Goal: Task Accomplishment & Management: Manage account settings

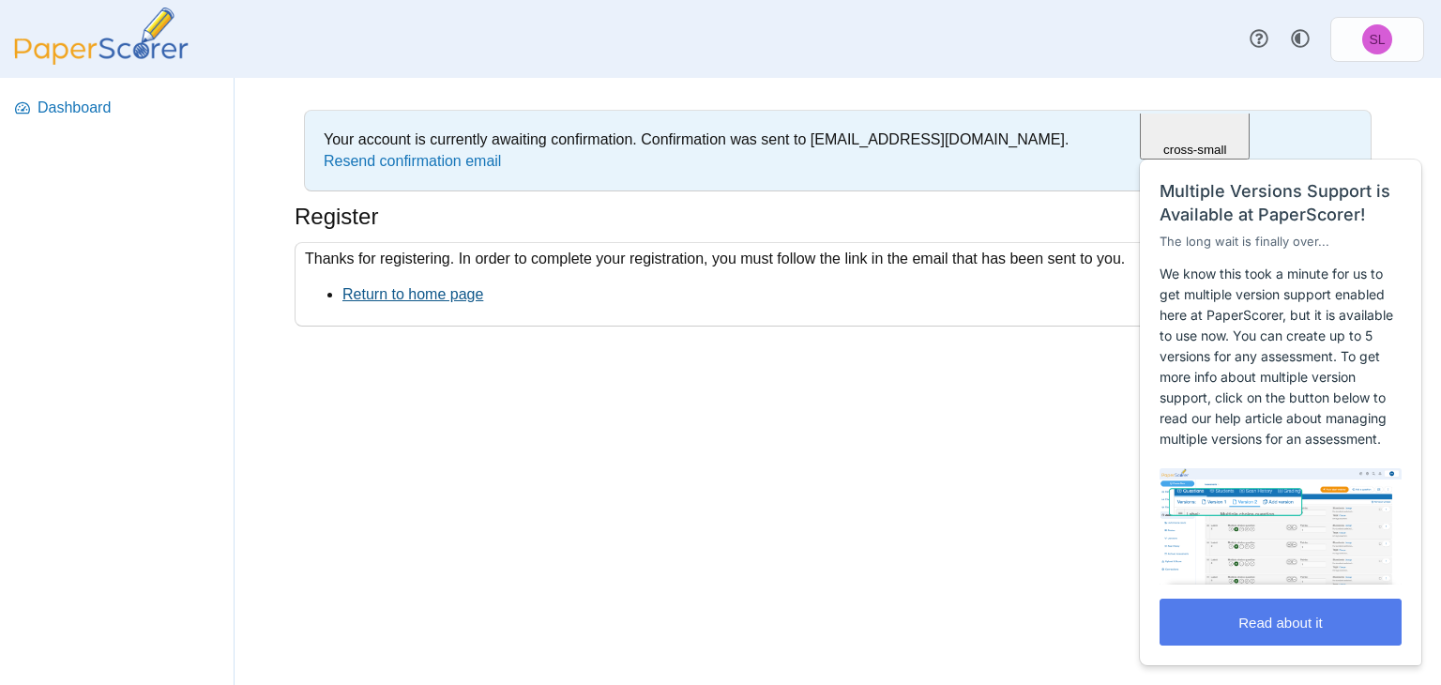
click at [428, 294] on link "Return to home page" at bounding box center [412, 294] width 141 height 16
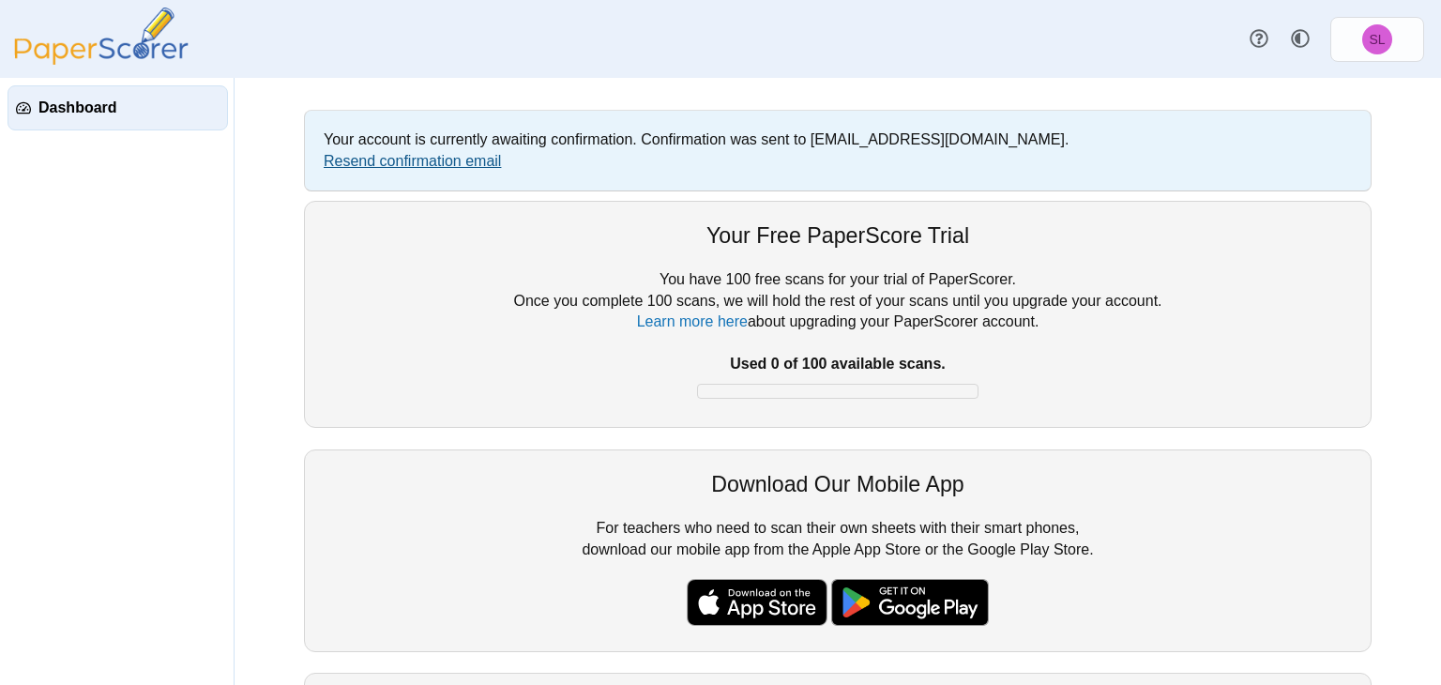
click at [464, 160] on link "Resend confirmation email" at bounding box center [412, 161] width 177 height 16
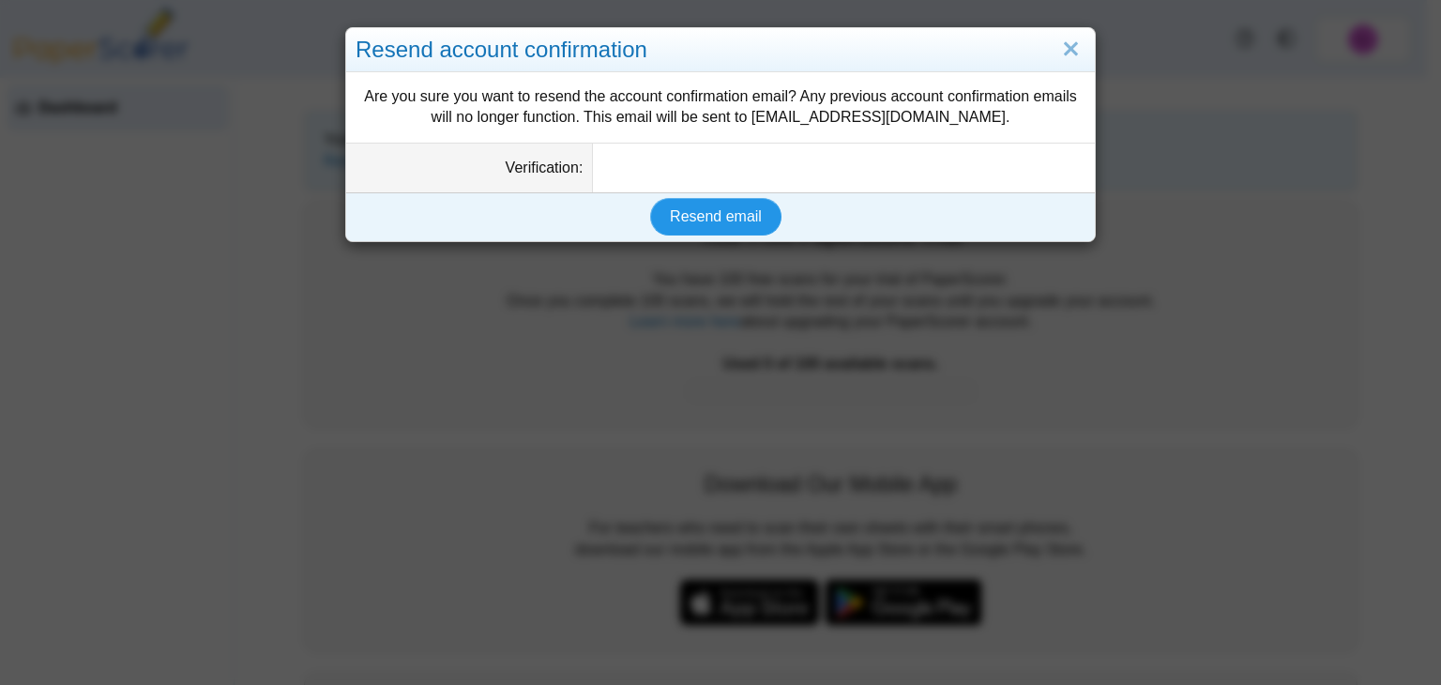
click at [719, 224] on span "Resend email" at bounding box center [716, 216] width 92 height 16
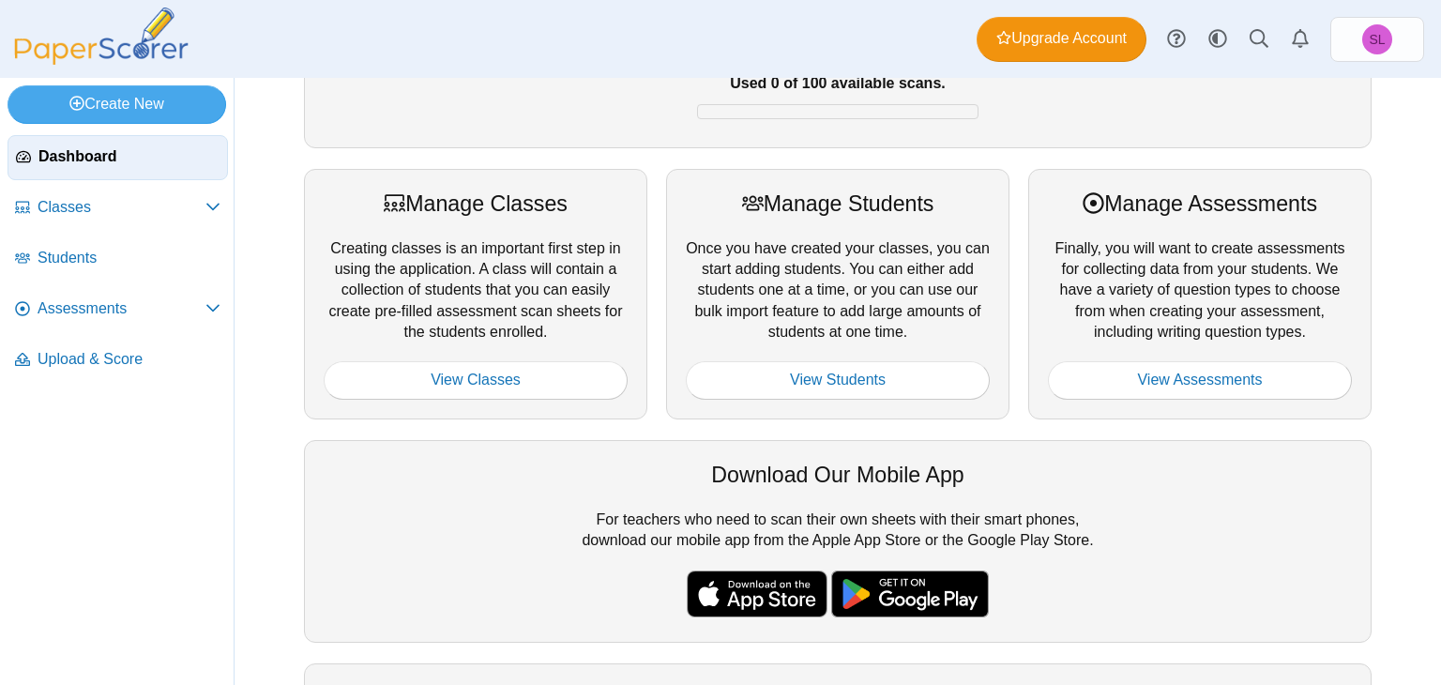
scroll to position [188, 0]
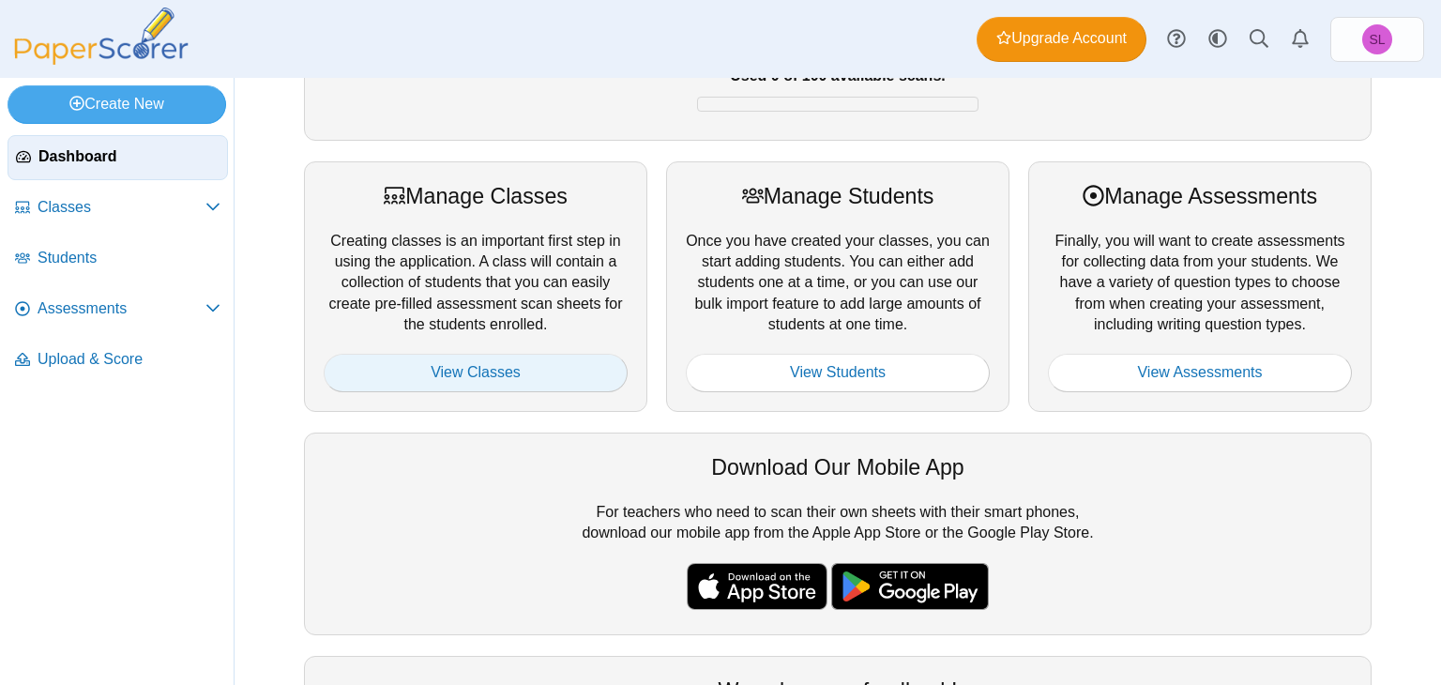
click at [463, 369] on link "View Classes" at bounding box center [476, 373] width 304 height 38
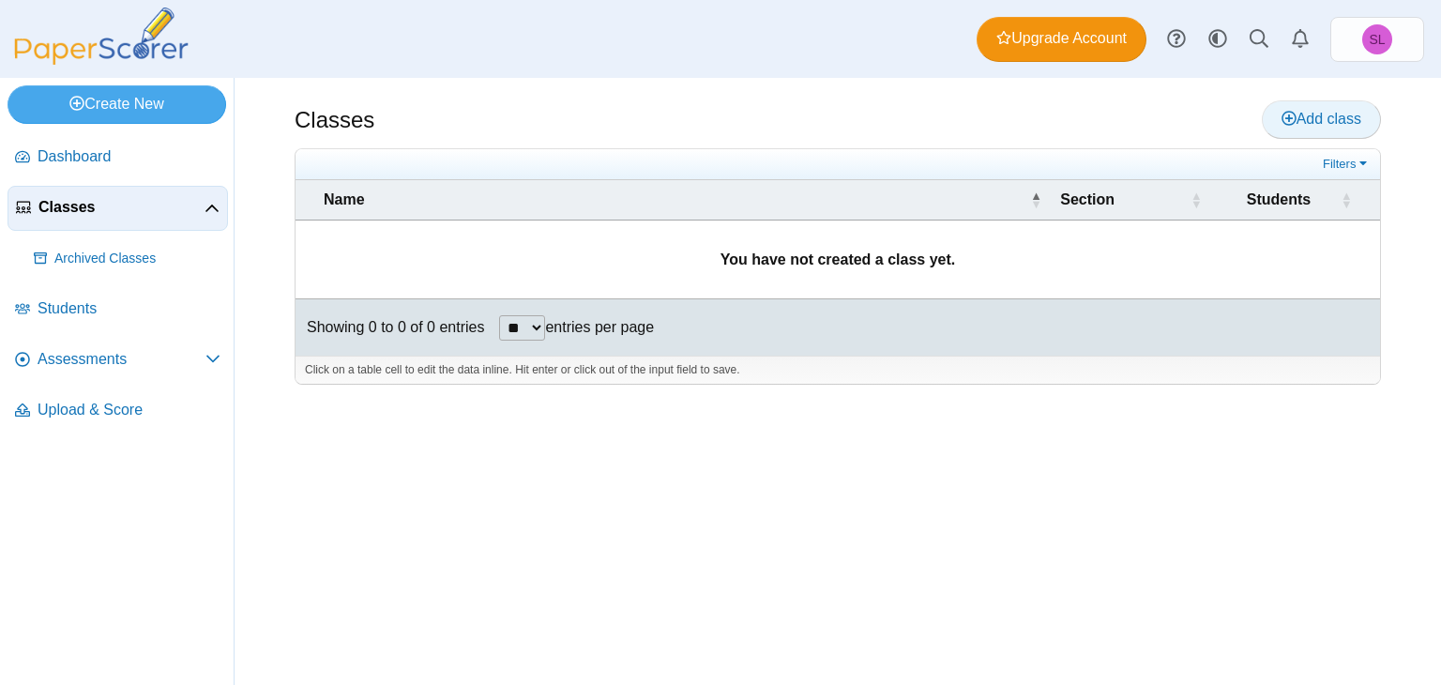
click at [1315, 113] on span "Add class" at bounding box center [1321, 119] width 80 height 16
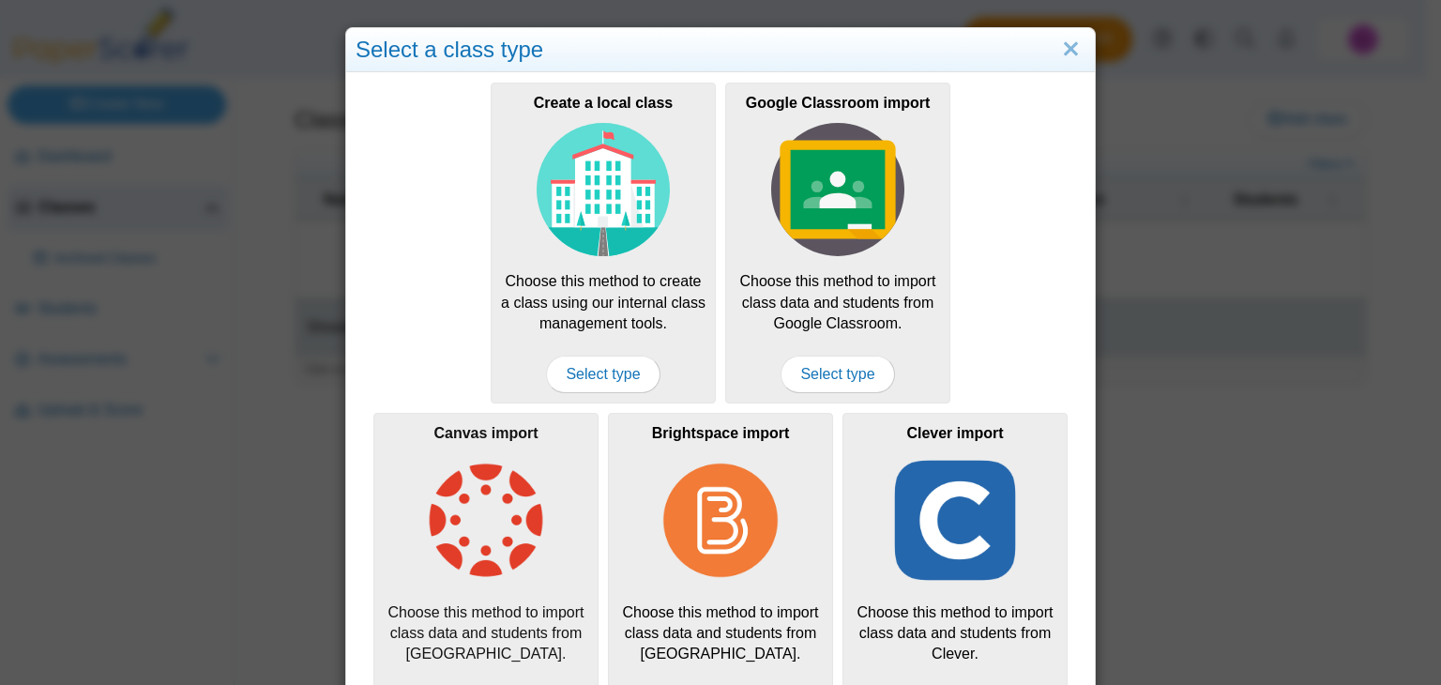
click at [471, 581] on img at bounding box center [485, 520] width 133 height 133
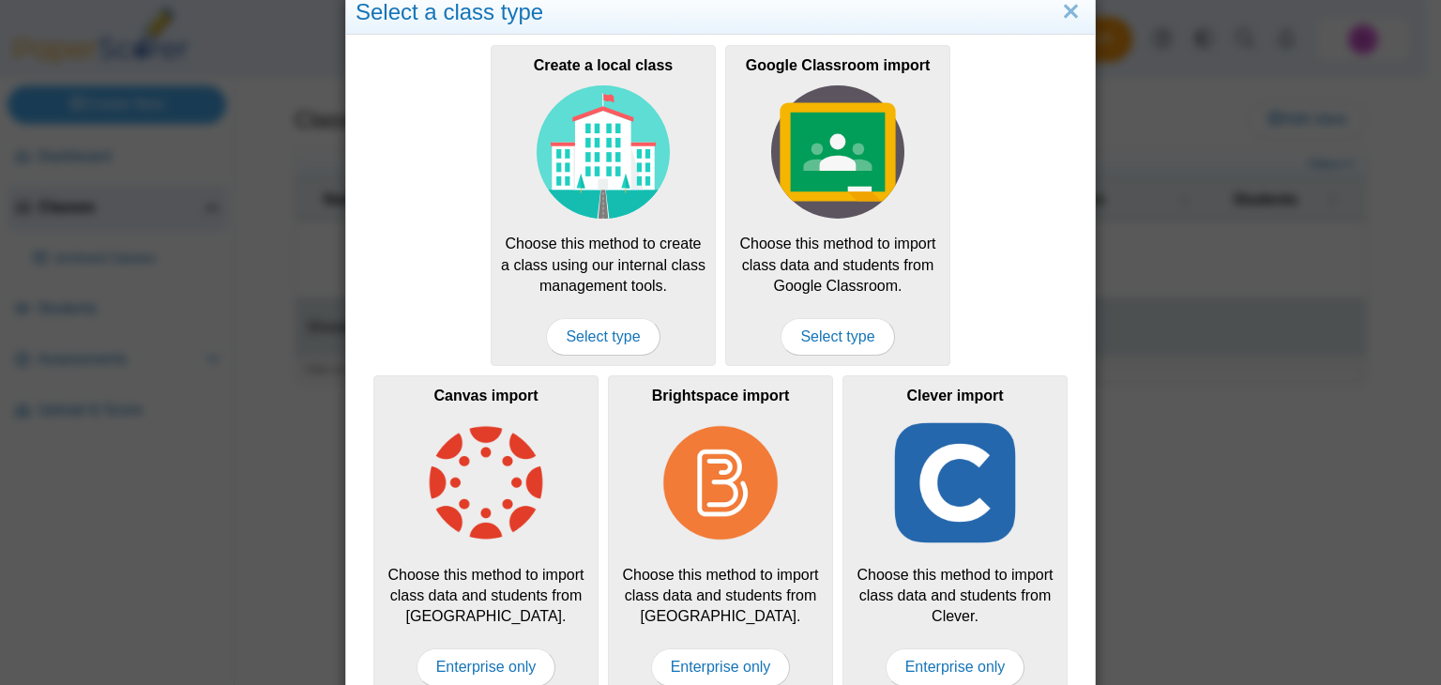
scroll to position [66, 0]
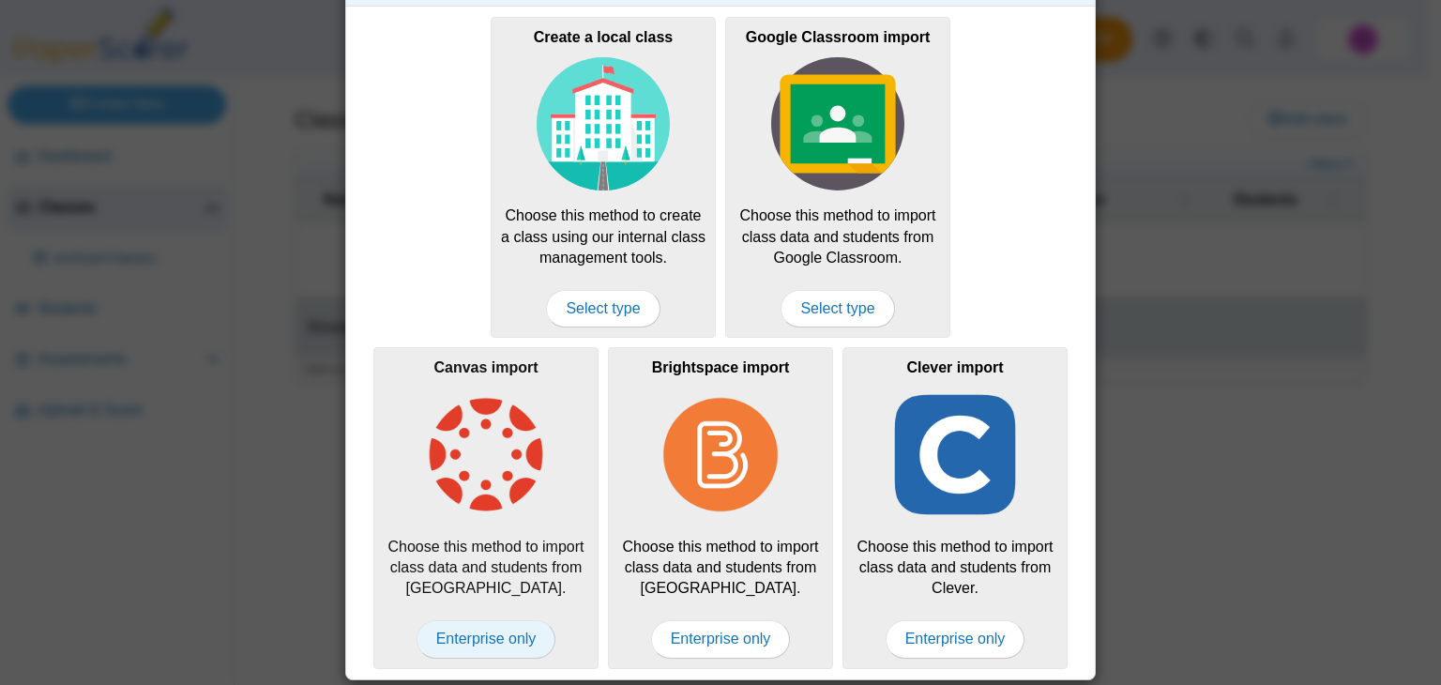
click at [485, 636] on span "Enterprise only" at bounding box center [487, 639] width 140 height 38
click at [477, 646] on span "Enterprise only" at bounding box center [487, 639] width 140 height 38
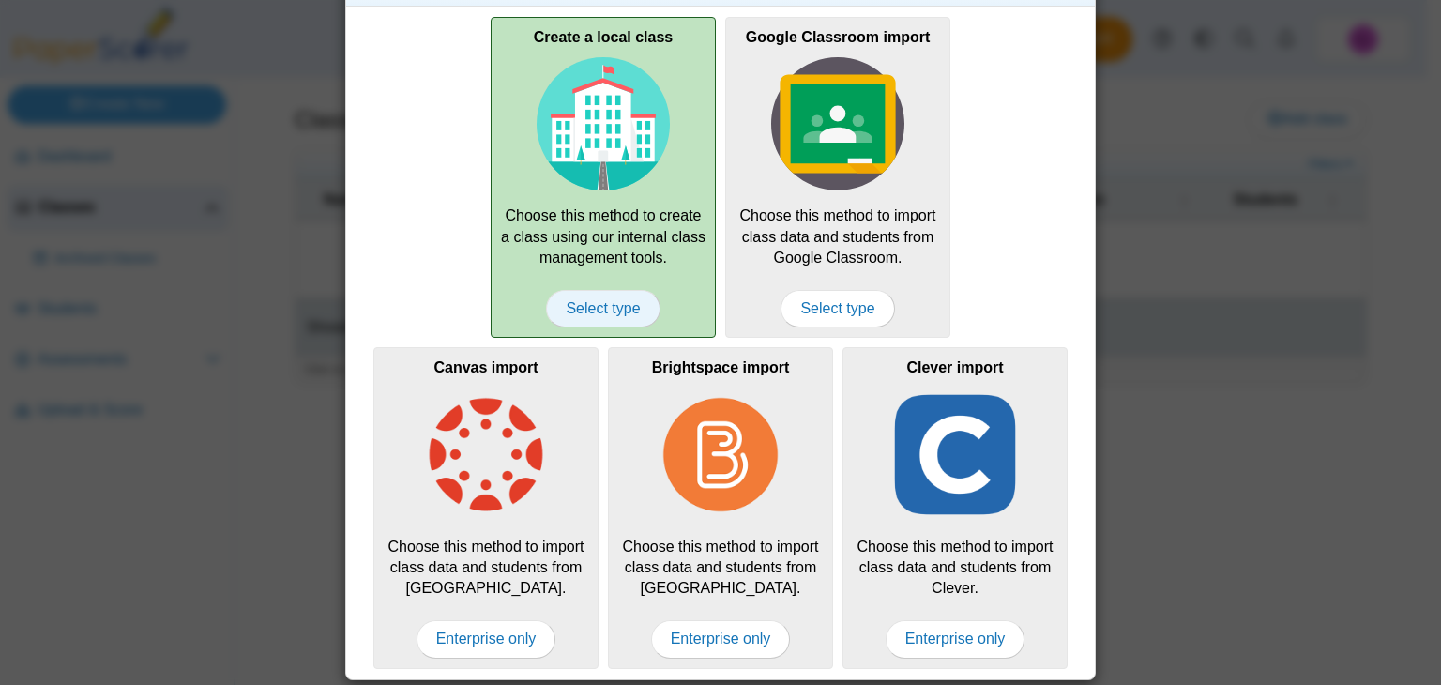
click at [589, 314] on span "Select type" at bounding box center [603, 309] width 114 height 38
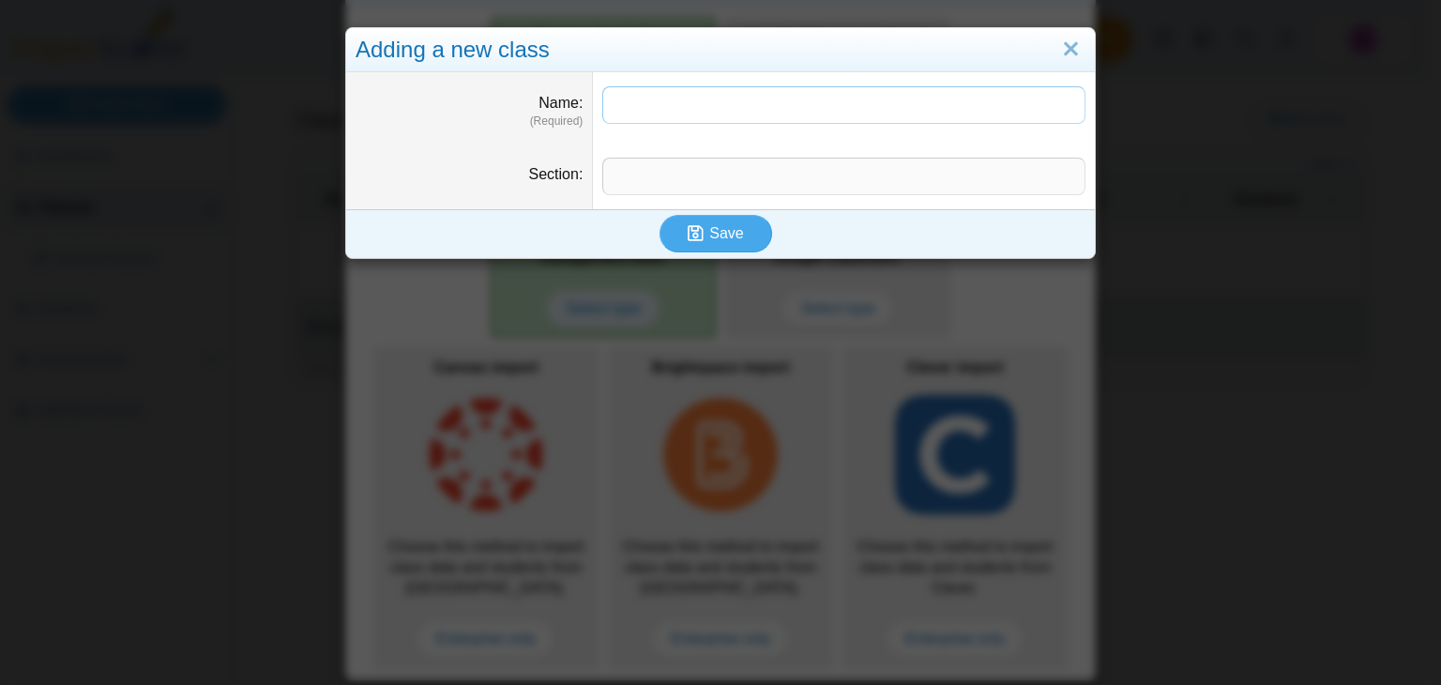
type input "*"
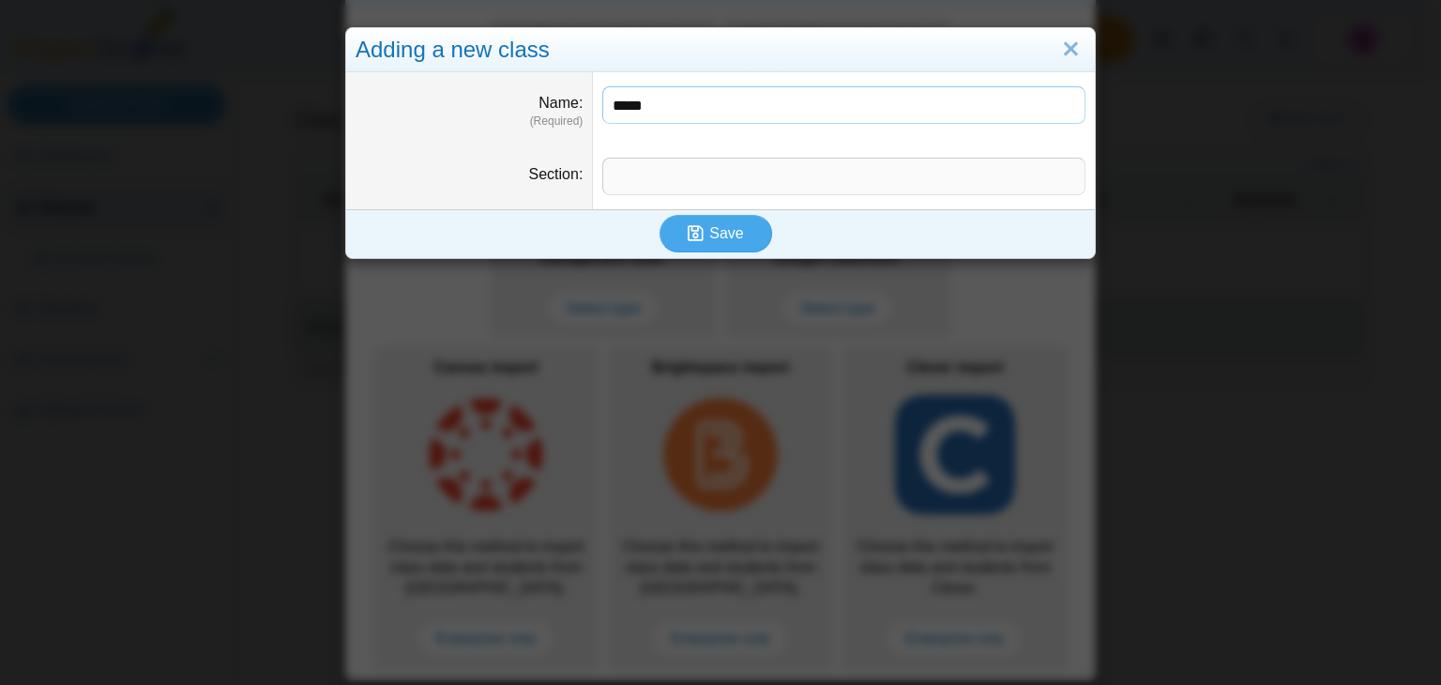
type input "*****"
click at [628, 163] on input "Section" at bounding box center [843, 177] width 483 height 38
type input "**"
click at [700, 227] on icon "submit" at bounding box center [699, 233] width 22 height 21
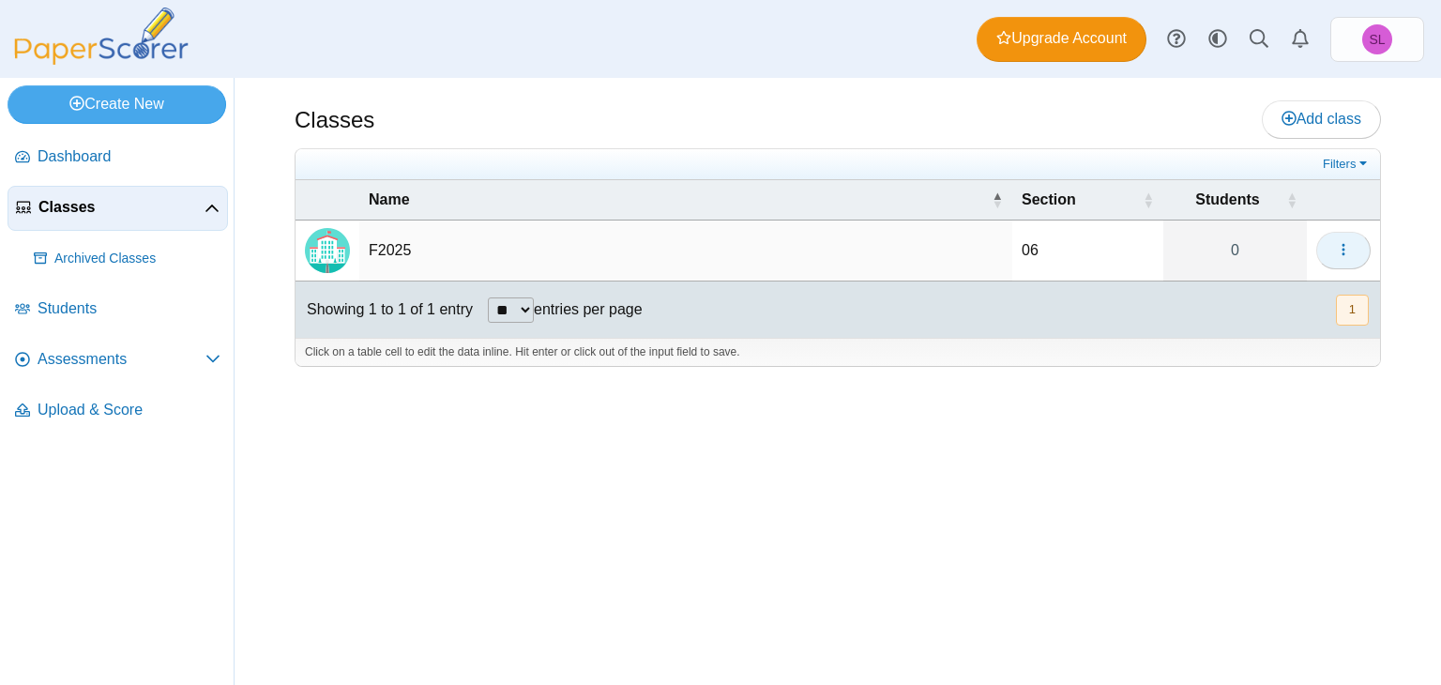
click at [1347, 242] on icon "button" at bounding box center [1343, 249] width 15 height 15
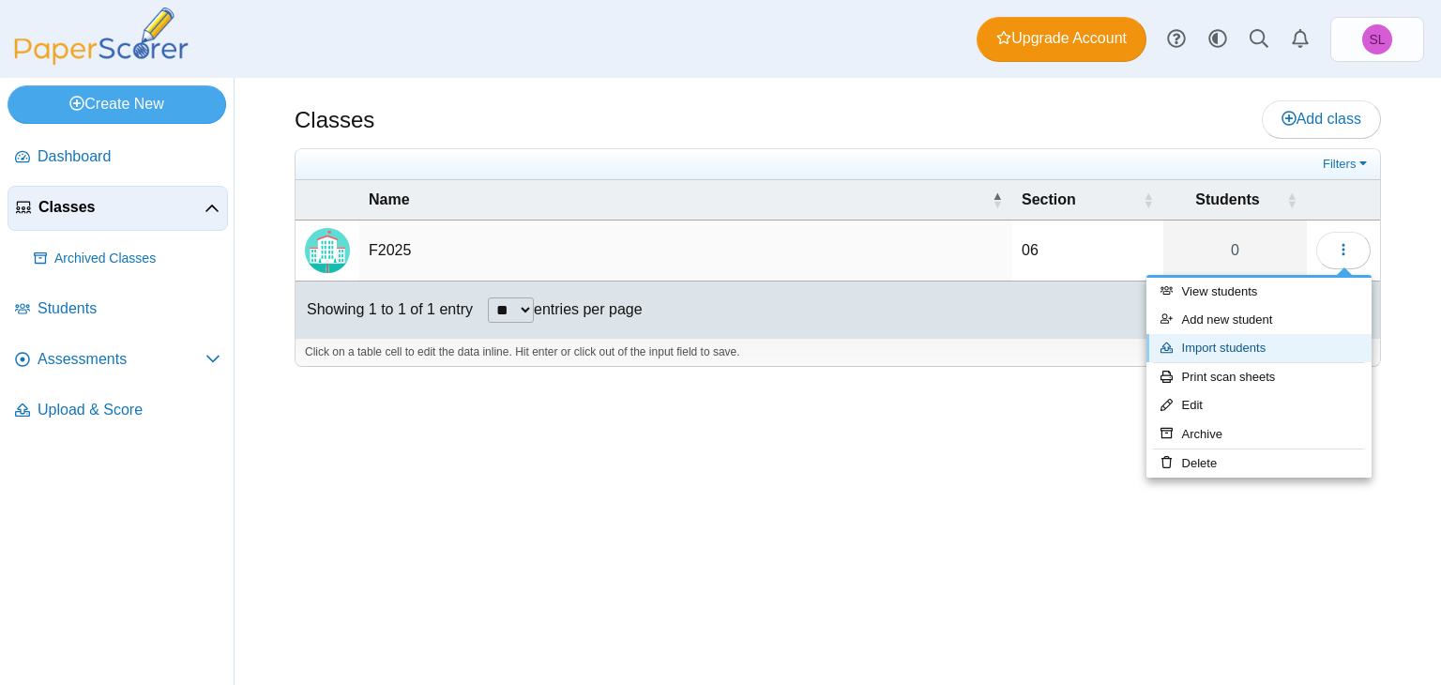
click at [1216, 343] on link "Import students" at bounding box center [1258, 348] width 225 height 28
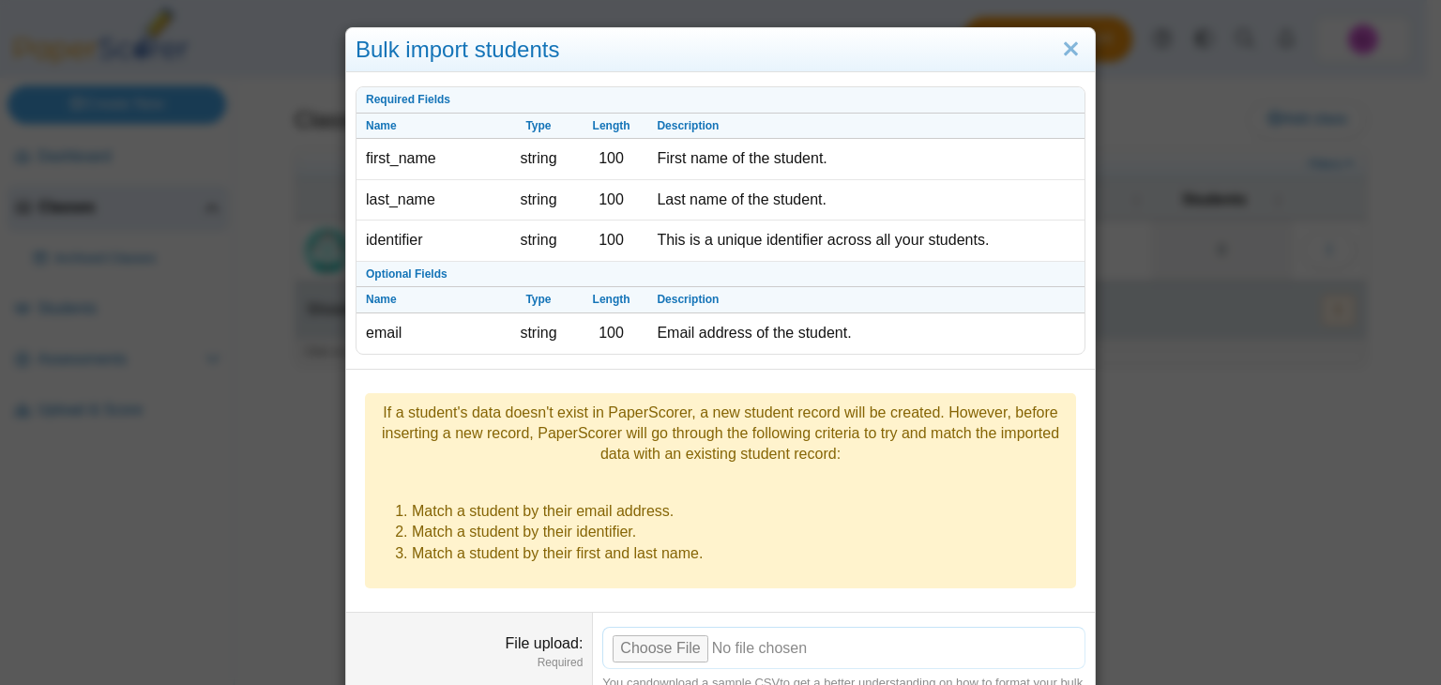
click at [658, 627] on input "File upload" at bounding box center [843, 647] width 483 height 41
click at [642, 627] on input "File upload" at bounding box center [843, 647] width 483 height 41
type input "**********"
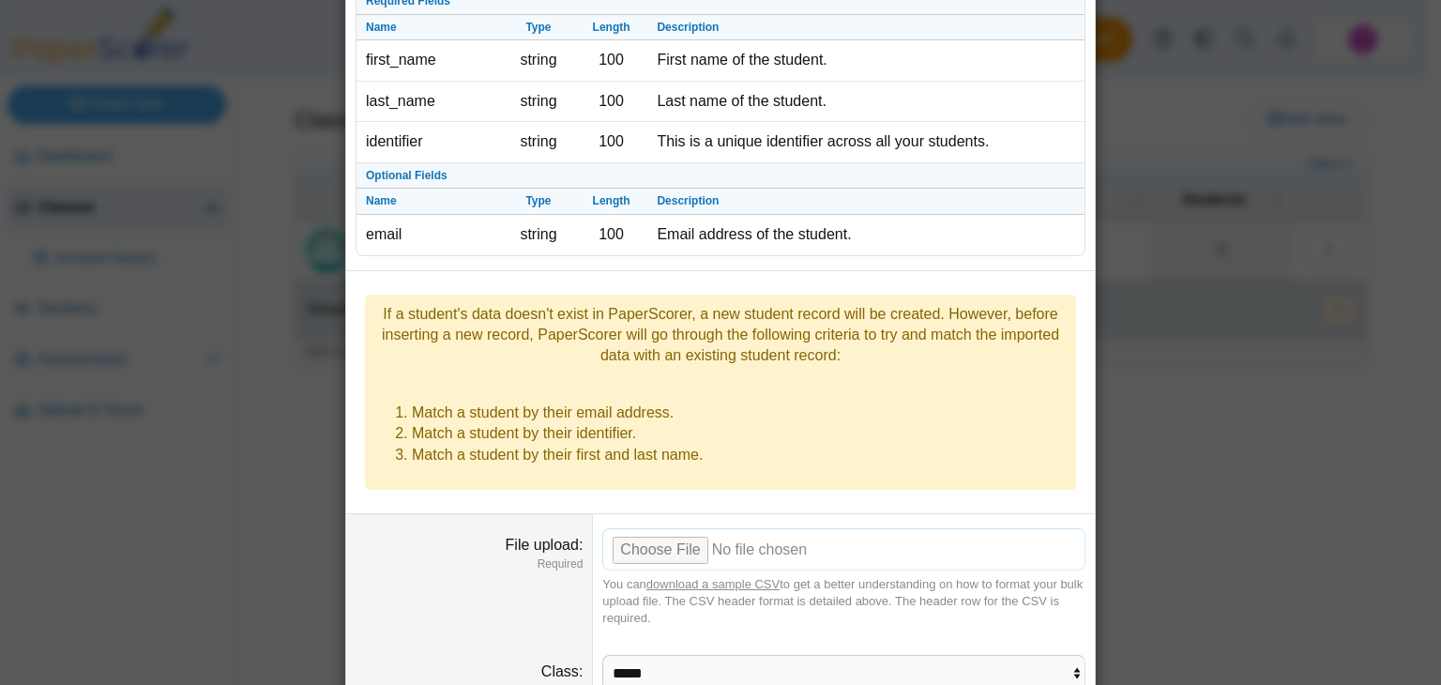
scroll to position [184, 0]
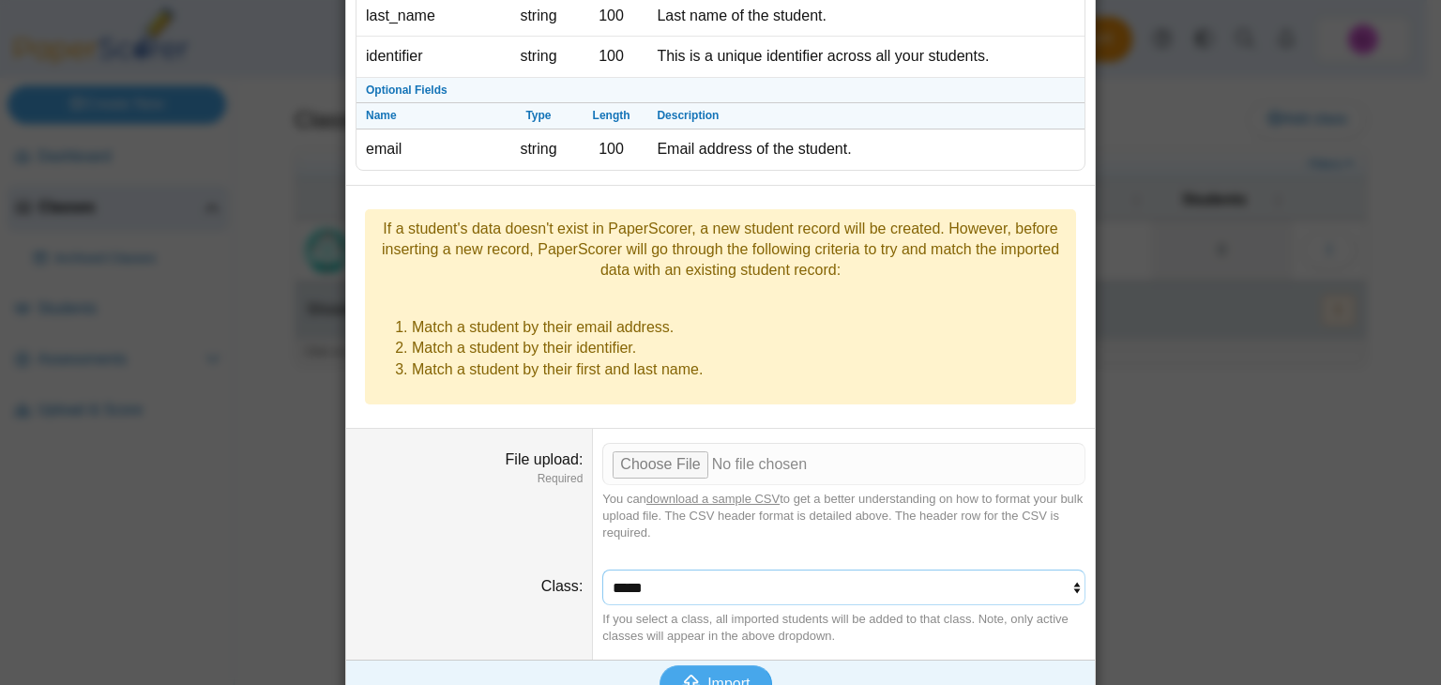
click at [705, 569] on select "**********" at bounding box center [843, 587] width 483 height 36
click at [602, 569] on select "**********" at bounding box center [843, 587] width 483 height 36
click at [720, 675] on span "Import" at bounding box center [728, 683] width 42 height 16
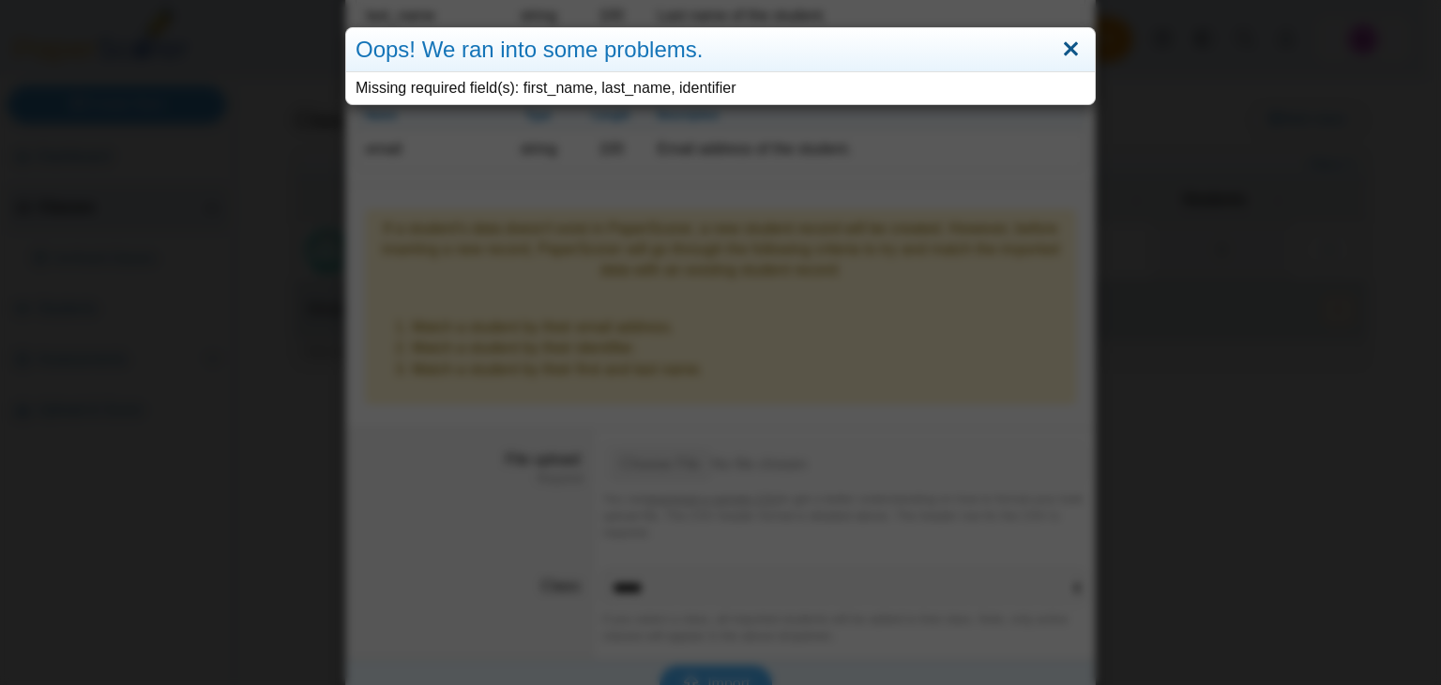
click at [1066, 49] on link "Close" at bounding box center [1070, 50] width 29 height 32
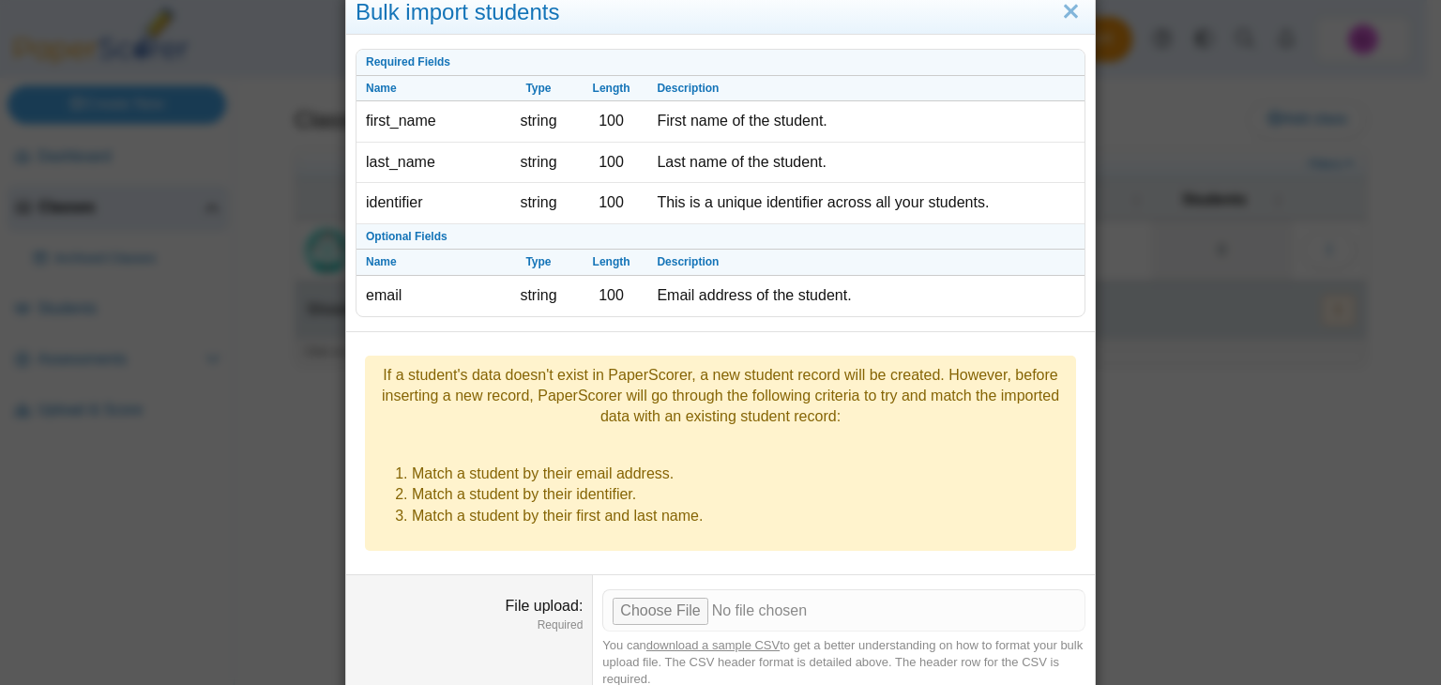
scroll to position [34, 0]
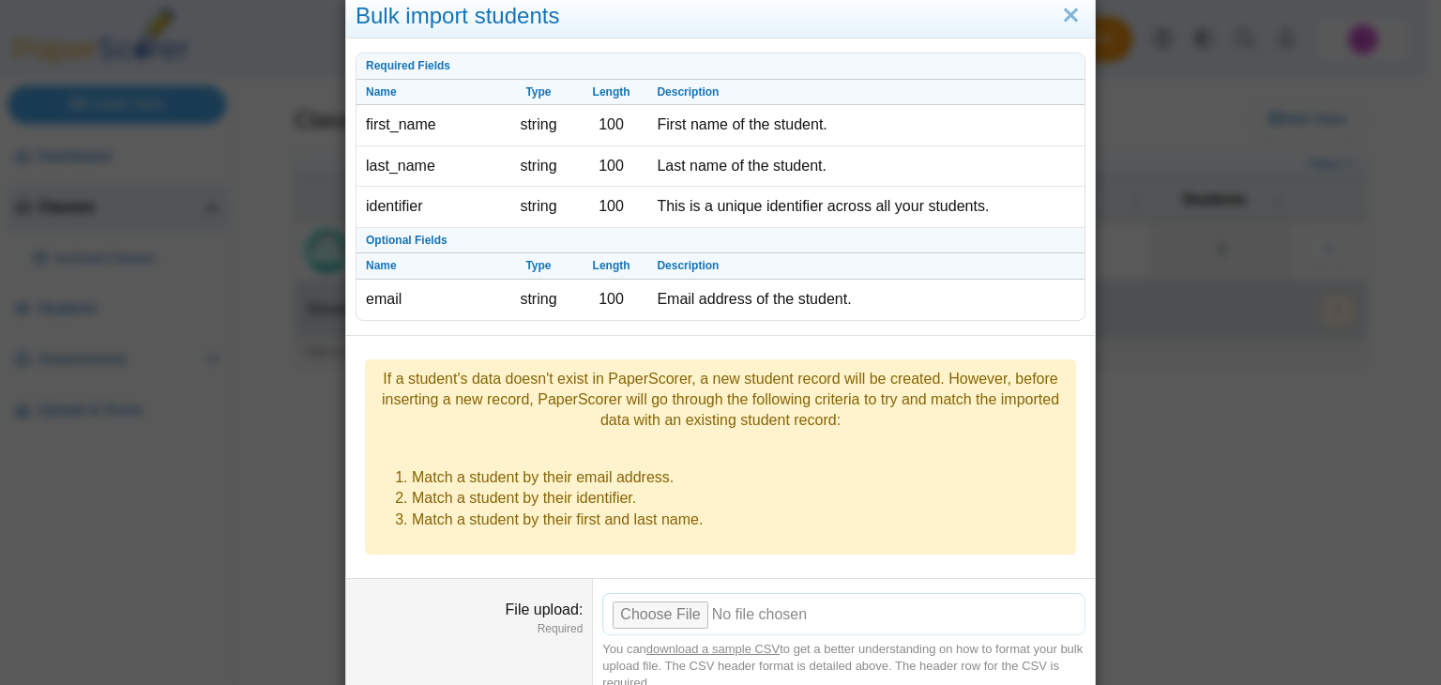
click at [675, 593] on input "File upload" at bounding box center [843, 613] width 483 height 41
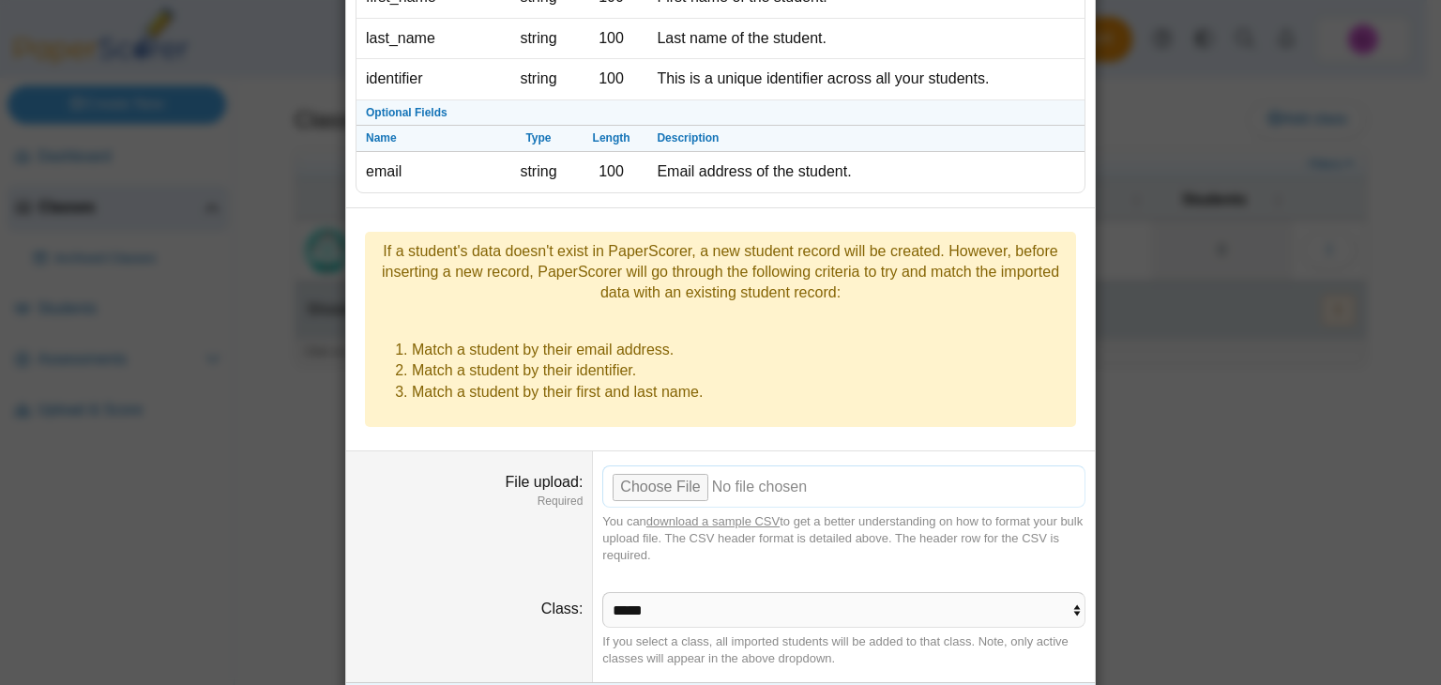
scroll to position [184, 0]
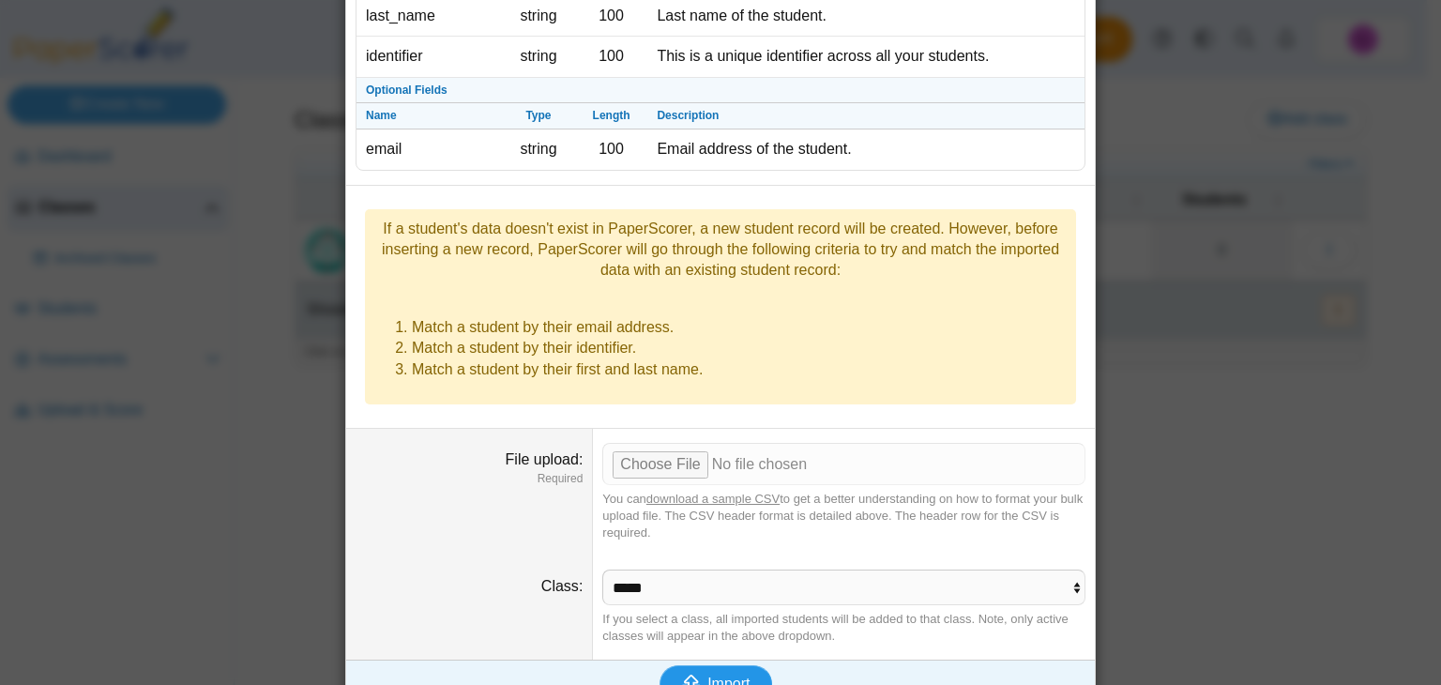
click at [707, 675] on span "Import" at bounding box center [728, 683] width 42 height 16
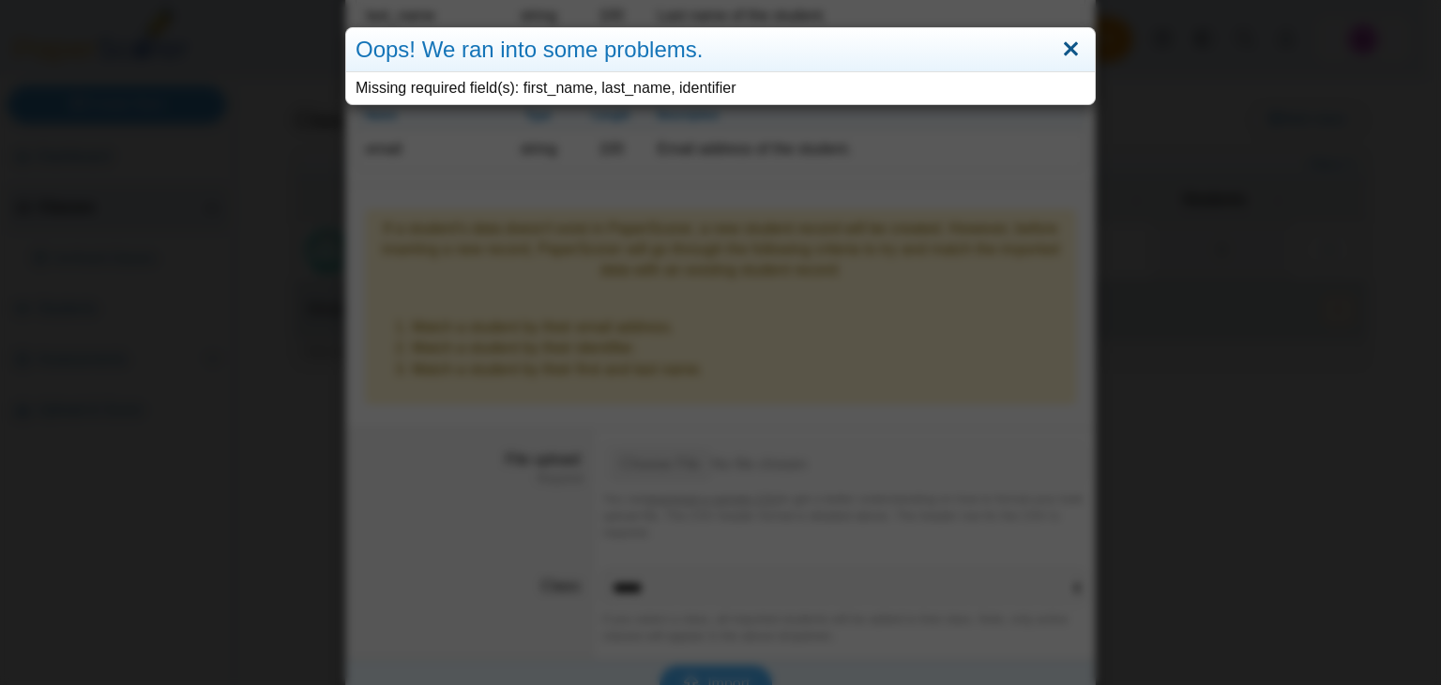
click at [1067, 44] on link "Close" at bounding box center [1070, 50] width 29 height 32
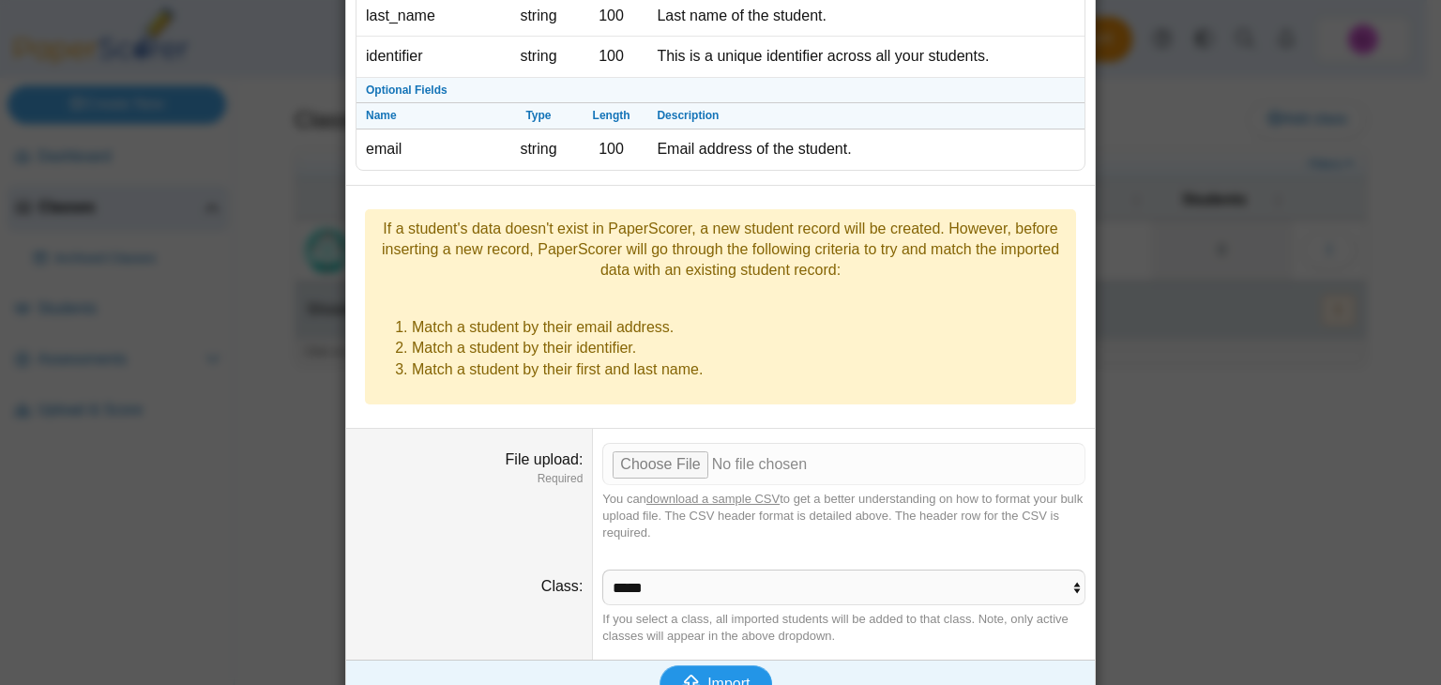
click at [724, 675] on span "Import" at bounding box center [728, 683] width 42 height 16
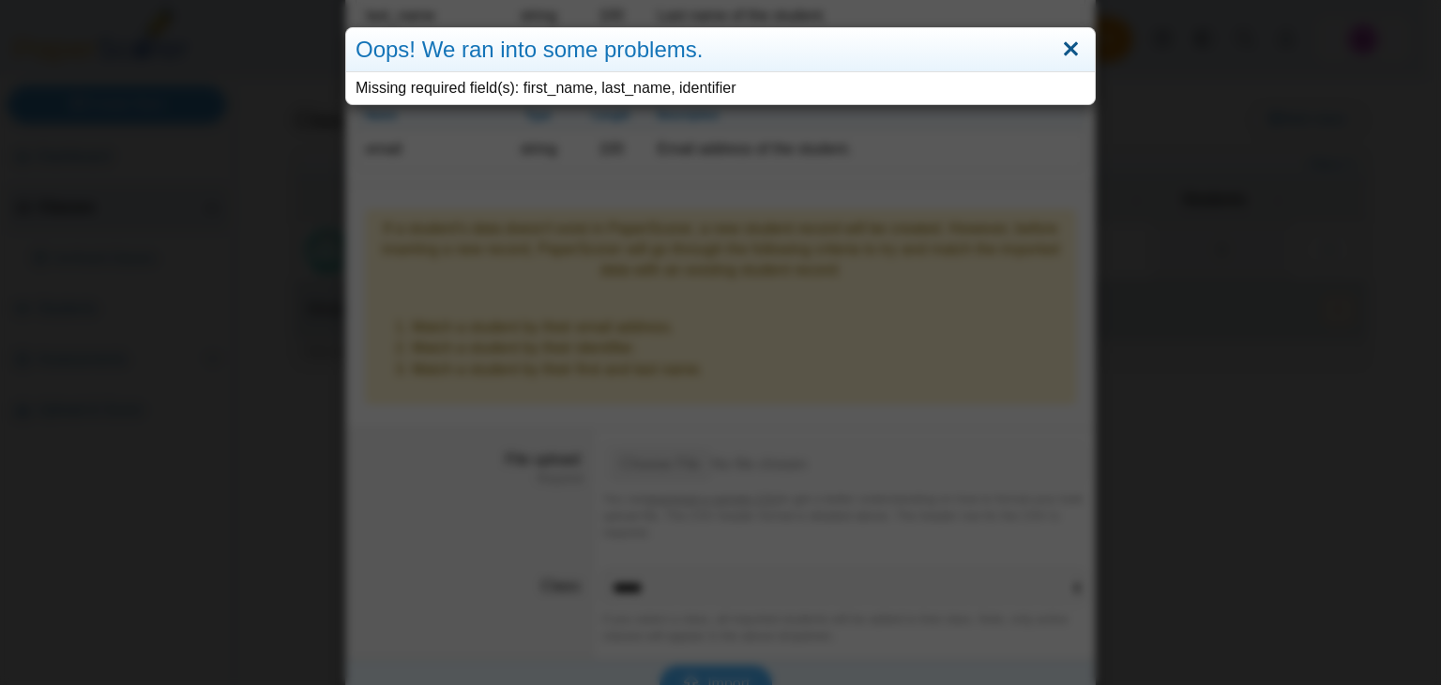
click at [1058, 52] on link "Close" at bounding box center [1070, 50] width 29 height 32
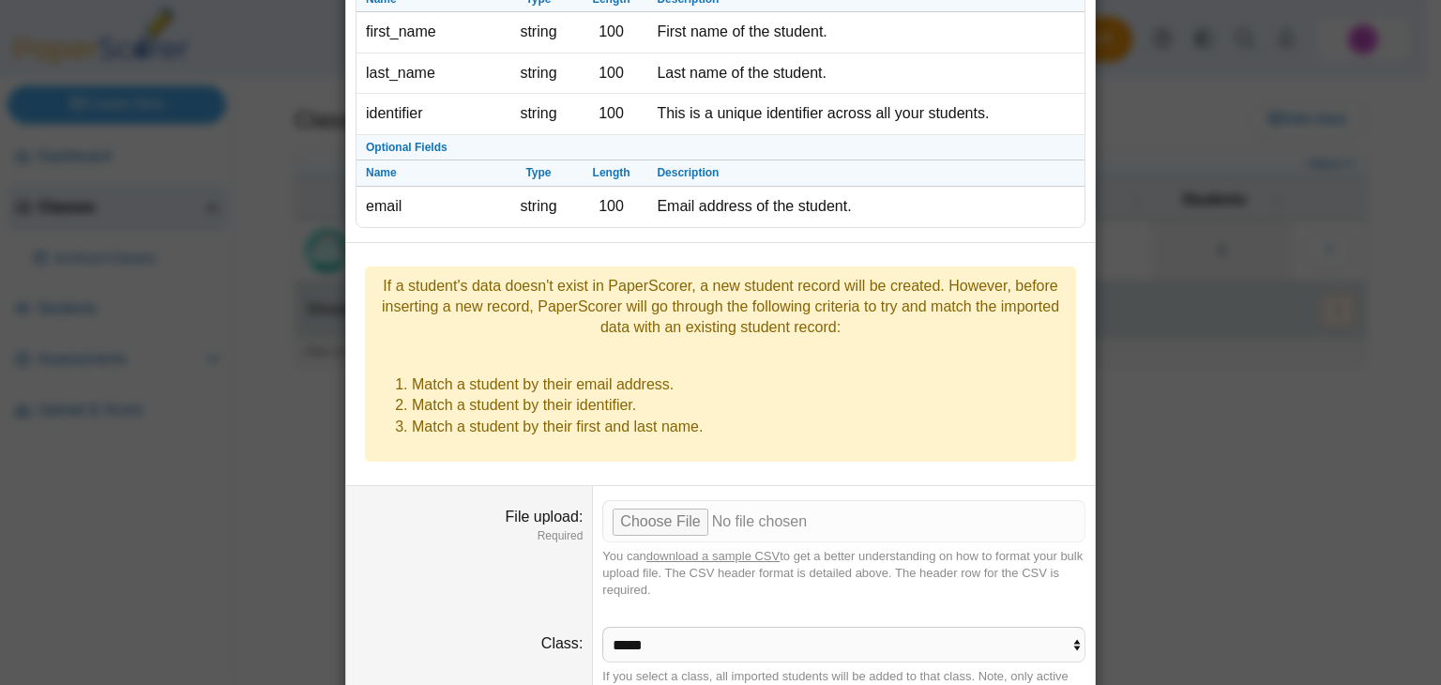
scroll to position [109, 0]
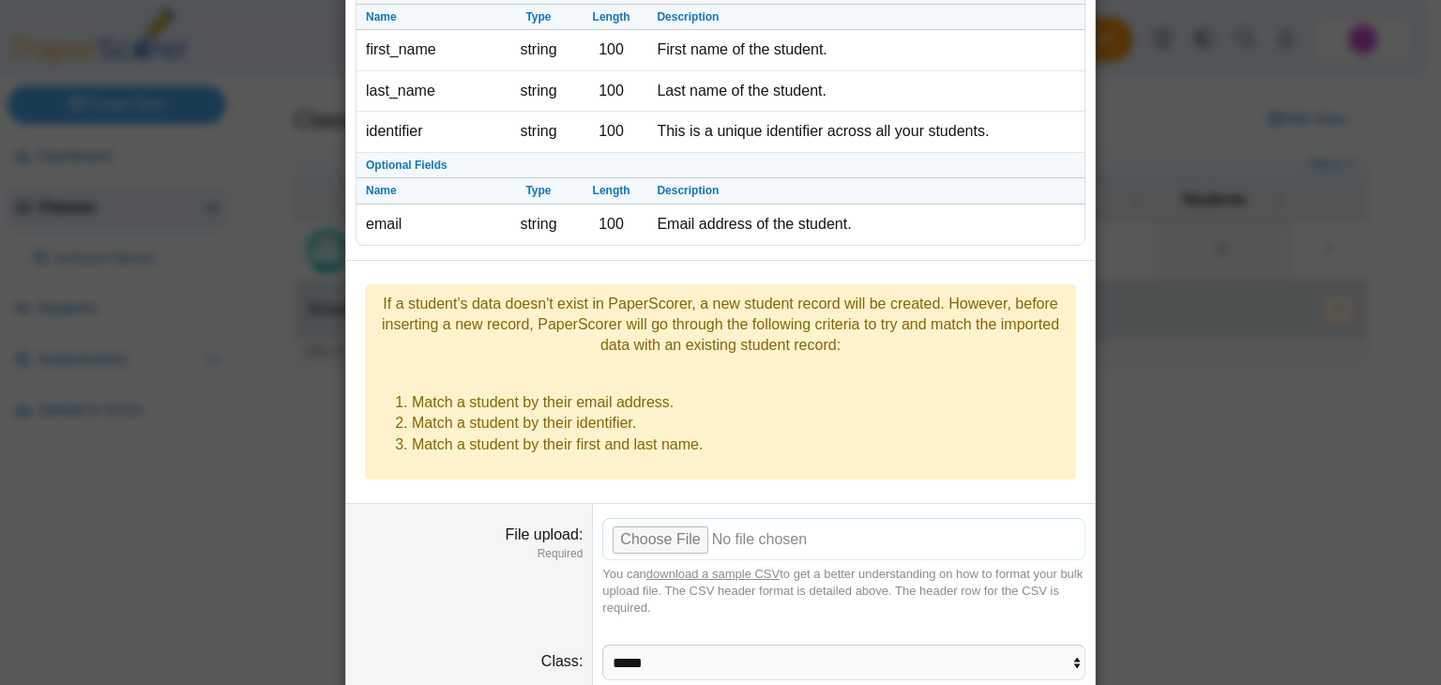
click at [664, 518] on input "File upload" at bounding box center [843, 538] width 483 height 41
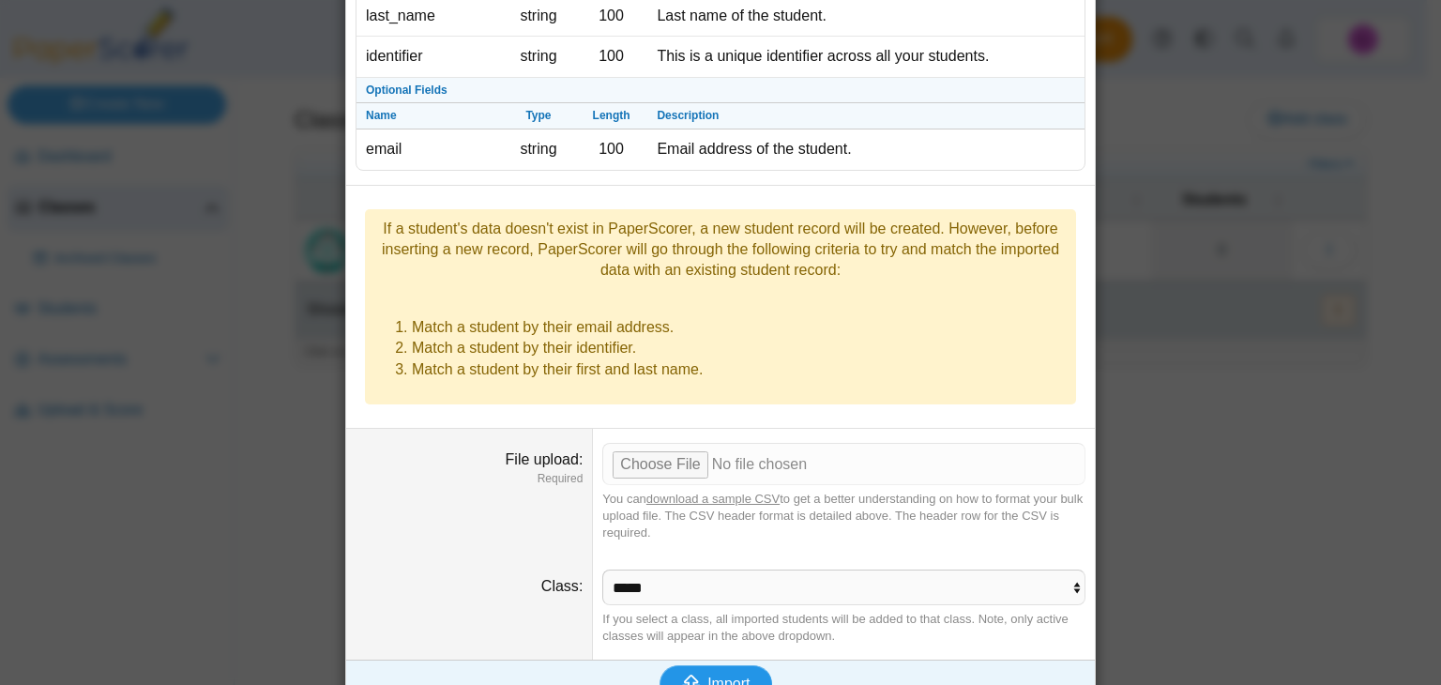
click at [691, 675] on icon "submit" at bounding box center [691, 684] width 21 height 18
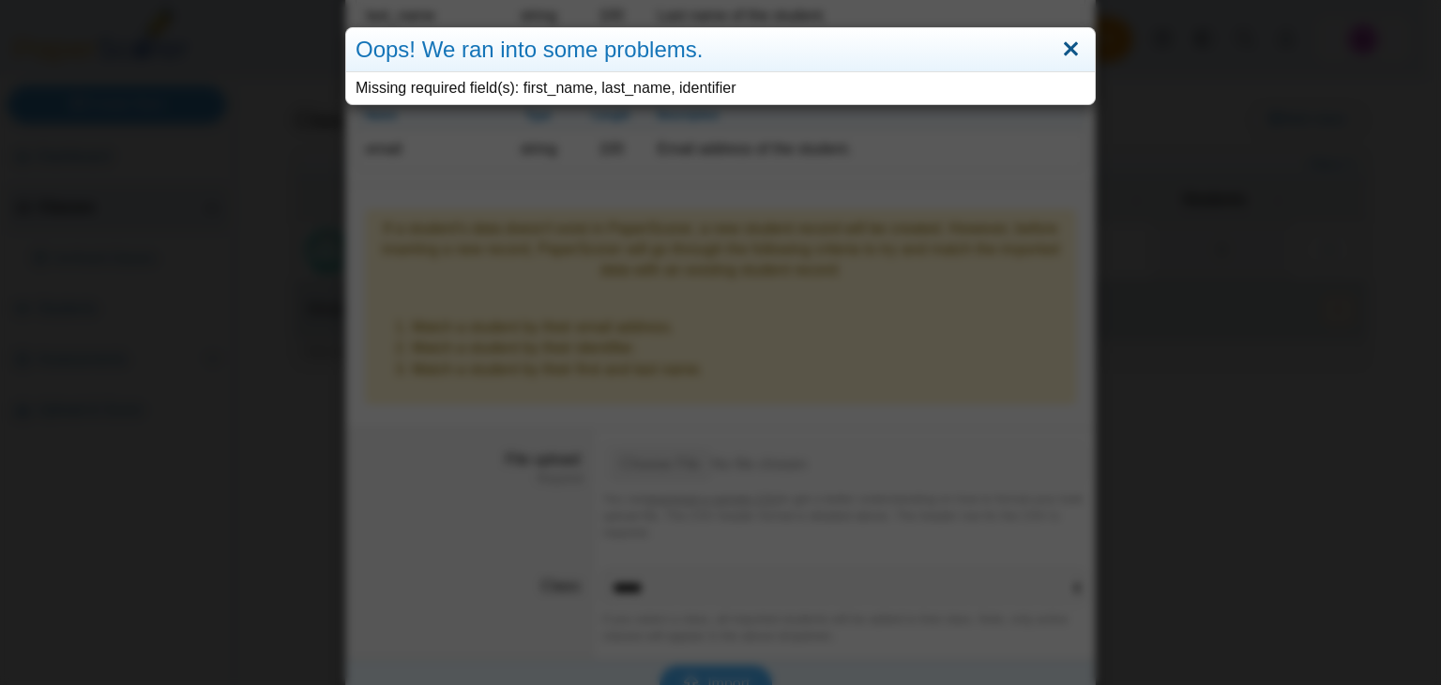
click at [1066, 47] on link "Close" at bounding box center [1070, 50] width 29 height 32
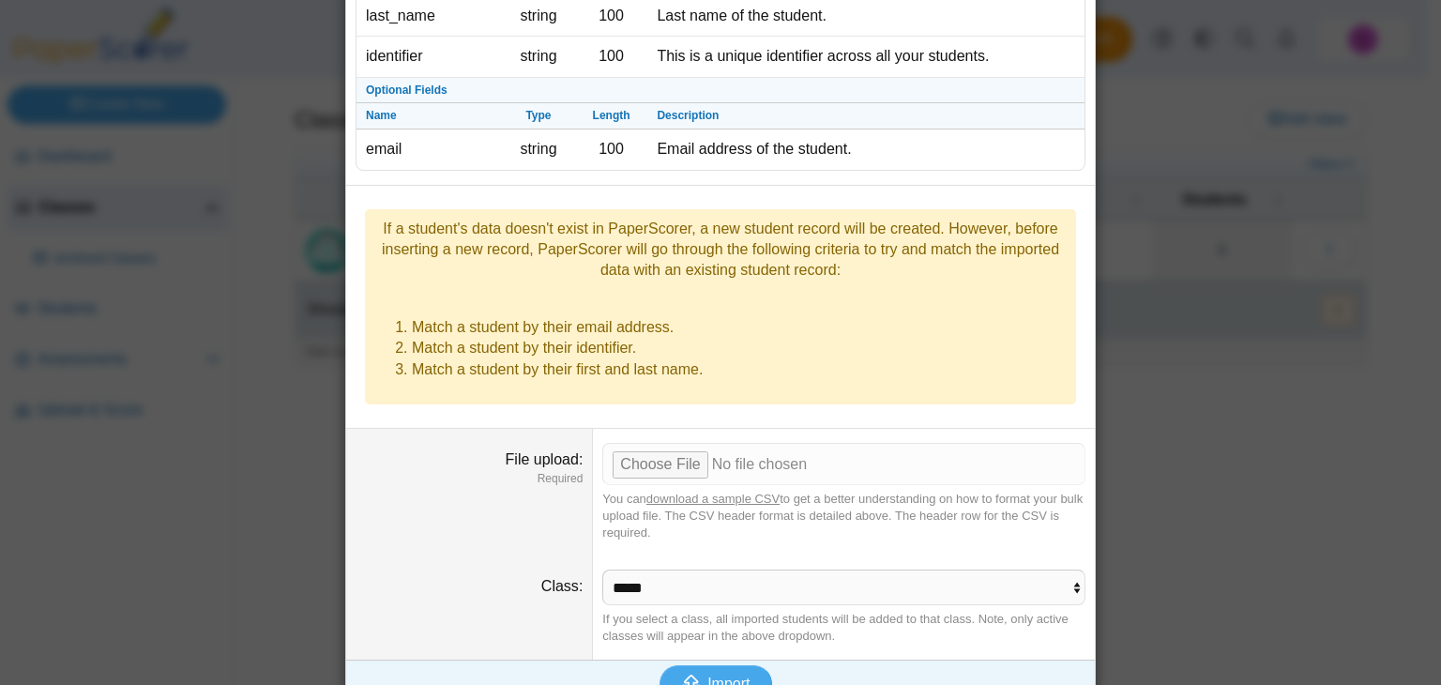
scroll to position [0, 0]
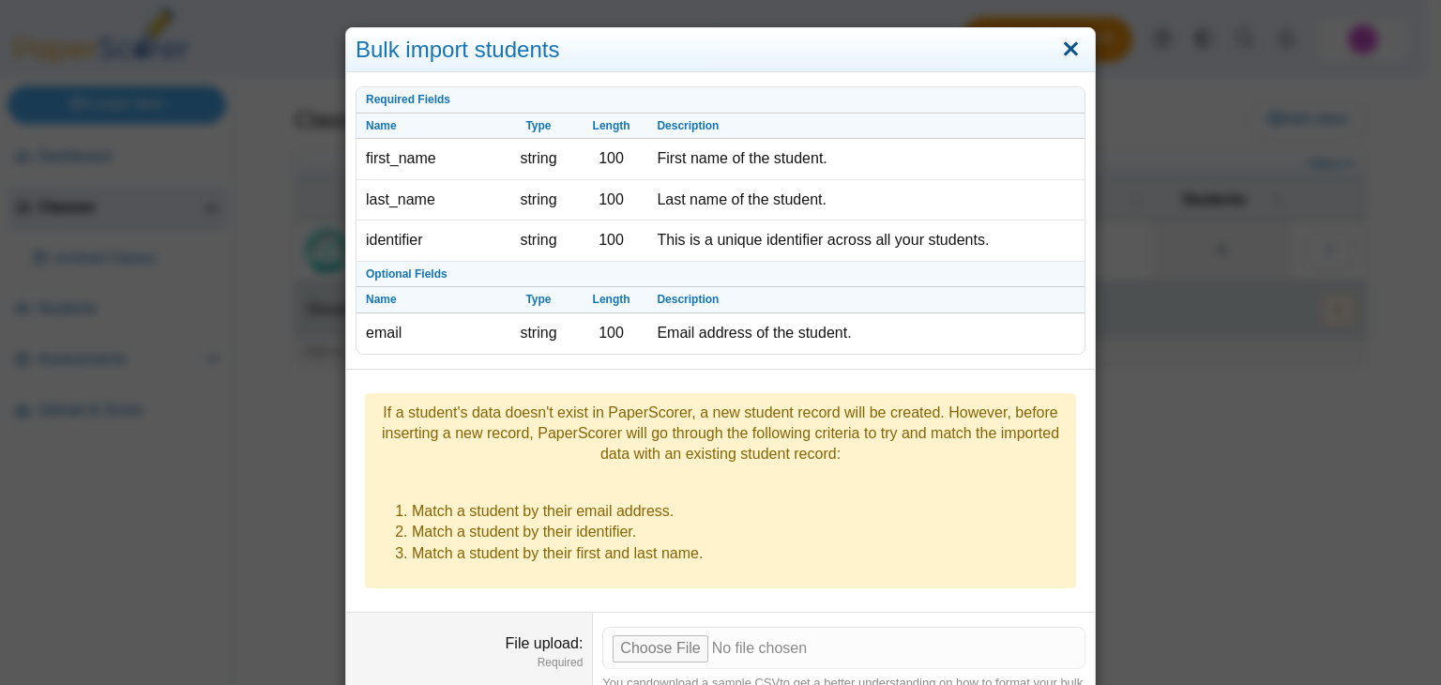
click at [1069, 56] on link "Close" at bounding box center [1070, 50] width 29 height 32
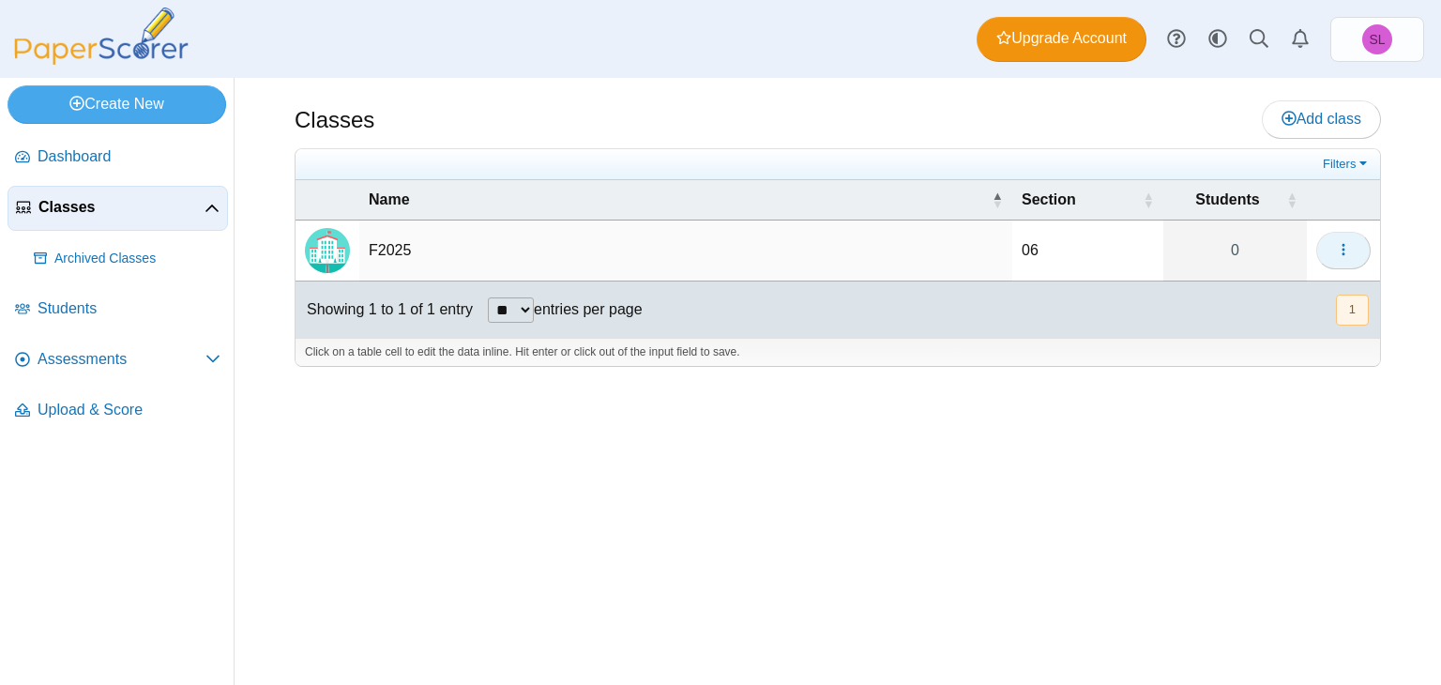
click at [1355, 251] on button "button" at bounding box center [1343, 251] width 54 height 38
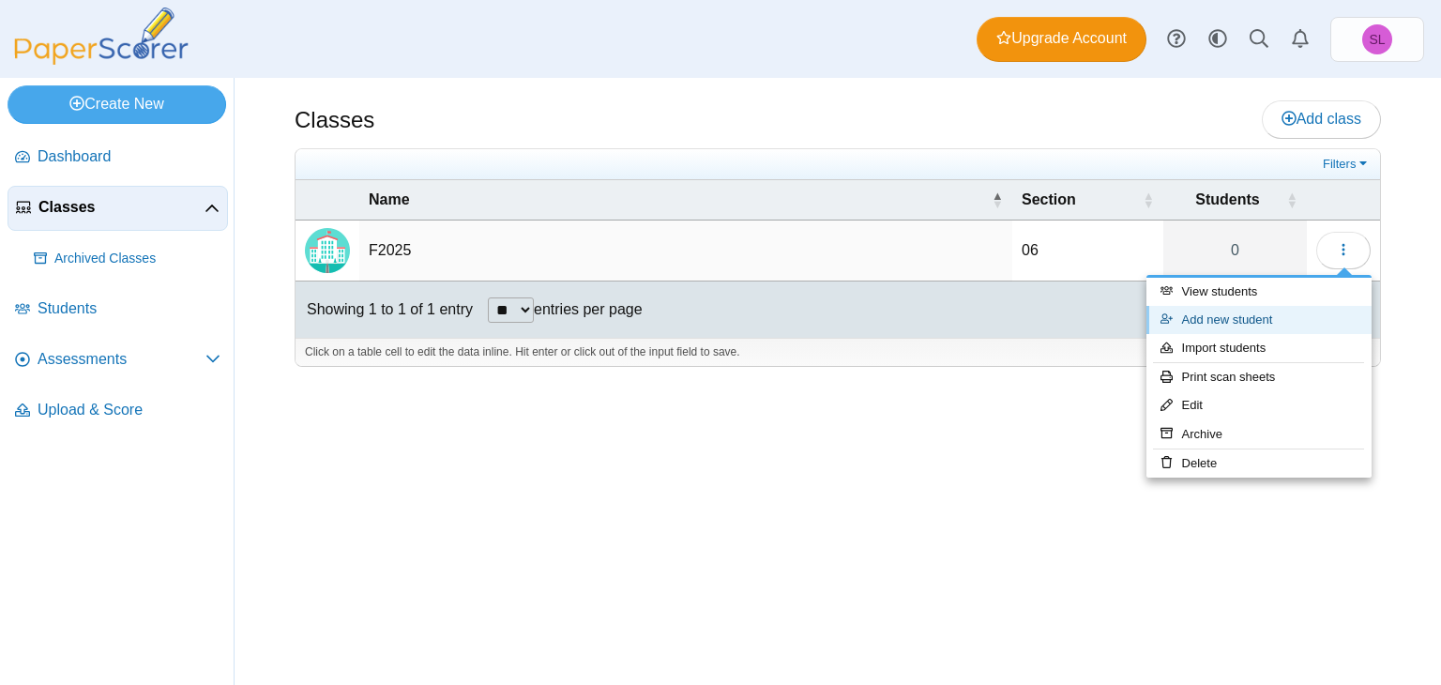
click at [1232, 320] on link "Add new student" at bounding box center [1258, 320] width 225 height 28
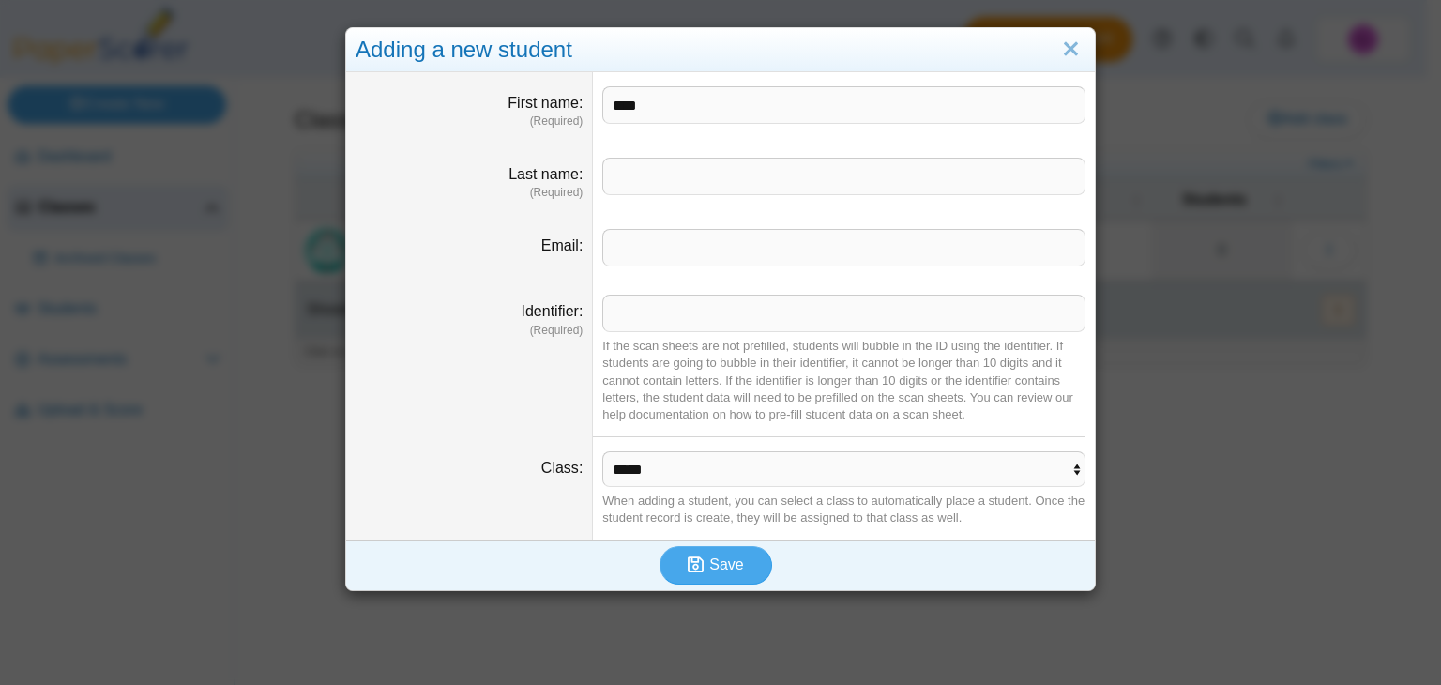
type input "****"
click at [709, 179] on input "Last name" at bounding box center [843, 177] width 483 height 38
click at [602, 177] on input "*****" at bounding box center [843, 177] width 483 height 38
type input "******"
click at [625, 255] on input "Email" at bounding box center [843, 248] width 483 height 38
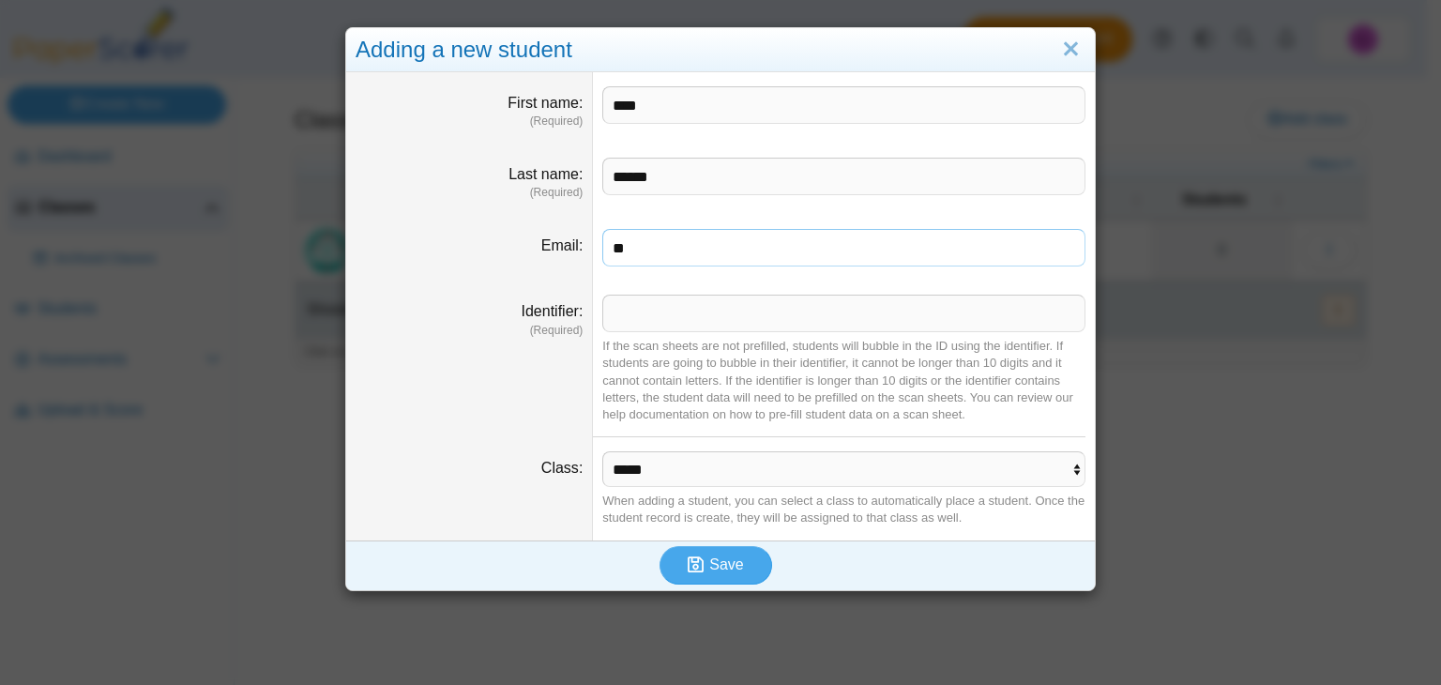
type input "*"
click at [1059, 57] on link "Close" at bounding box center [1070, 50] width 29 height 32
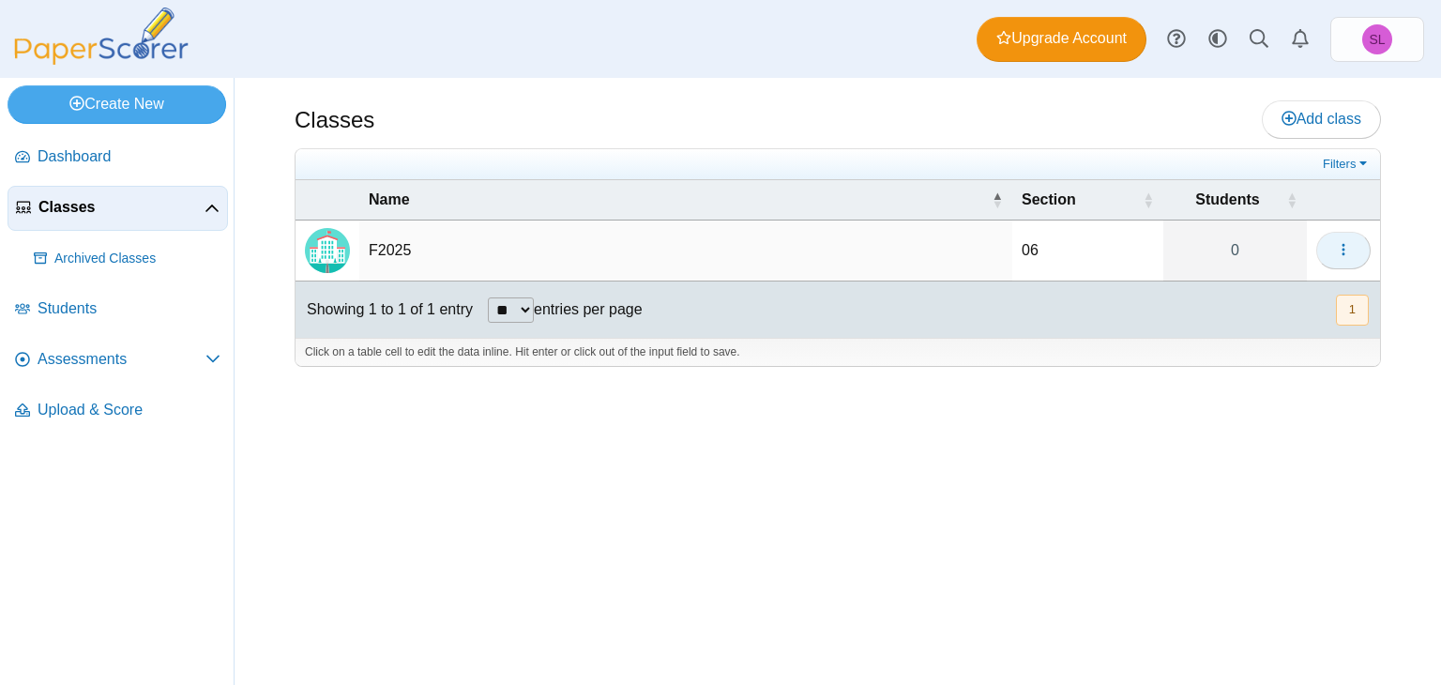
click at [1340, 250] on icon "button" at bounding box center [1343, 249] width 15 height 15
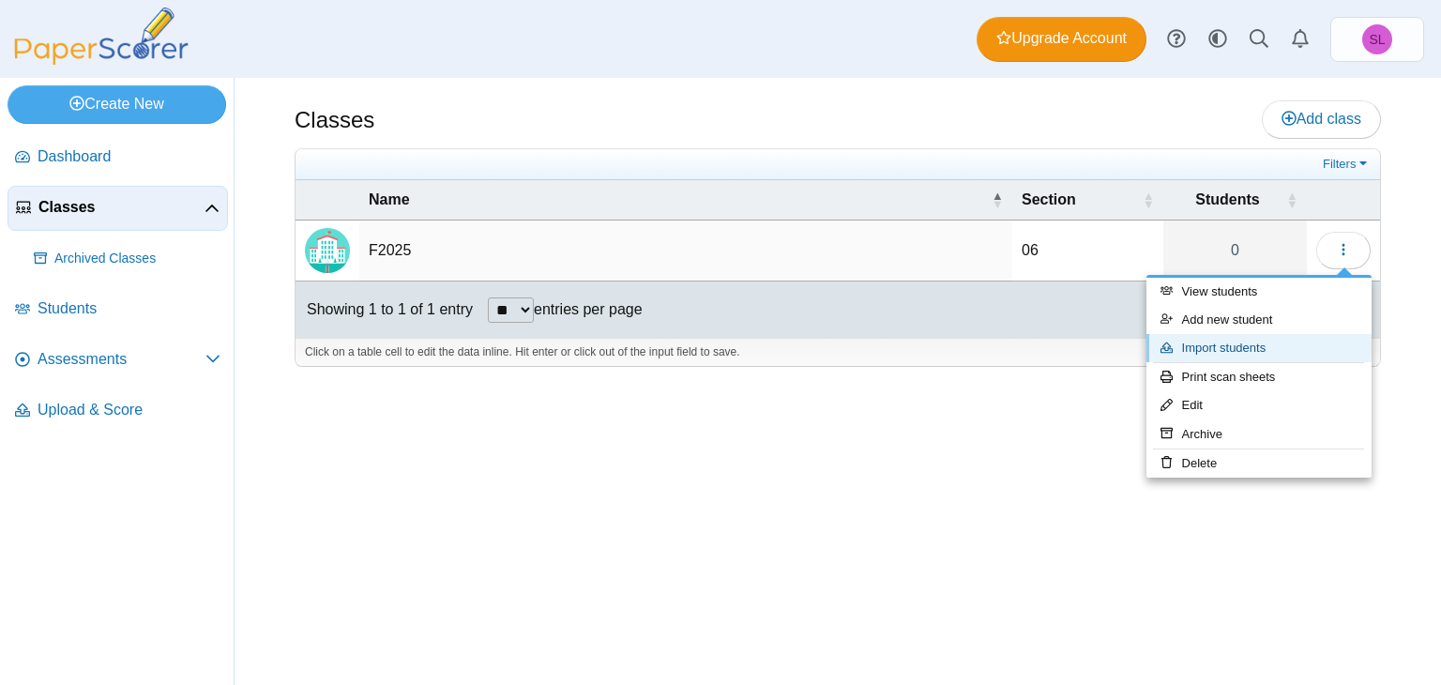
click at [1261, 339] on link "Import students" at bounding box center [1258, 348] width 225 height 28
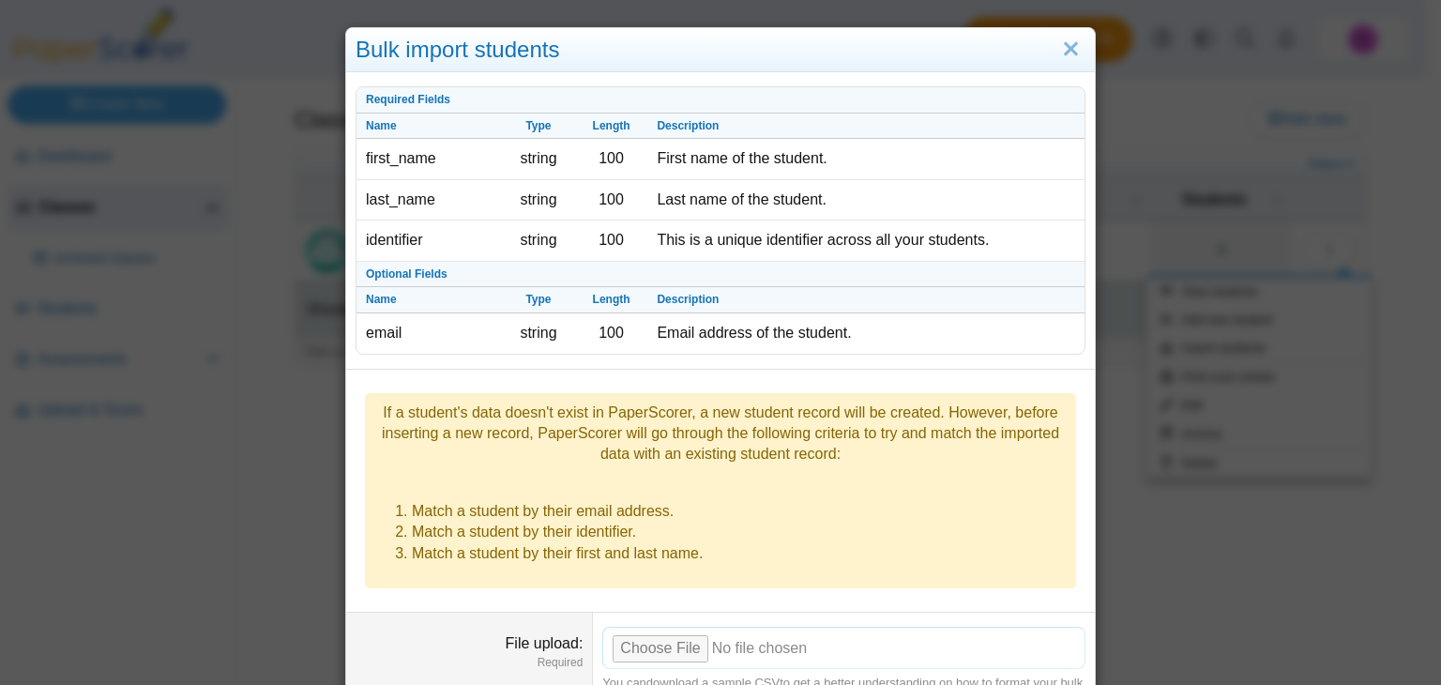
click at [658, 627] on input "File upload" at bounding box center [843, 647] width 483 height 41
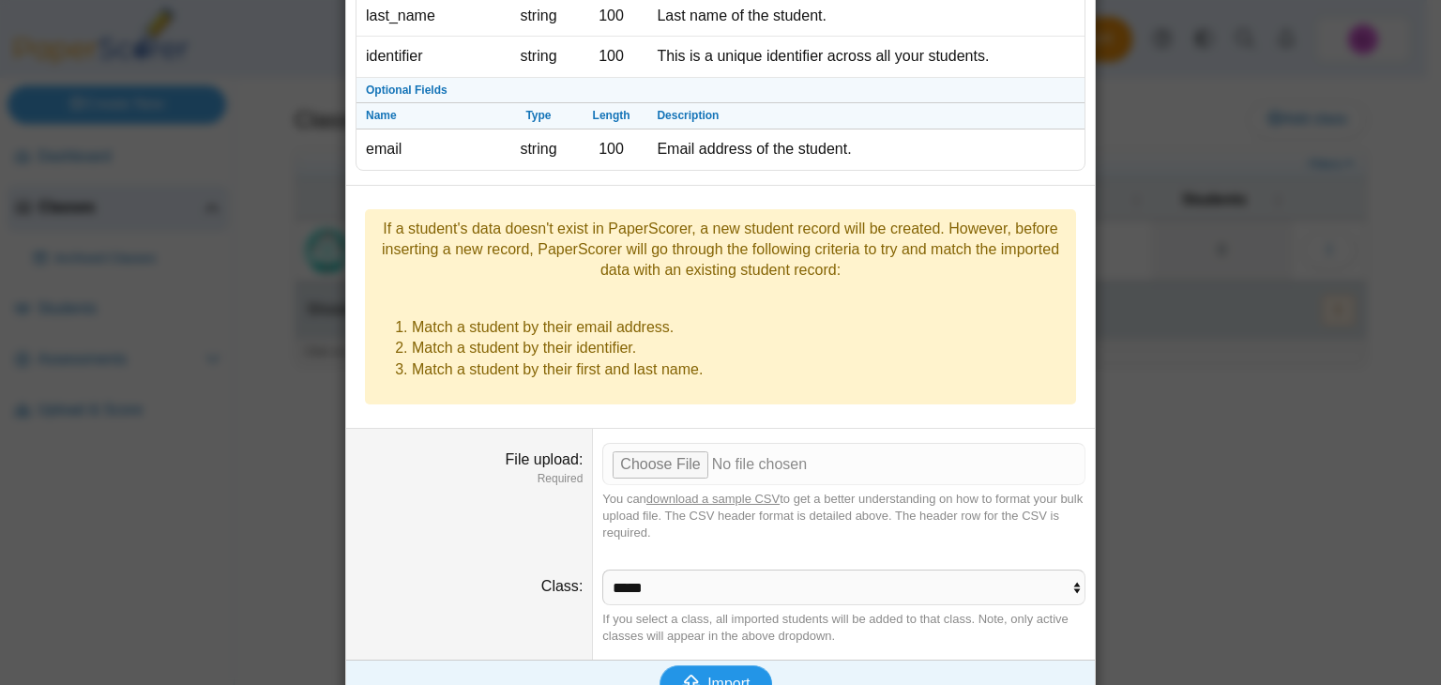
click at [727, 675] on span "Import" at bounding box center [728, 683] width 42 height 16
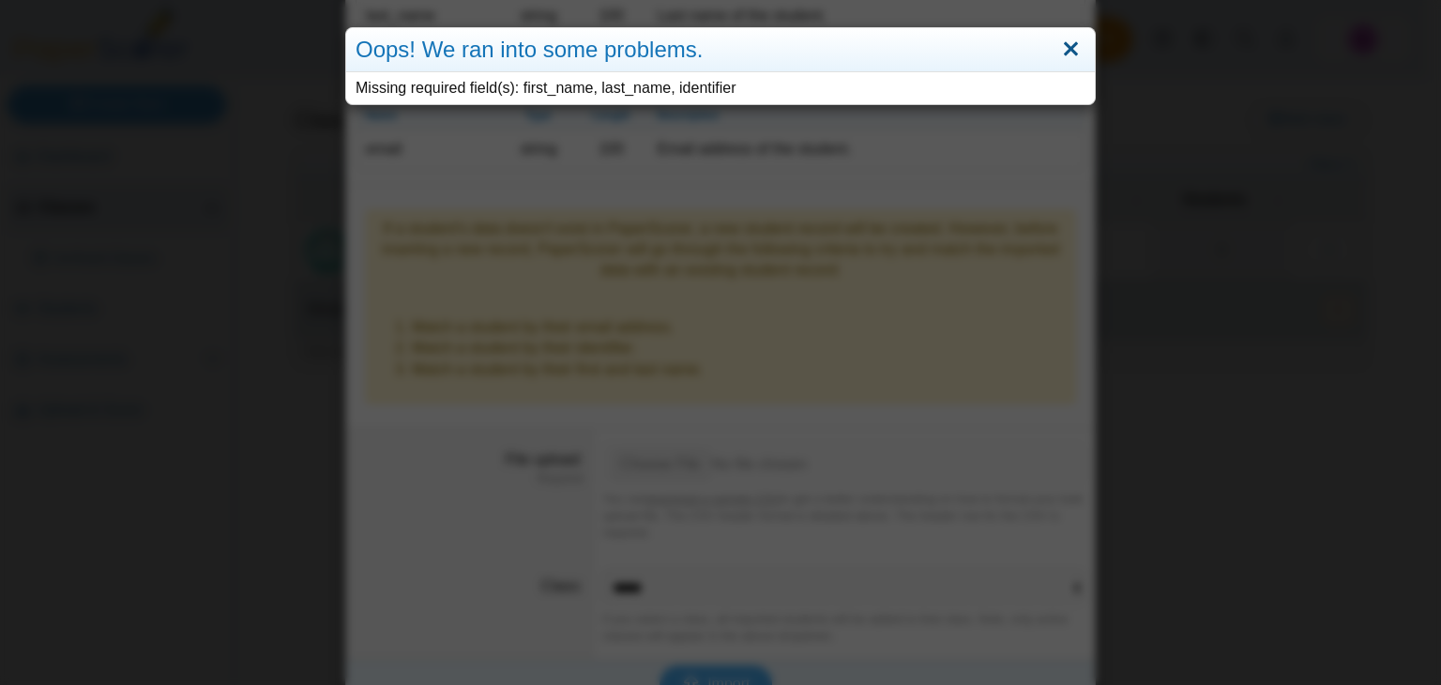
click at [1064, 50] on link "Close" at bounding box center [1070, 50] width 29 height 32
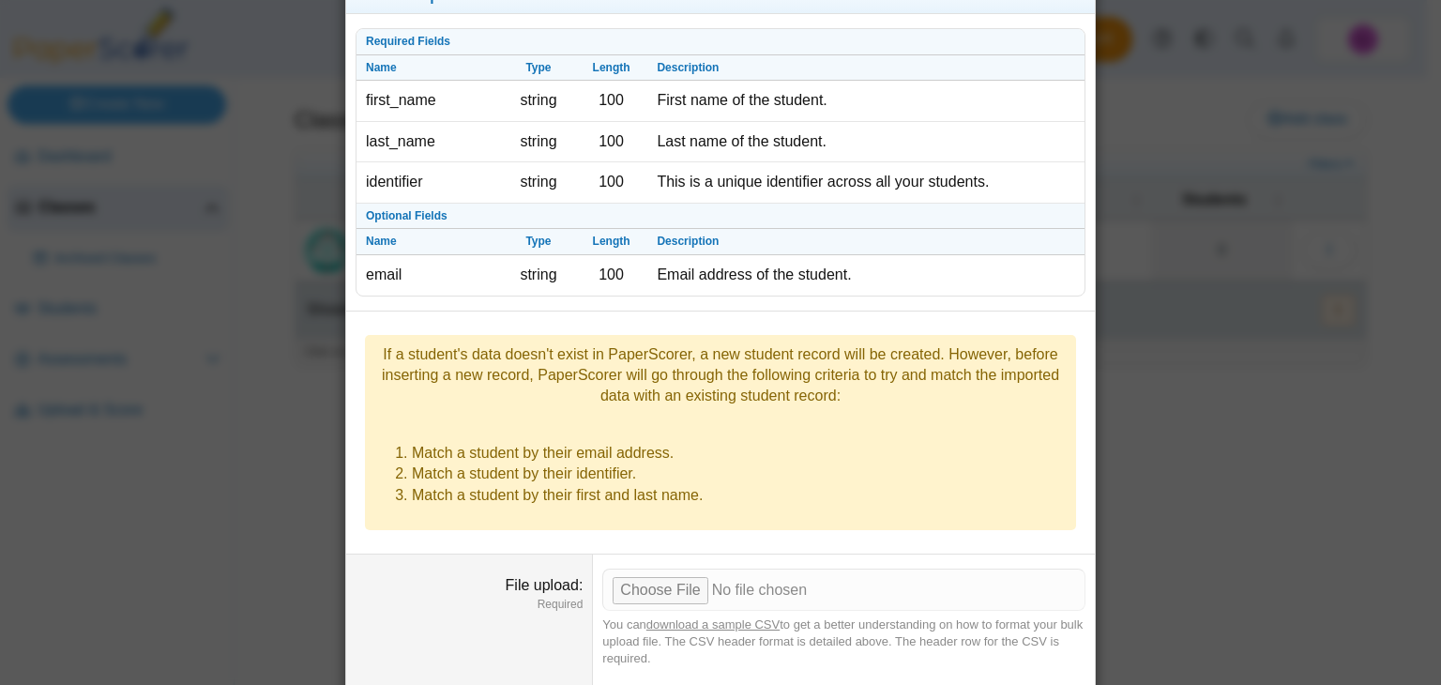
scroll to position [0, 0]
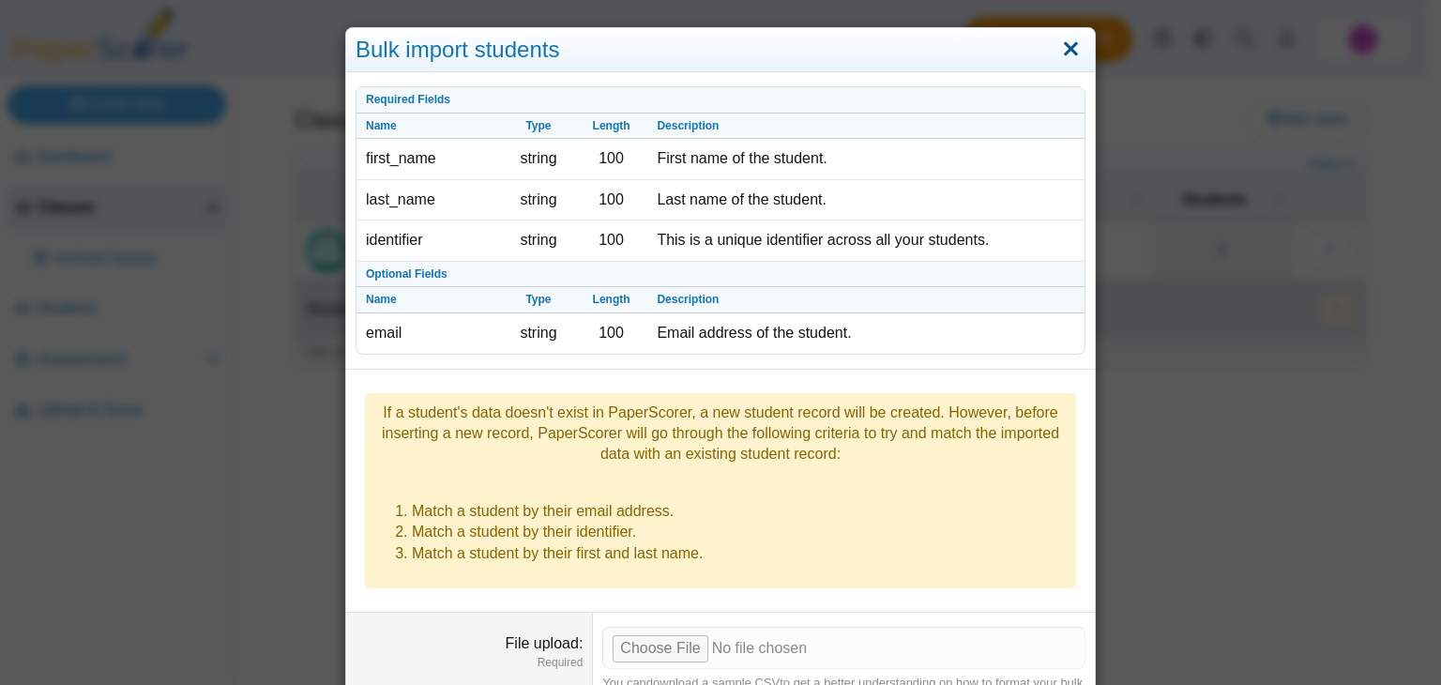
click at [1062, 46] on link "Close" at bounding box center [1070, 50] width 29 height 32
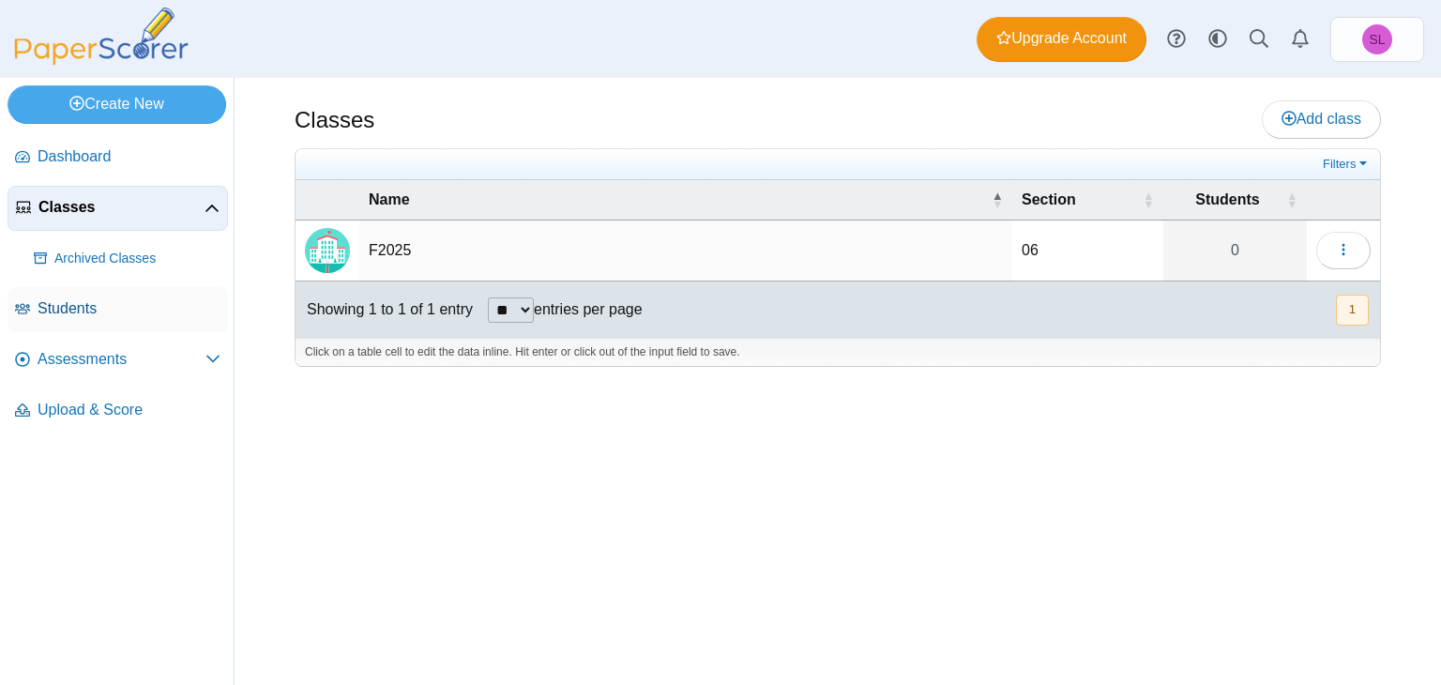
click at [72, 315] on span "Students" at bounding box center [129, 308] width 183 height 21
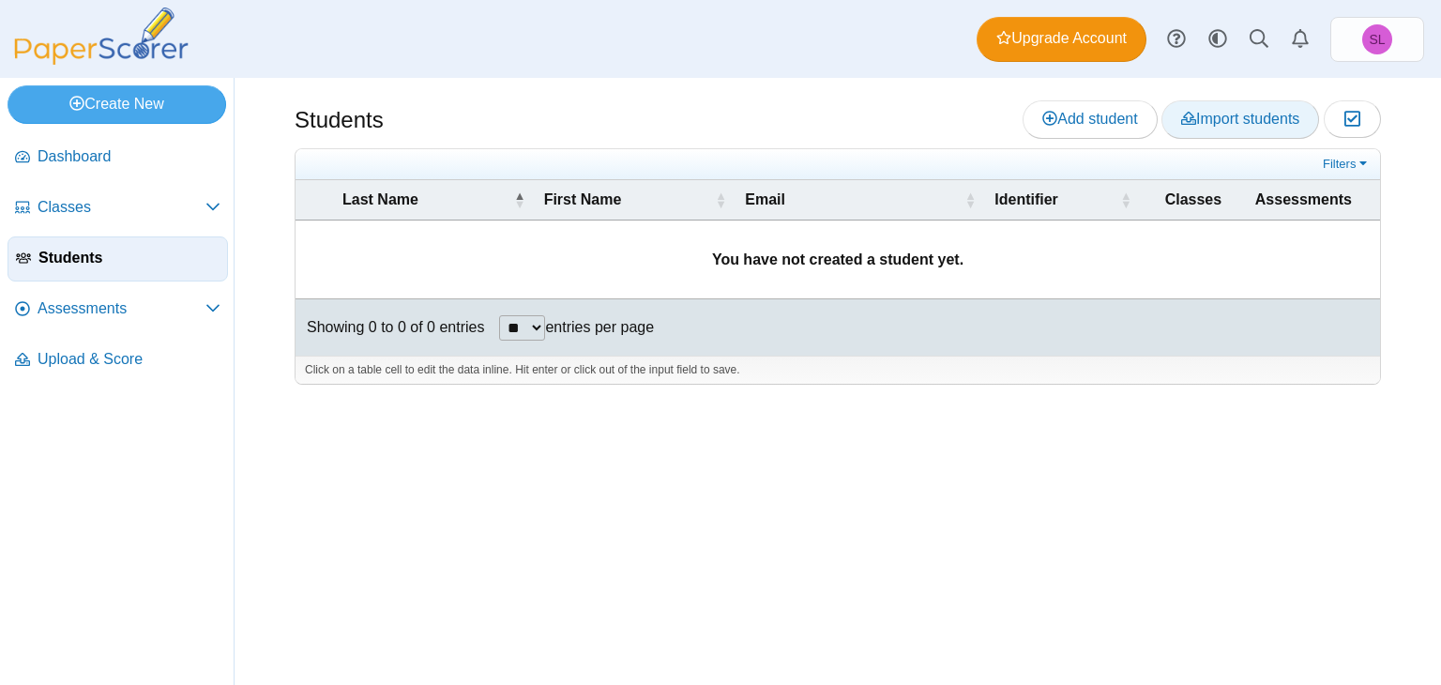
click at [1212, 124] on span "Import students" at bounding box center [1240, 119] width 118 height 16
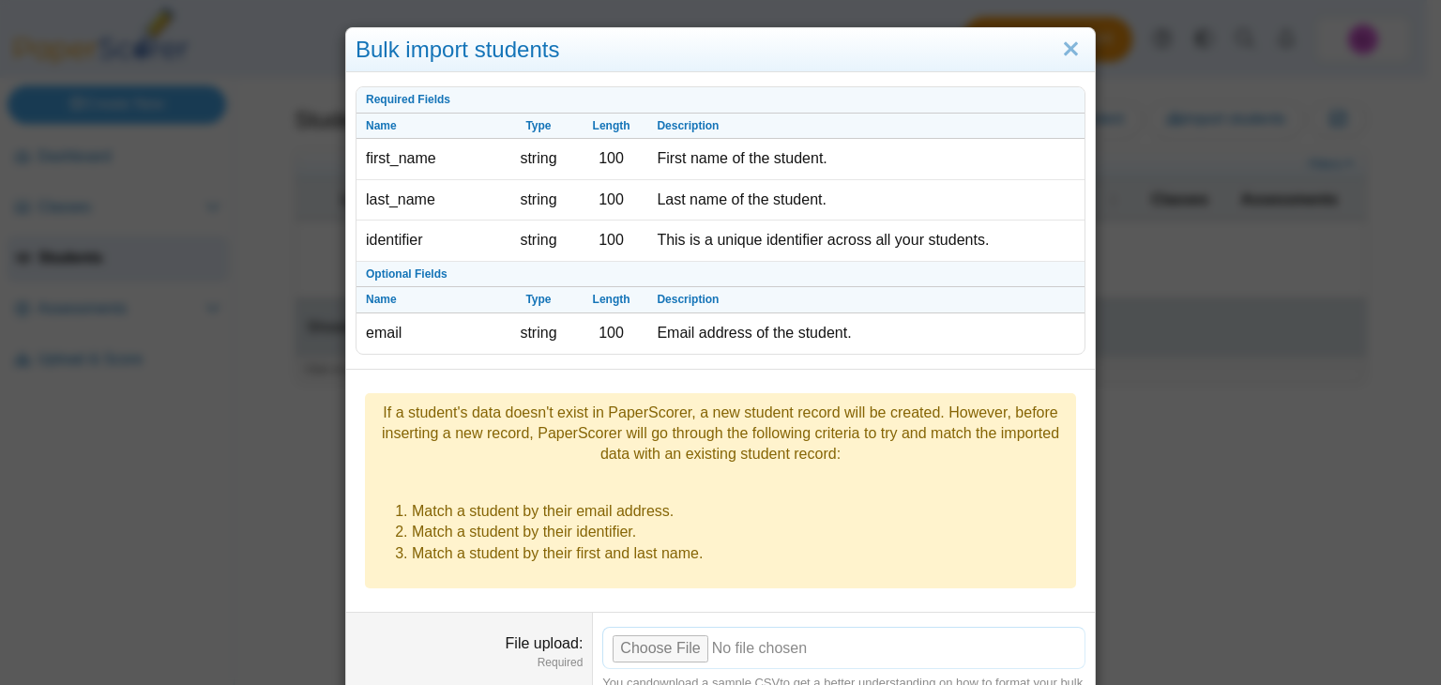
click at [643, 627] on input "File upload" at bounding box center [843, 647] width 483 height 41
type input "**********"
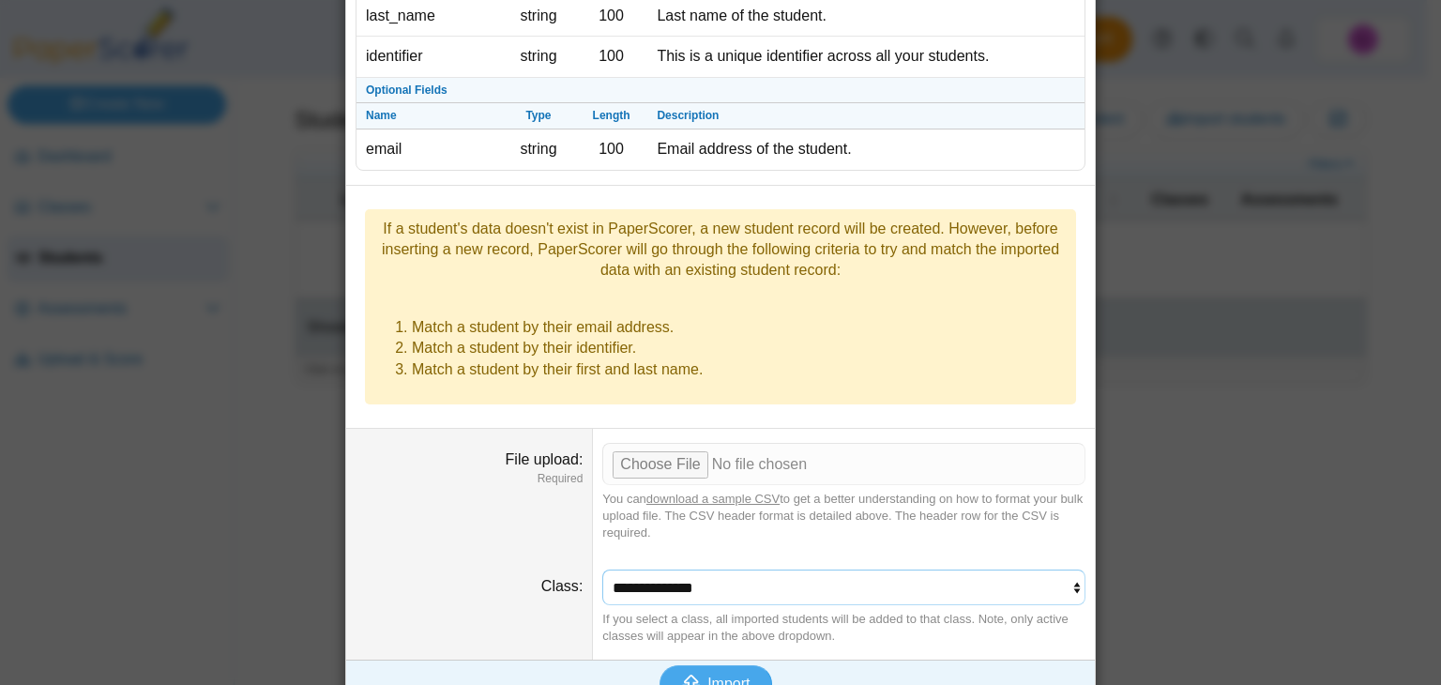
click at [1007, 569] on select "**********" at bounding box center [843, 587] width 483 height 36
select select "**********"
click at [602, 569] on select "**********" at bounding box center [843, 587] width 483 height 36
click at [721, 675] on span "Import" at bounding box center [728, 683] width 42 height 16
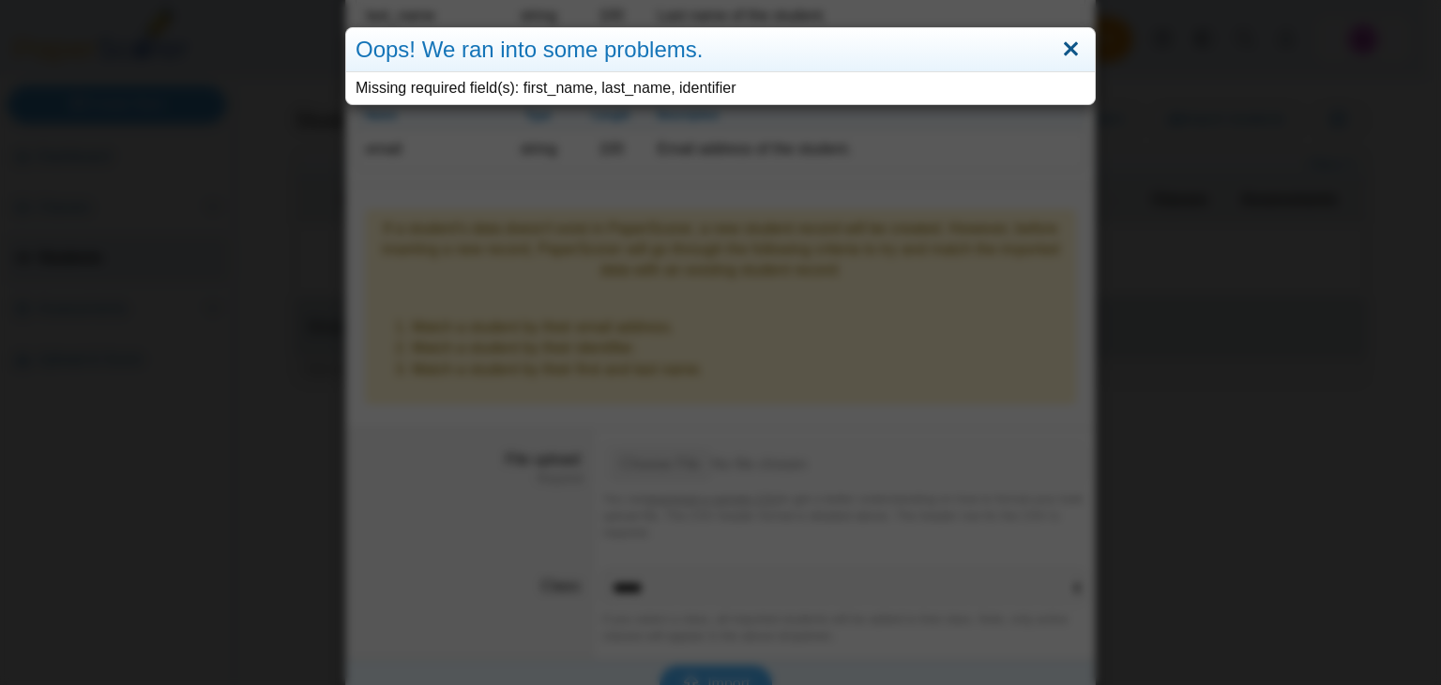
click at [1060, 57] on link "Close" at bounding box center [1070, 50] width 29 height 32
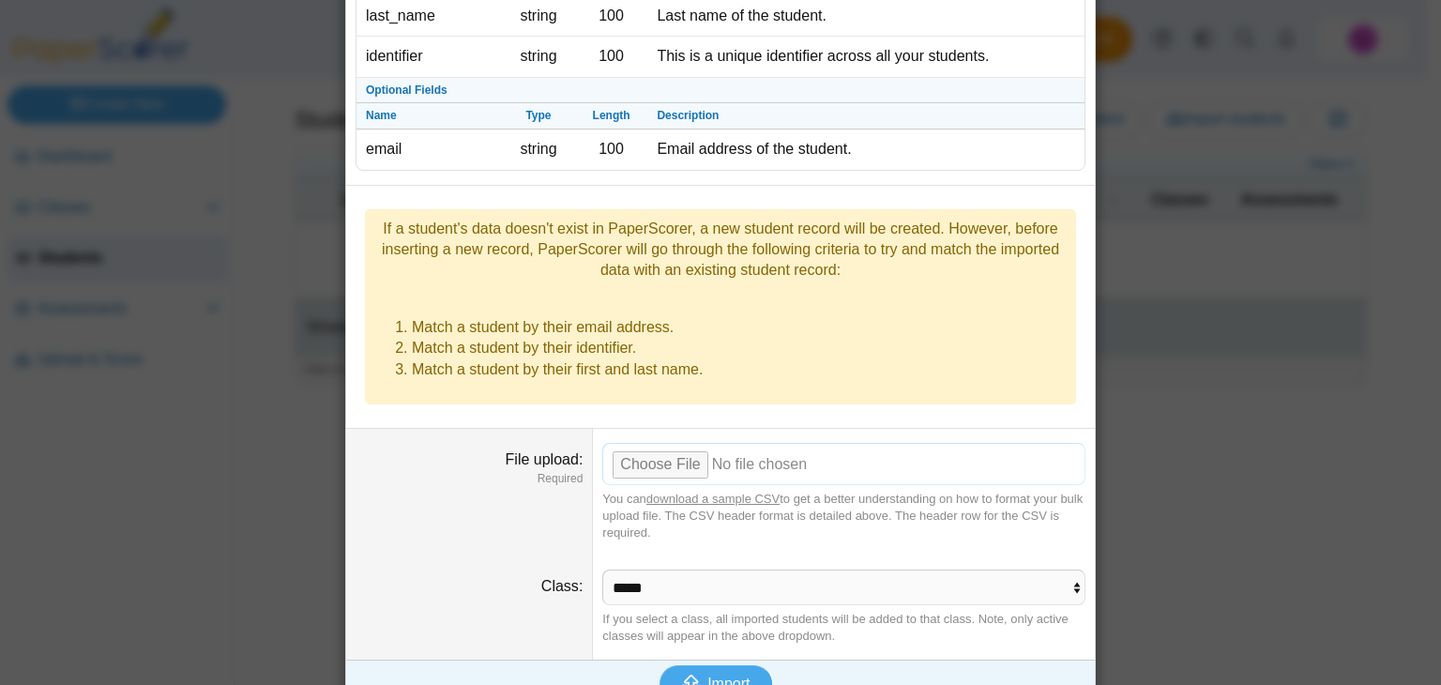
click at [664, 443] on input "File upload" at bounding box center [843, 463] width 483 height 41
click at [709, 675] on span "Import" at bounding box center [728, 683] width 42 height 16
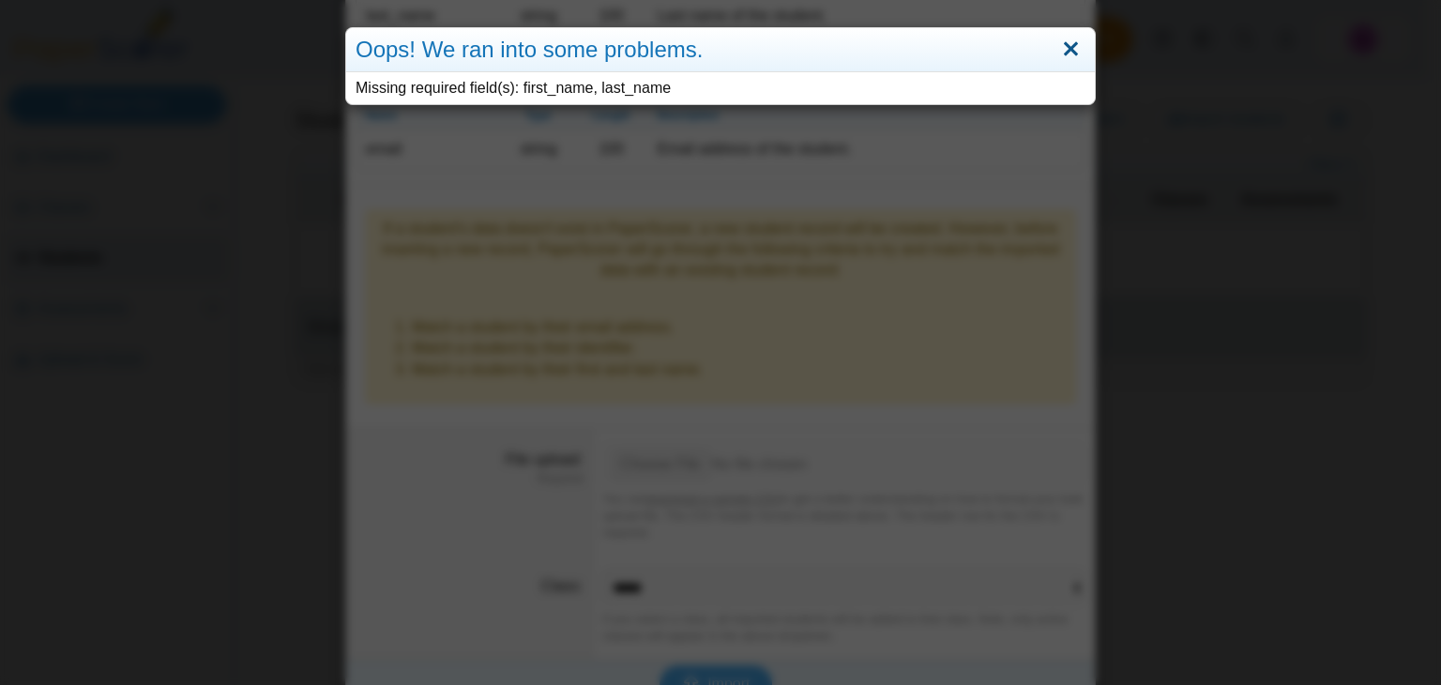
click at [1063, 46] on link "Close" at bounding box center [1070, 50] width 29 height 32
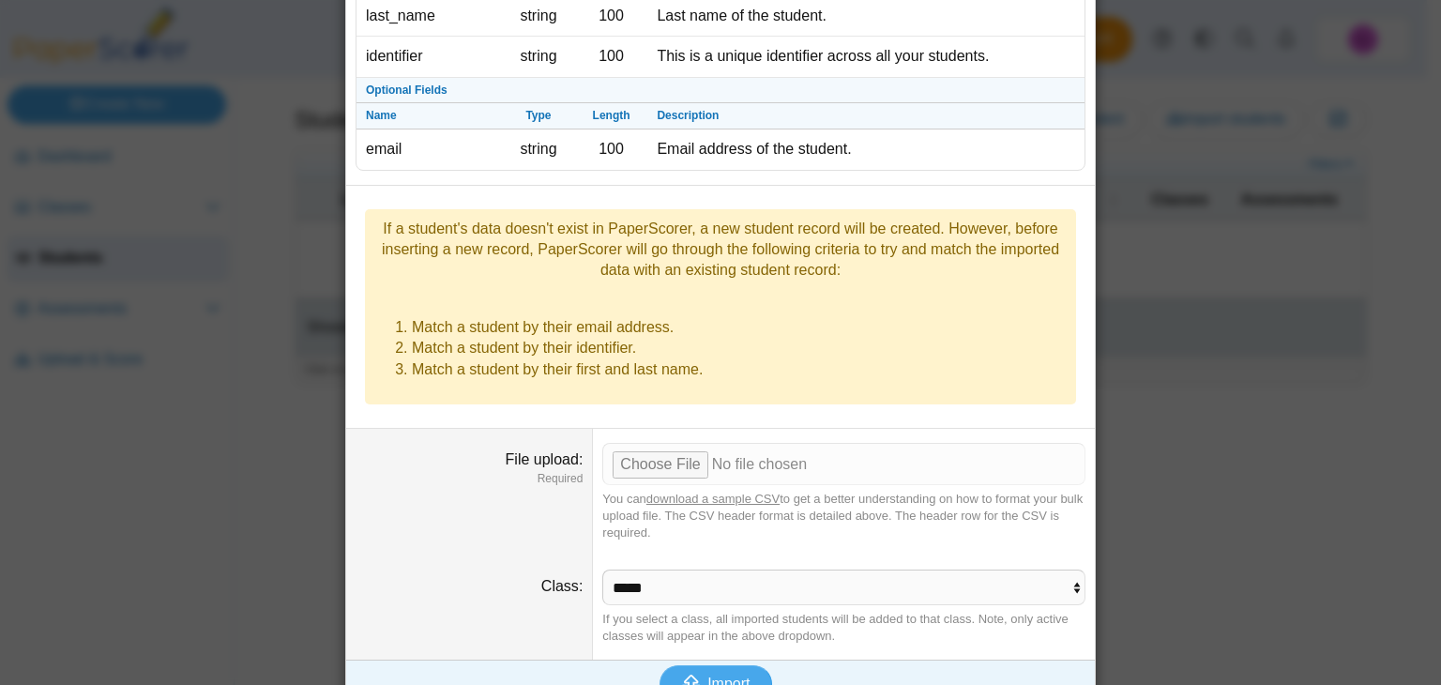
click at [702, 492] on link "download a sample CSV" at bounding box center [712, 499] width 133 height 14
click at [675, 443] on input "File upload" at bounding box center [843, 463] width 483 height 41
type input "**********"
click at [728, 675] on span "Import" at bounding box center [728, 683] width 42 height 16
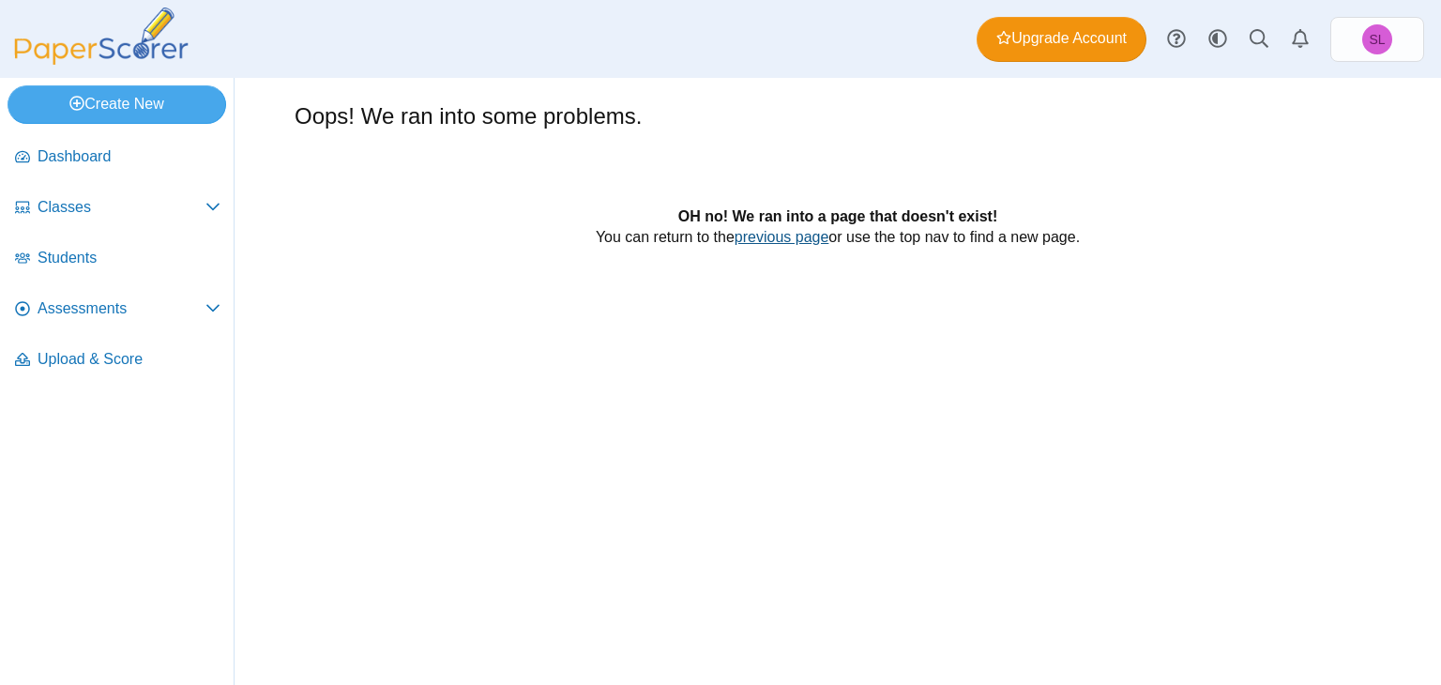
click at [787, 241] on link "previous page" at bounding box center [782, 237] width 95 height 16
click at [762, 236] on link "previous page" at bounding box center [782, 237] width 95 height 16
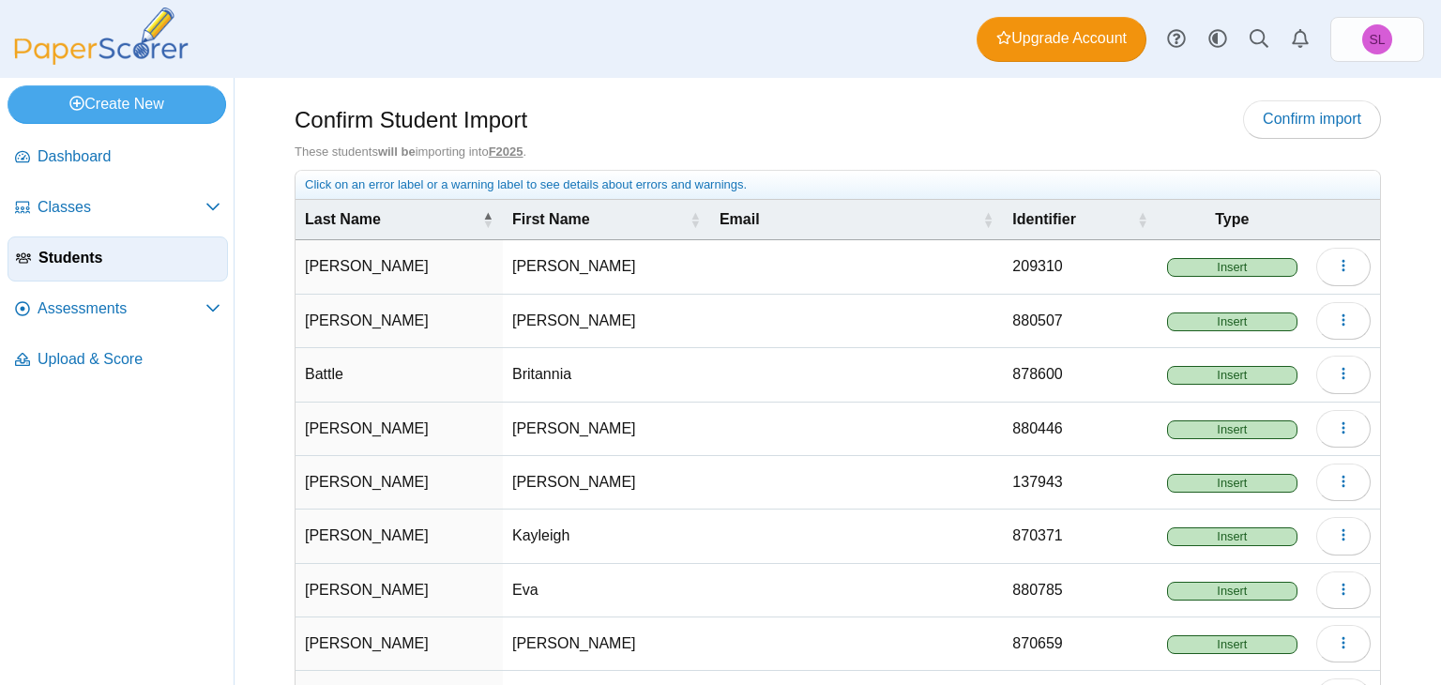
click at [1234, 260] on span "Insert" at bounding box center [1232, 267] width 130 height 19
click at [1341, 275] on button "button" at bounding box center [1343, 267] width 54 height 38
click at [1227, 261] on span "Insert" at bounding box center [1232, 267] width 130 height 19
click at [751, 79] on div "Confirm Student Import Confirm import These students will be importing into F20…" at bounding box center [838, 381] width 1206 height 607
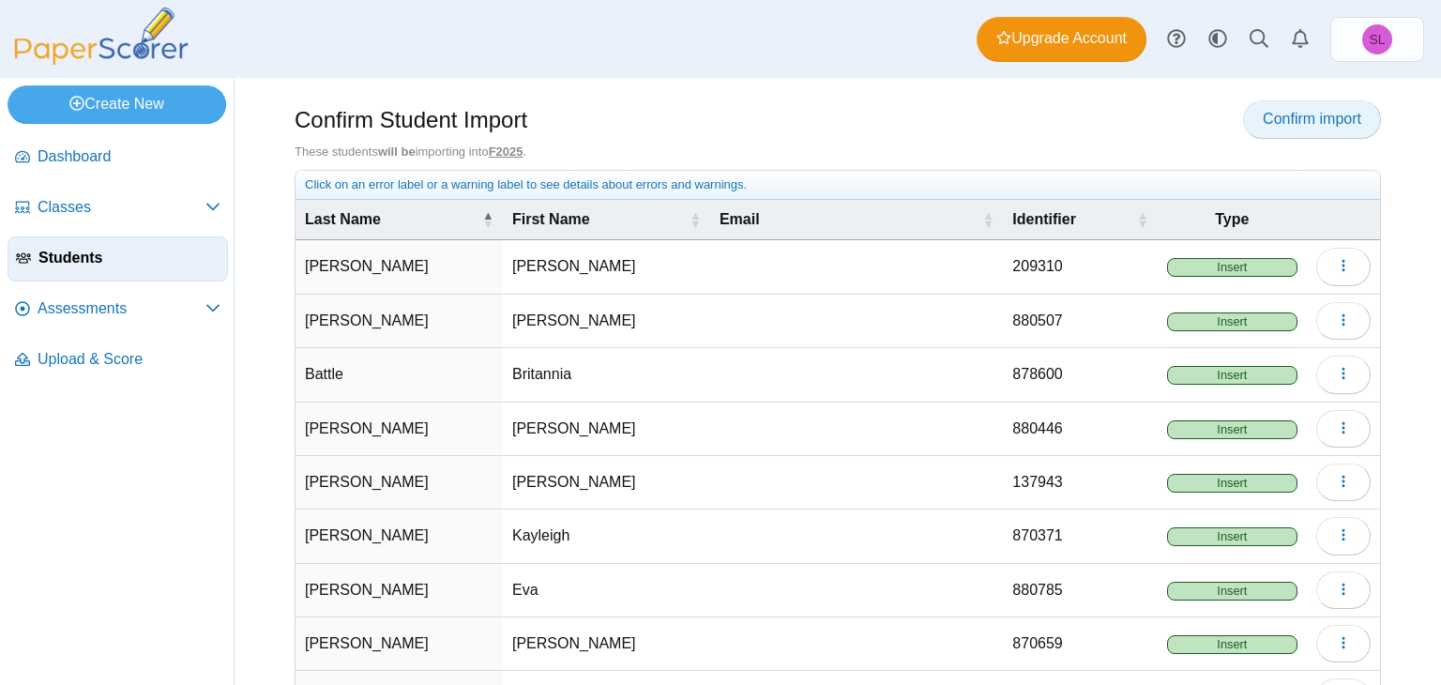
click at [1269, 128] on link "Confirm import" at bounding box center [1312, 119] width 138 height 38
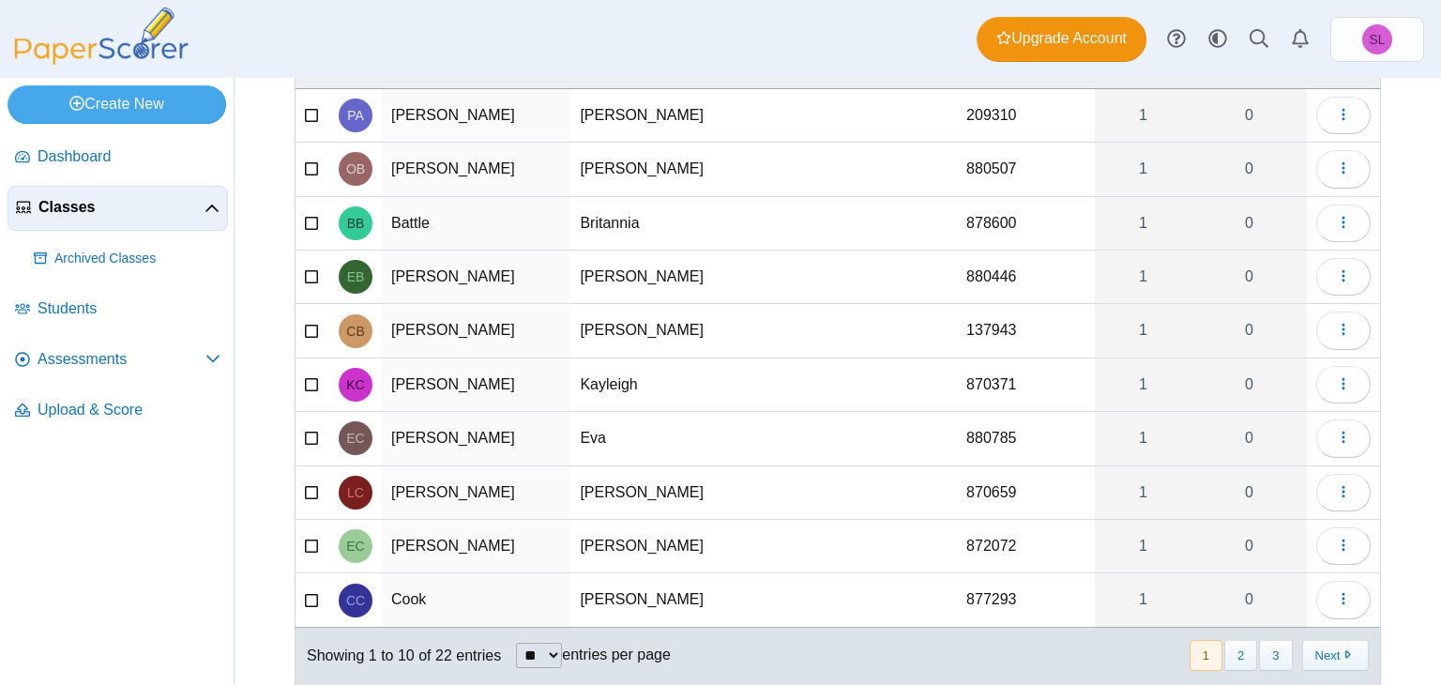
scroll to position [214, 0]
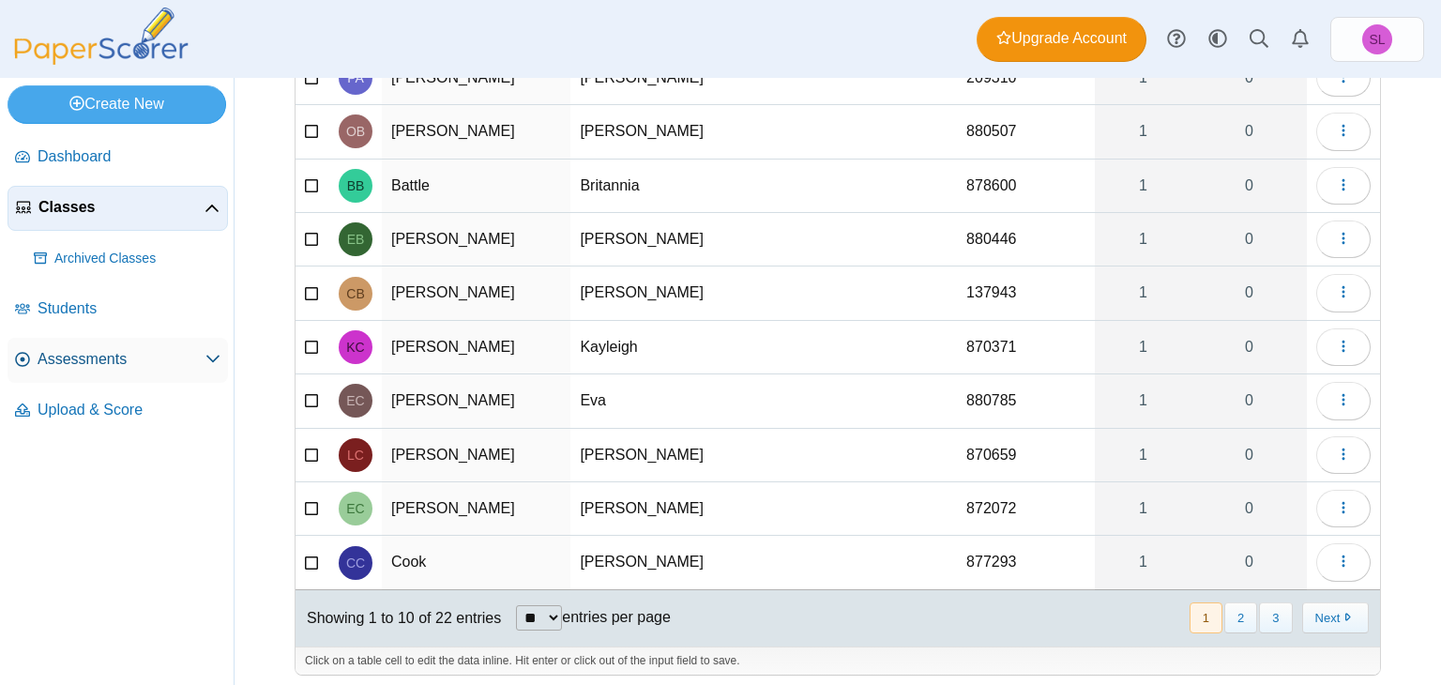
click at [214, 356] on icon at bounding box center [212, 358] width 15 height 15
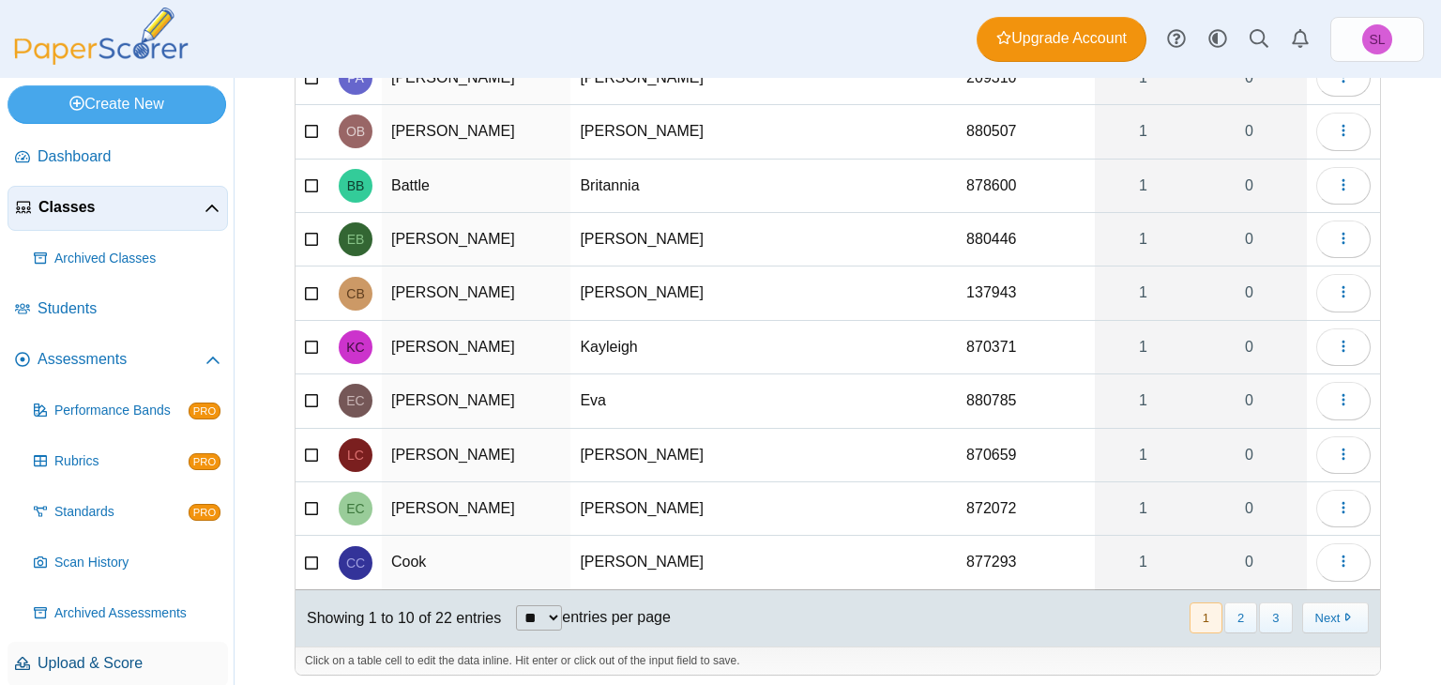
click at [94, 665] on span "Upload & Score" at bounding box center [129, 663] width 183 height 21
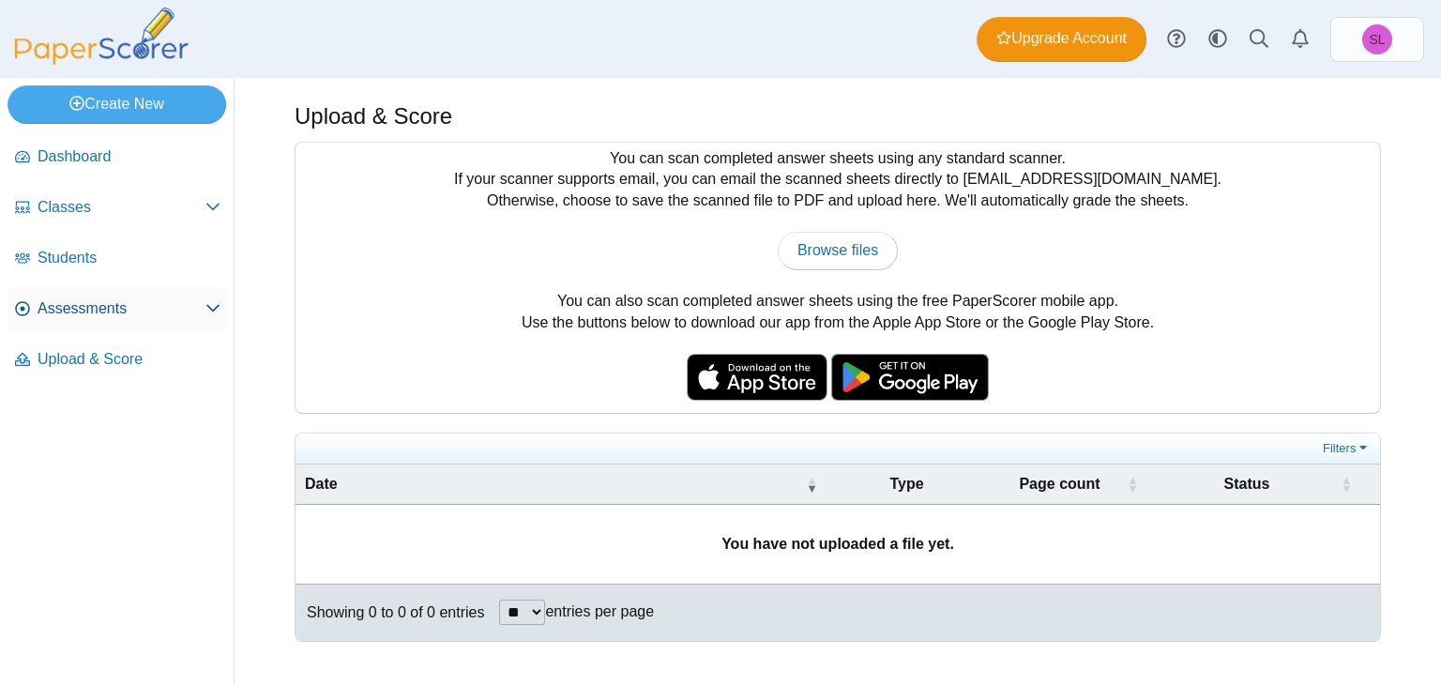
click at [149, 312] on span "Assessments" at bounding box center [122, 308] width 168 height 21
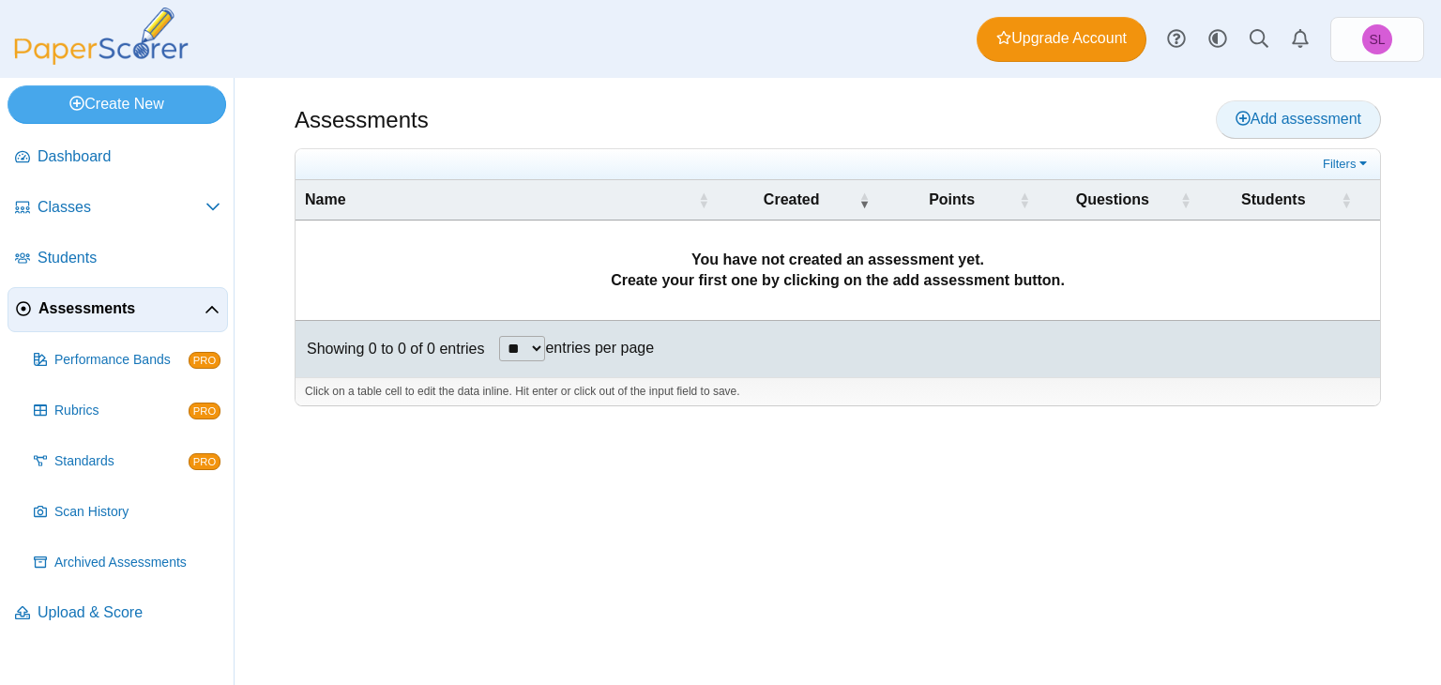
click at [1267, 111] on span "Add assessment" at bounding box center [1299, 119] width 126 height 16
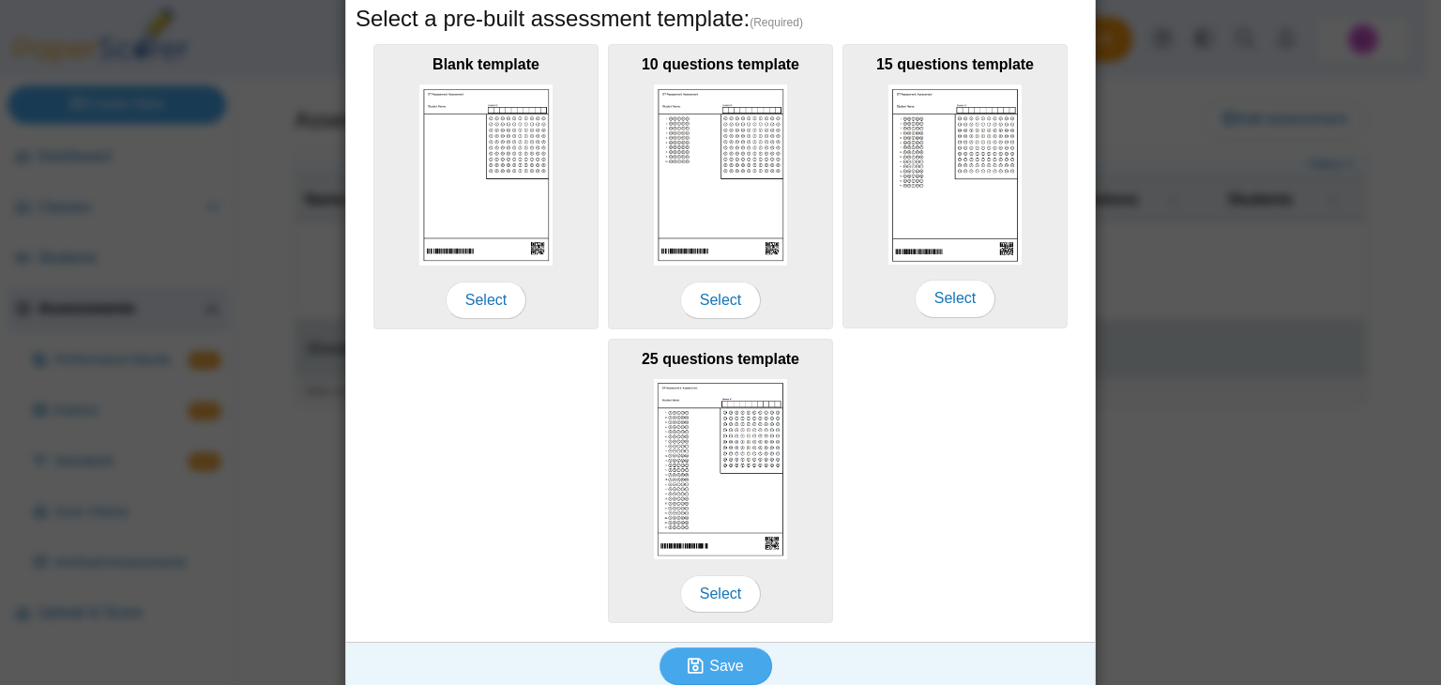
scroll to position [343, 0]
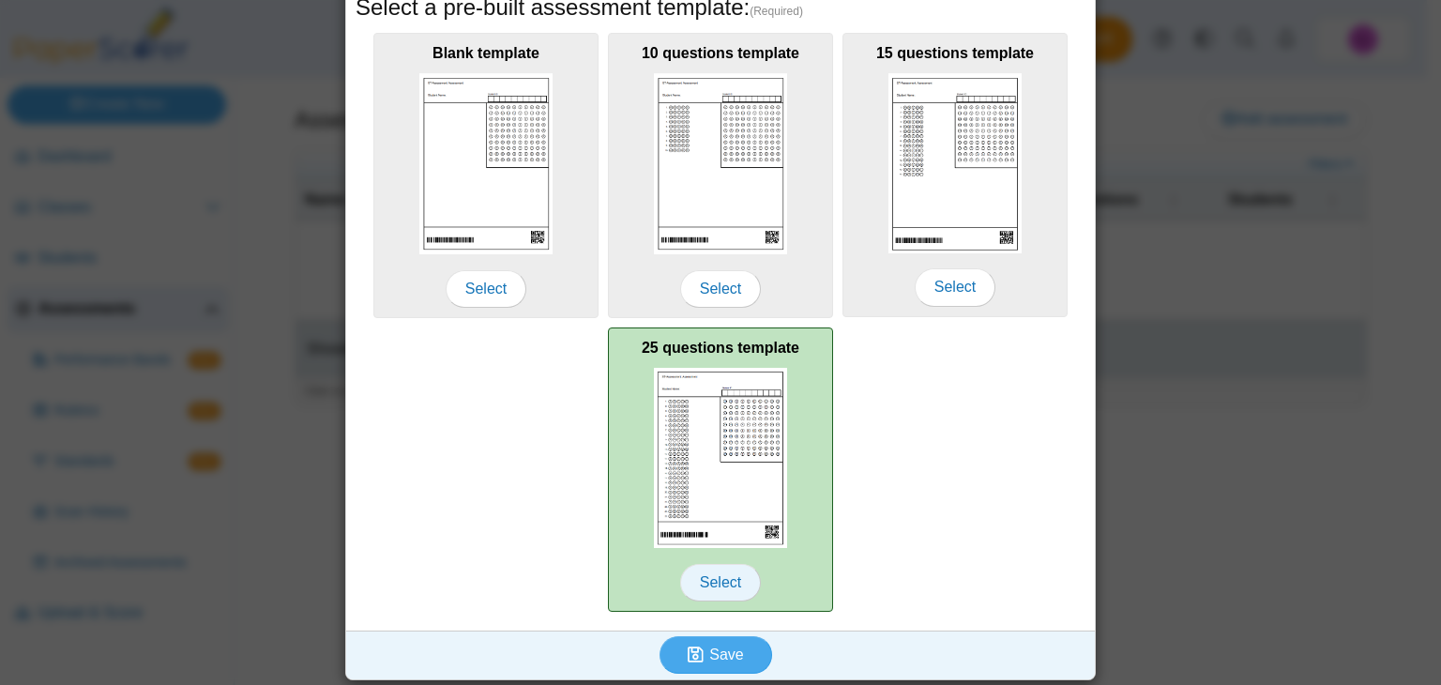
type input "**********"
click at [709, 573] on span "Select" at bounding box center [720, 583] width 81 height 38
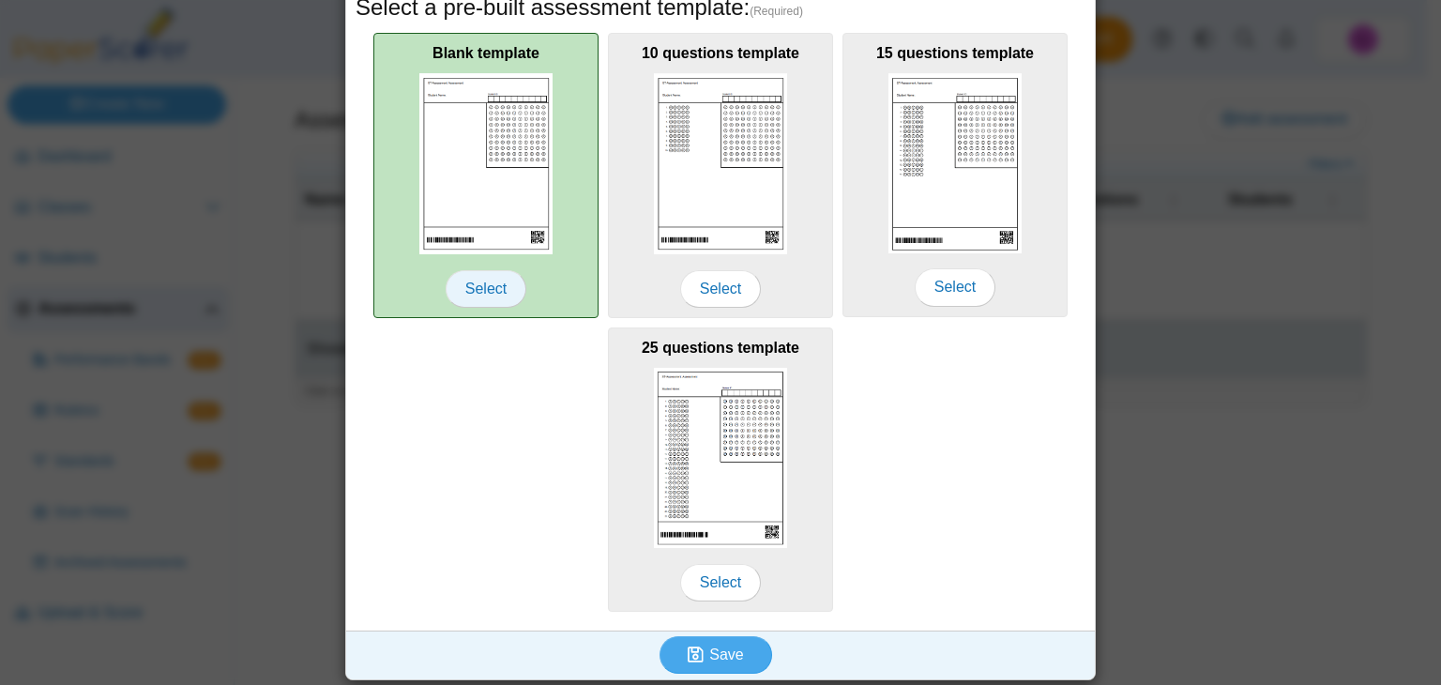
click at [479, 283] on span "Select" at bounding box center [486, 289] width 81 height 38
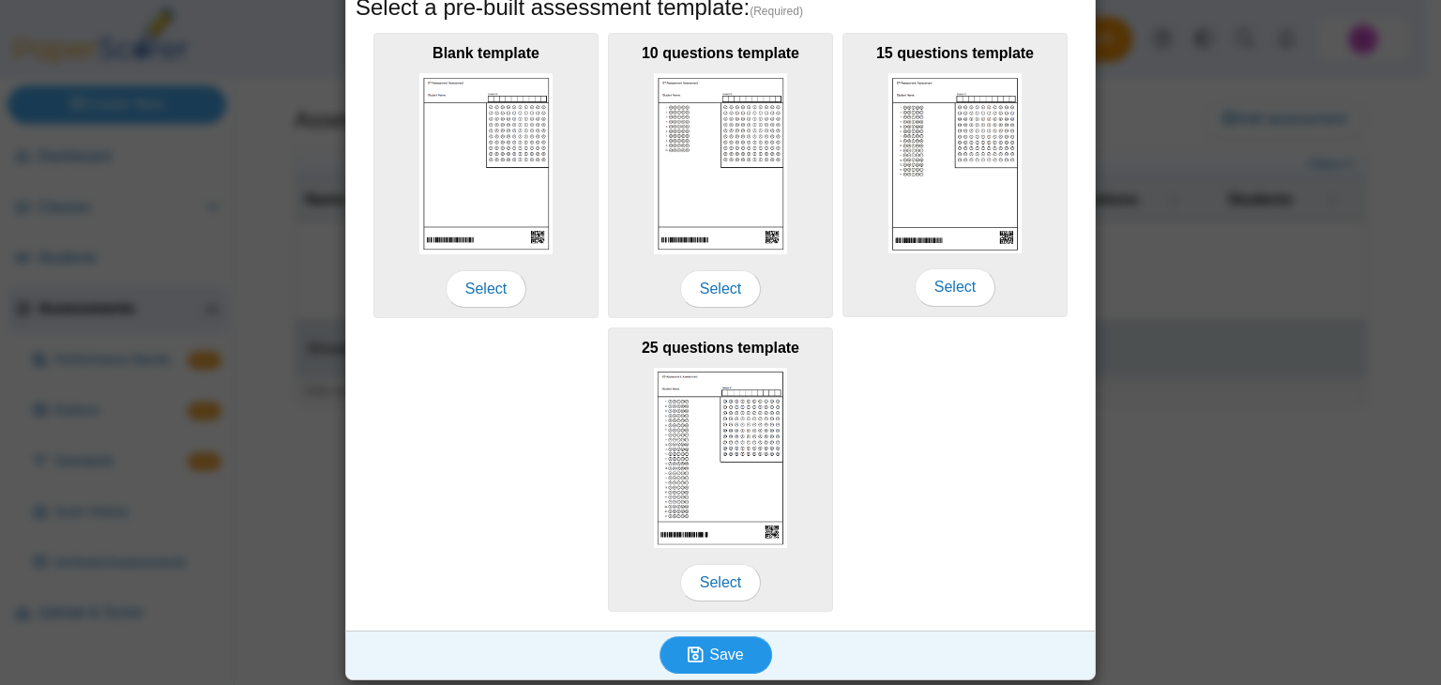
click at [717, 656] on span "Save" at bounding box center [726, 654] width 34 height 16
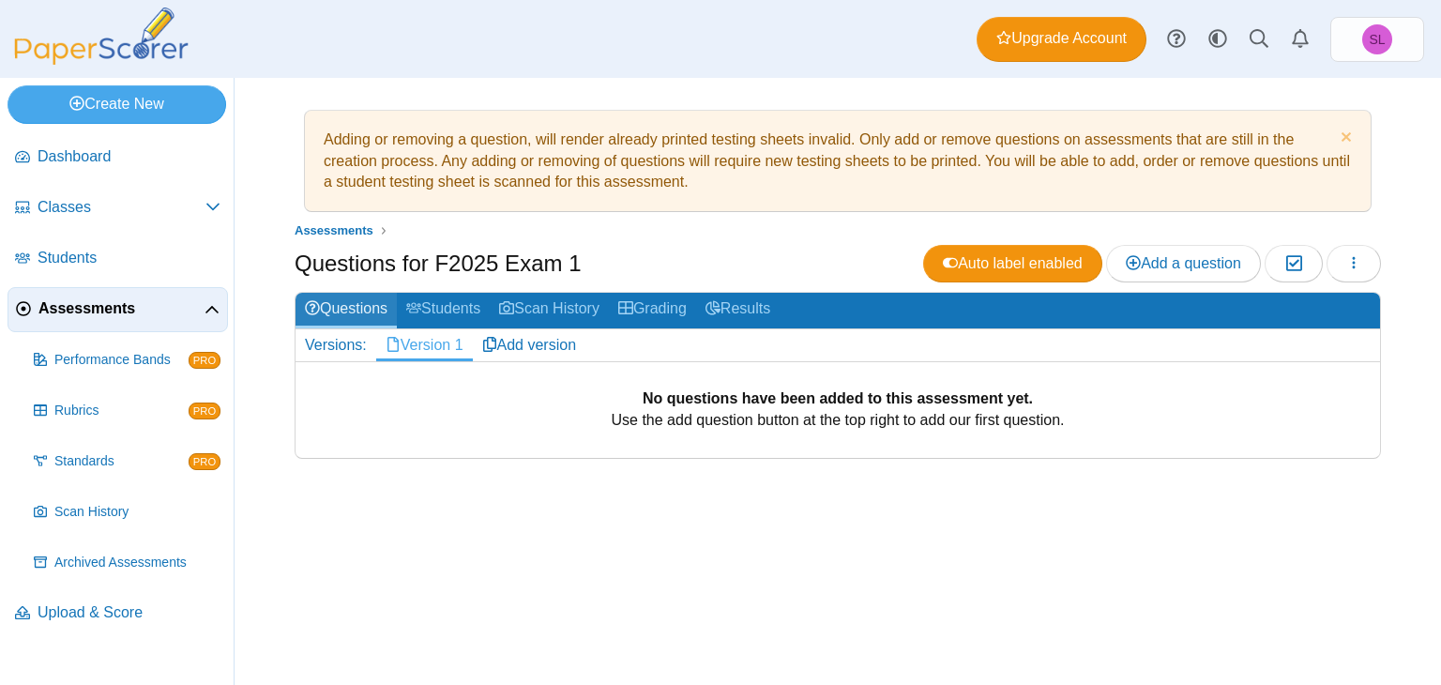
click at [348, 305] on link "Questions" at bounding box center [346, 310] width 101 height 35
click at [1343, 271] on button "button" at bounding box center [1354, 264] width 54 height 38
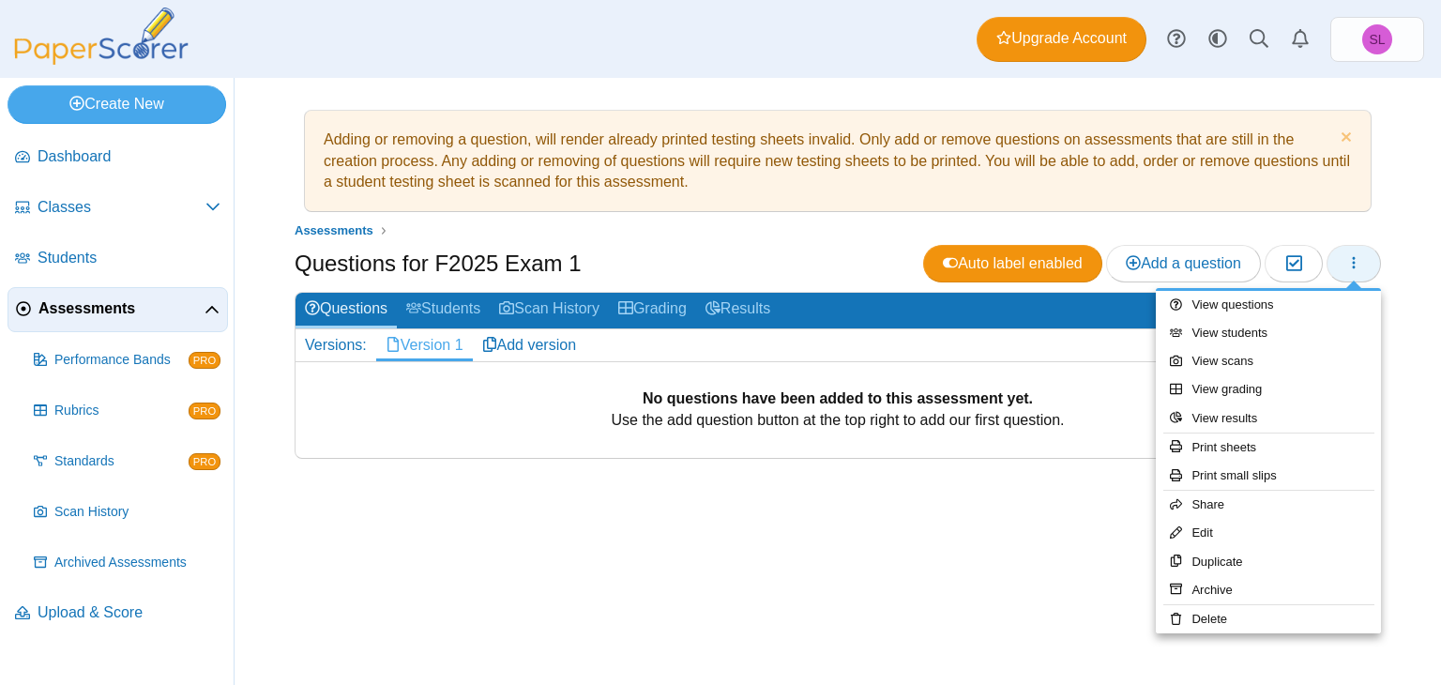
click at [1343, 271] on button "button" at bounding box center [1354, 264] width 54 height 38
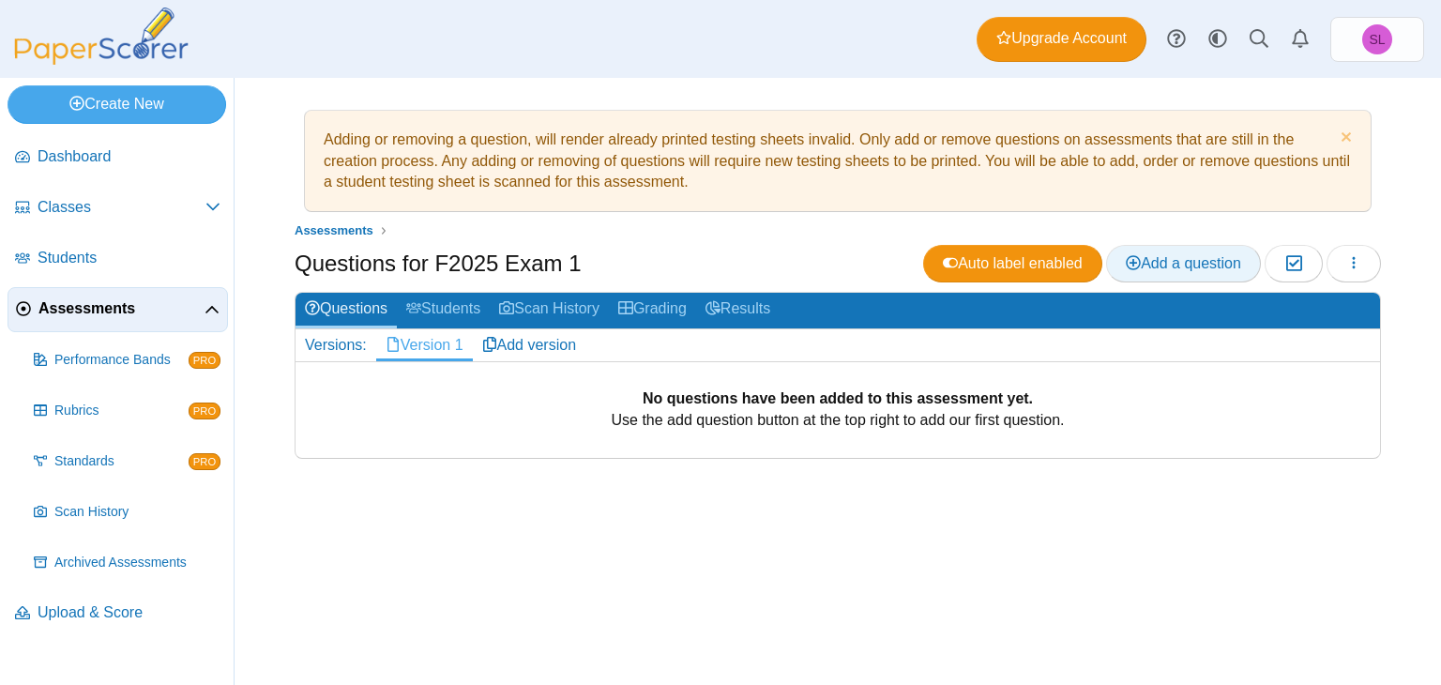
click at [1178, 263] on span "Add a question" at bounding box center [1183, 263] width 115 height 16
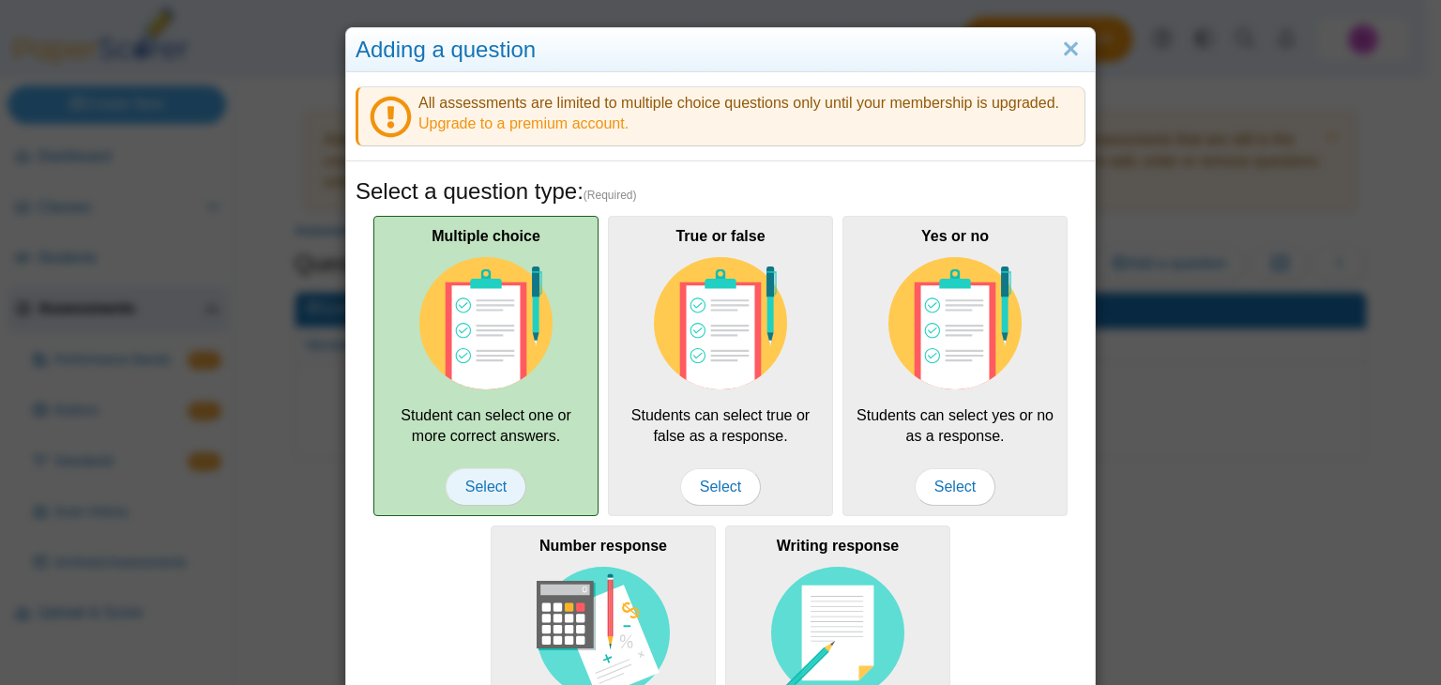
click at [484, 478] on span "Select" at bounding box center [486, 487] width 81 height 38
click at [472, 482] on span "Select" at bounding box center [486, 487] width 81 height 38
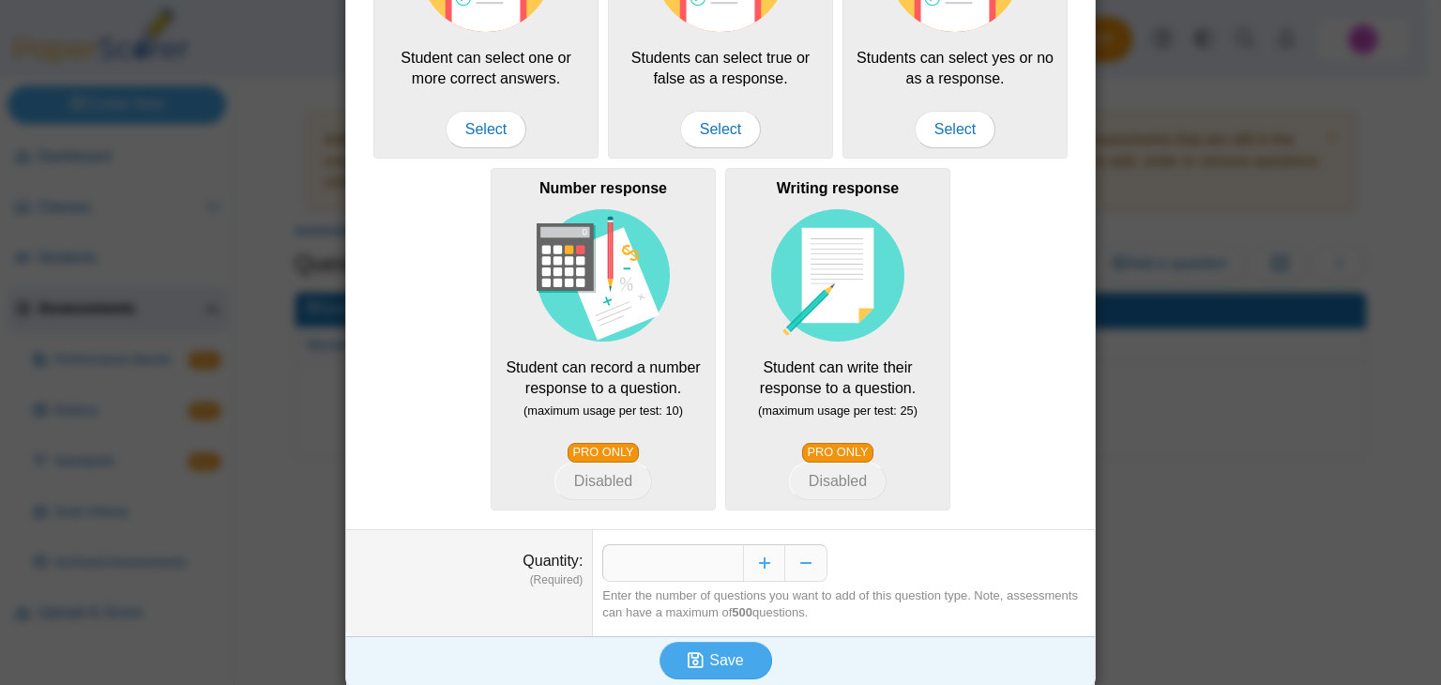
scroll to position [363, 0]
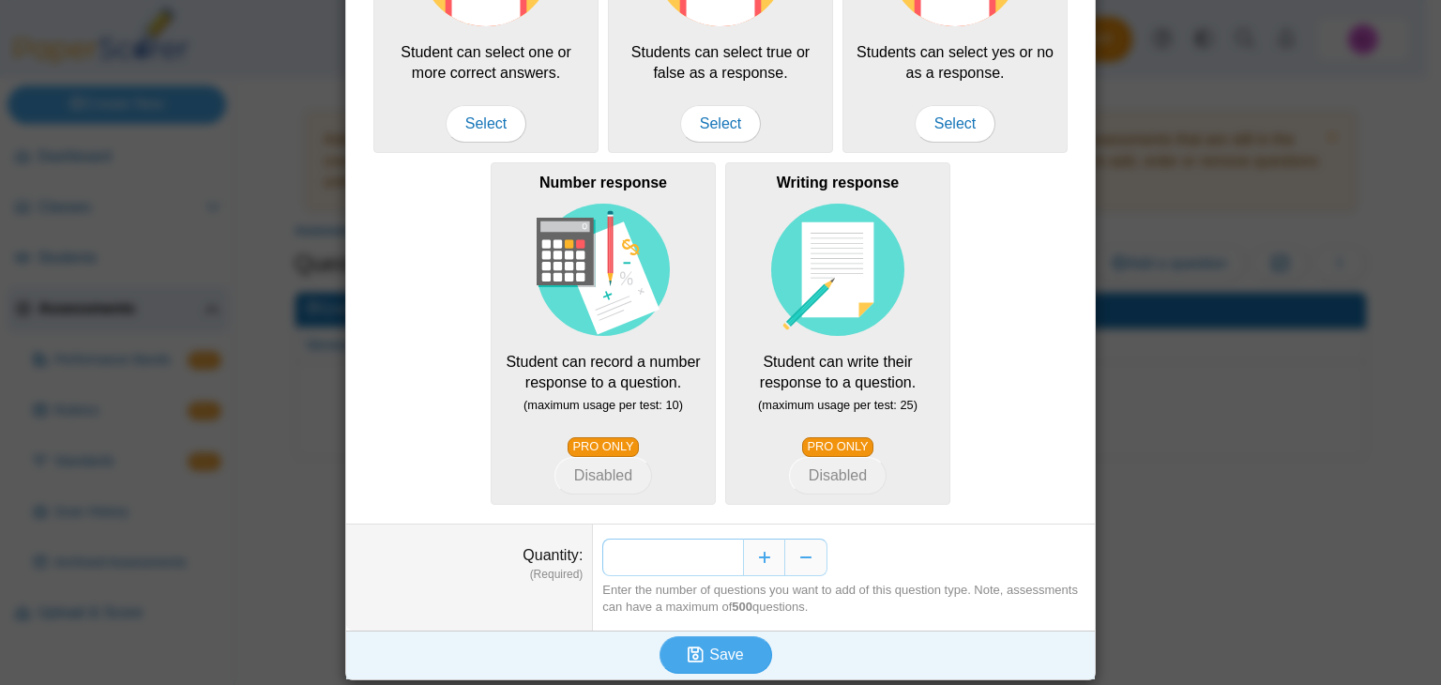
click at [715, 552] on input "*" at bounding box center [672, 557] width 141 height 38
type input "**"
click at [714, 646] on span "Save" at bounding box center [726, 654] width 34 height 16
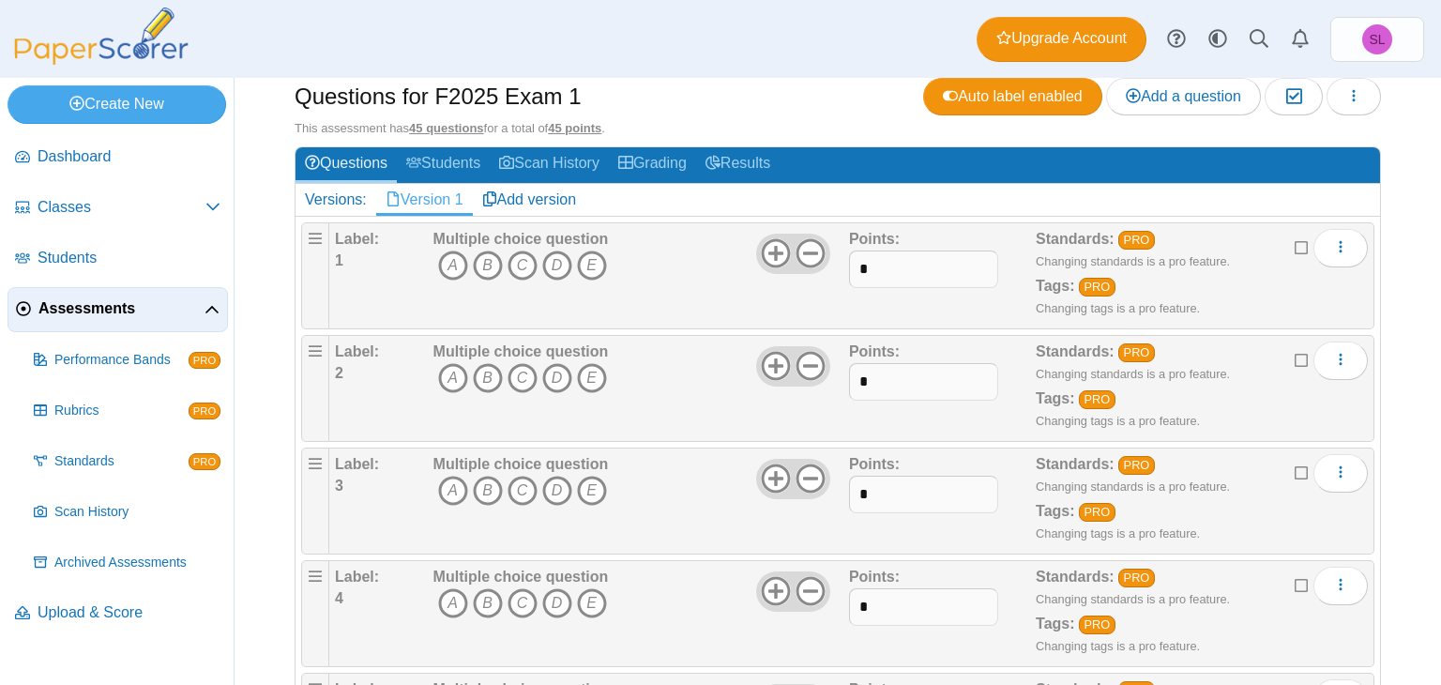
scroll to position [174, 0]
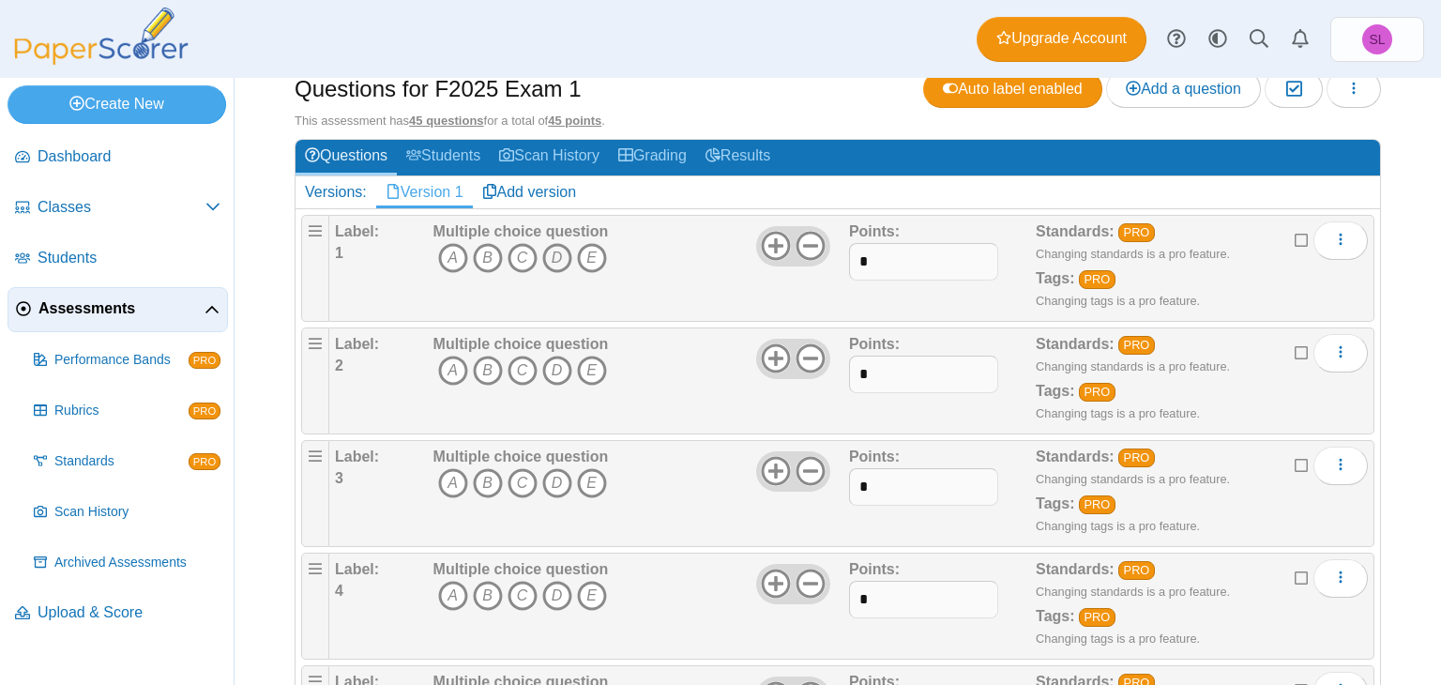
click at [562, 252] on icon "D" at bounding box center [557, 258] width 30 height 30
click at [525, 361] on icon "C" at bounding box center [523, 371] width 30 height 30
click at [560, 485] on icon "D" at bounding box center [557, 483] width 30 height 30
click at [450, 598] on icon "A" at bounding box center [453, 596] width 30 height 30
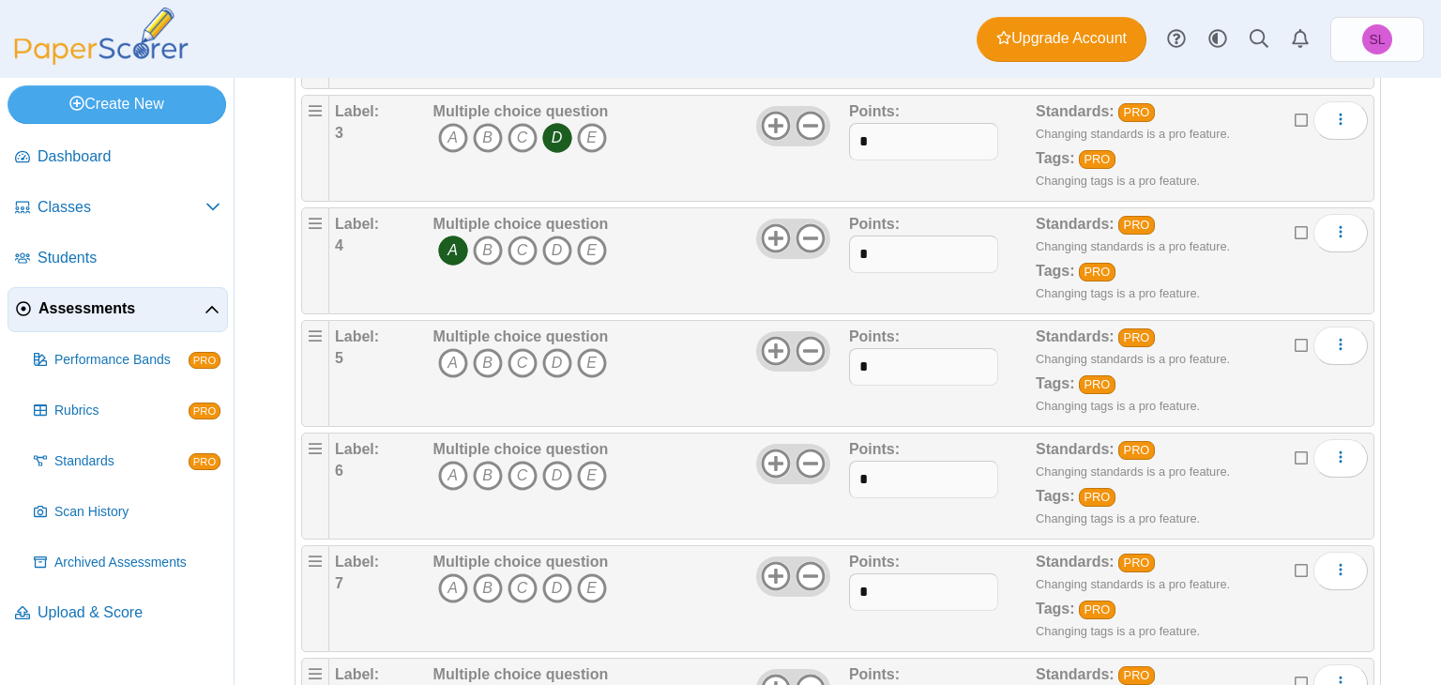
scroll to position [550, 0]
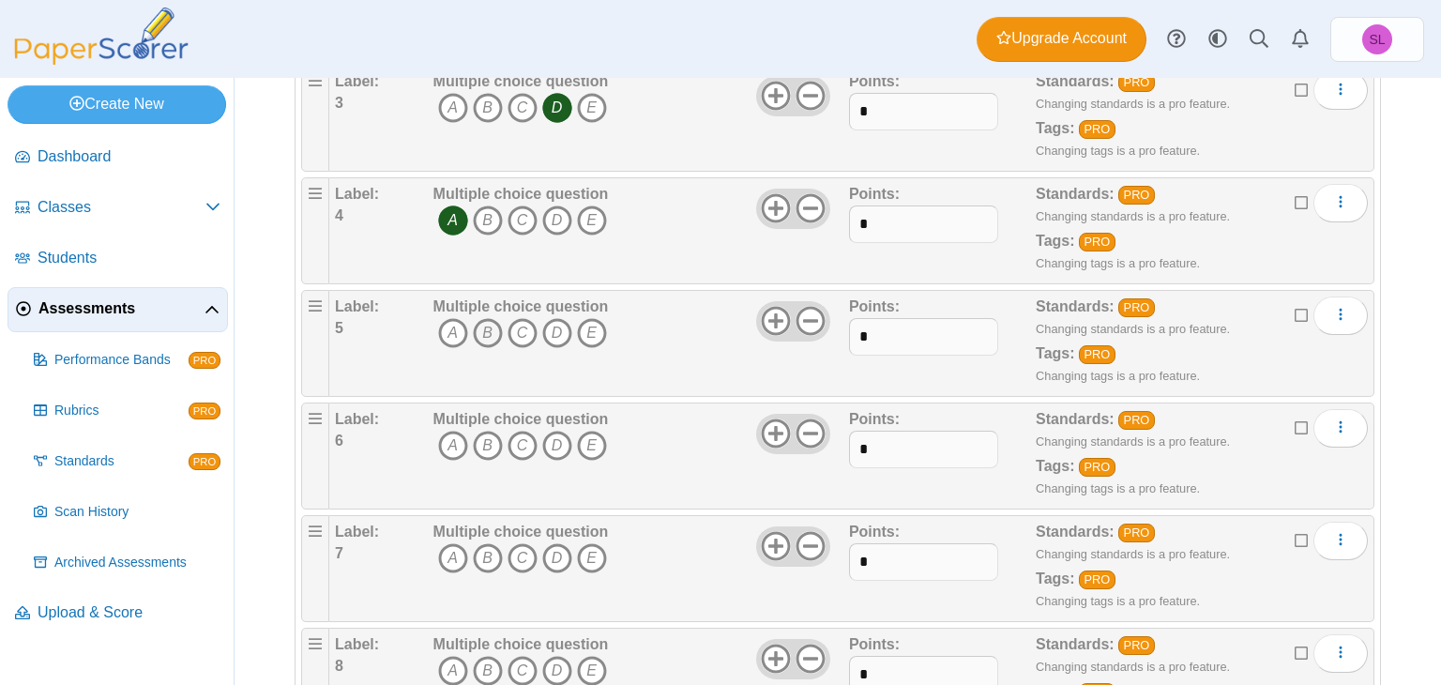
click at [489, 328] on icon "B" at bounding box center [488, 333] width 30 height 30
click at [597, 434] on icon "E" at bounding box center [592, 446] width 30 height 30
click at [588, 556] on icon "E" at bounding box center [592, 558] width 30 height 30
click at [551, 667] on icon "D" at bounding box center [557, 671] width 30 height 30
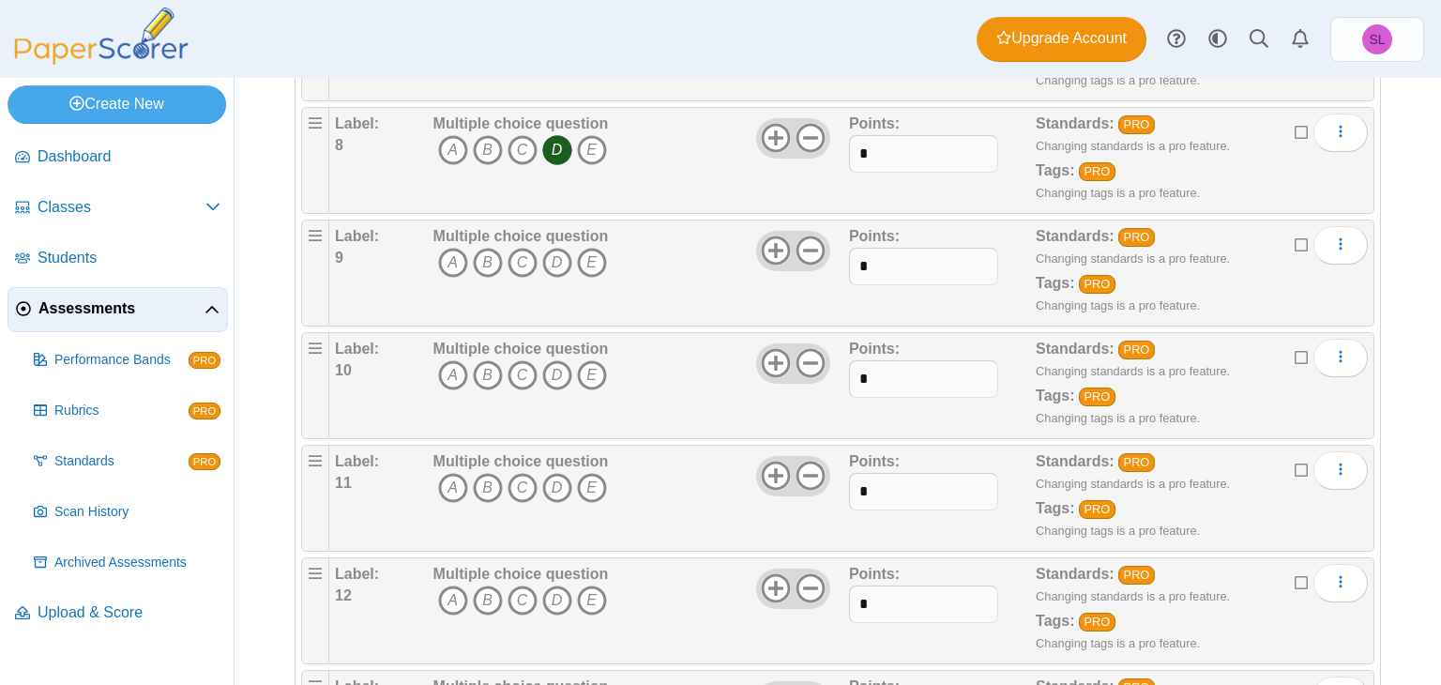
scroll to position [1113, 0]
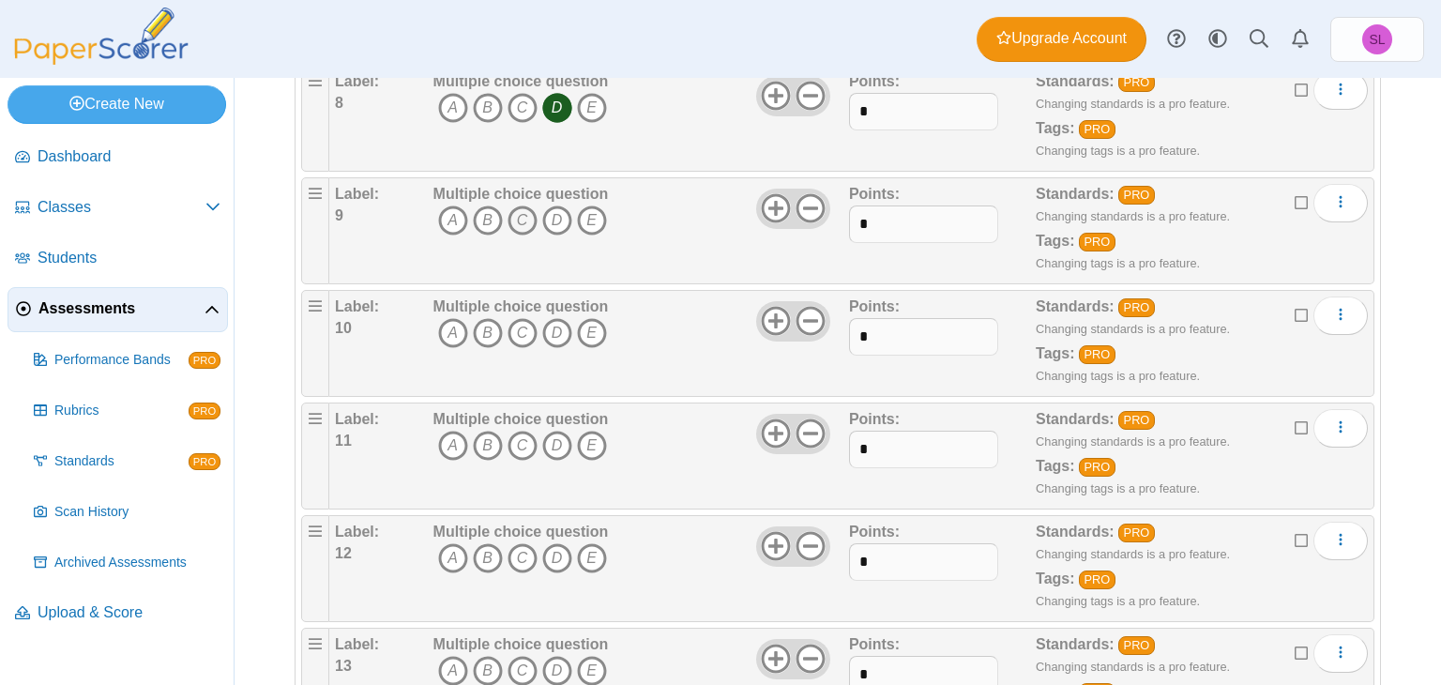
click at [523, 218] on icon "C" at bounding box center [523, 220] width 30 height 30
click at [552, 334] on icon "D" at bounding box center [557, 333] width 30 height 30
click at [552, 438] on icon "D" at bounding box center [557, 446] width 30 height 30
click at [555, 555] on icon "D" at bounding box center [557, 558] width 30 height 30
click at [521, 657] on icon "C" at bounding box center [523, 671] width 30 height 30
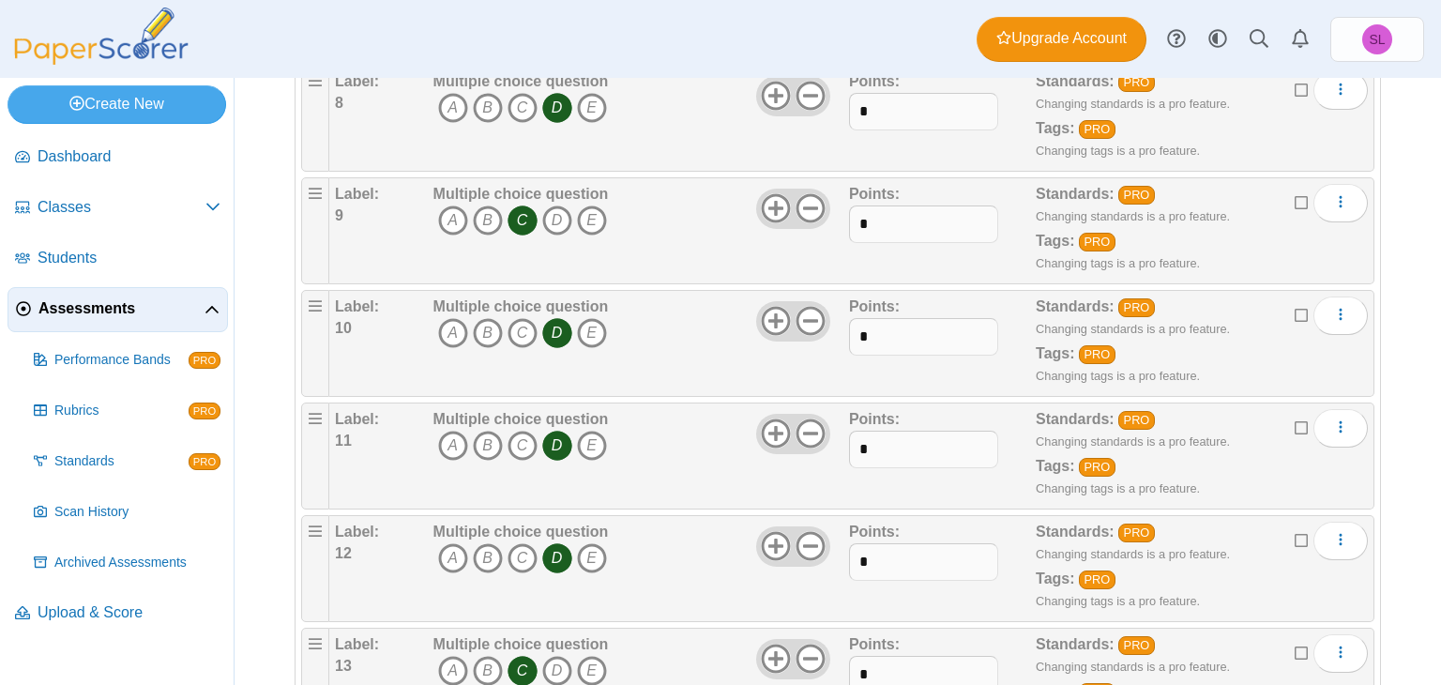
scroll to position [1644, 0]
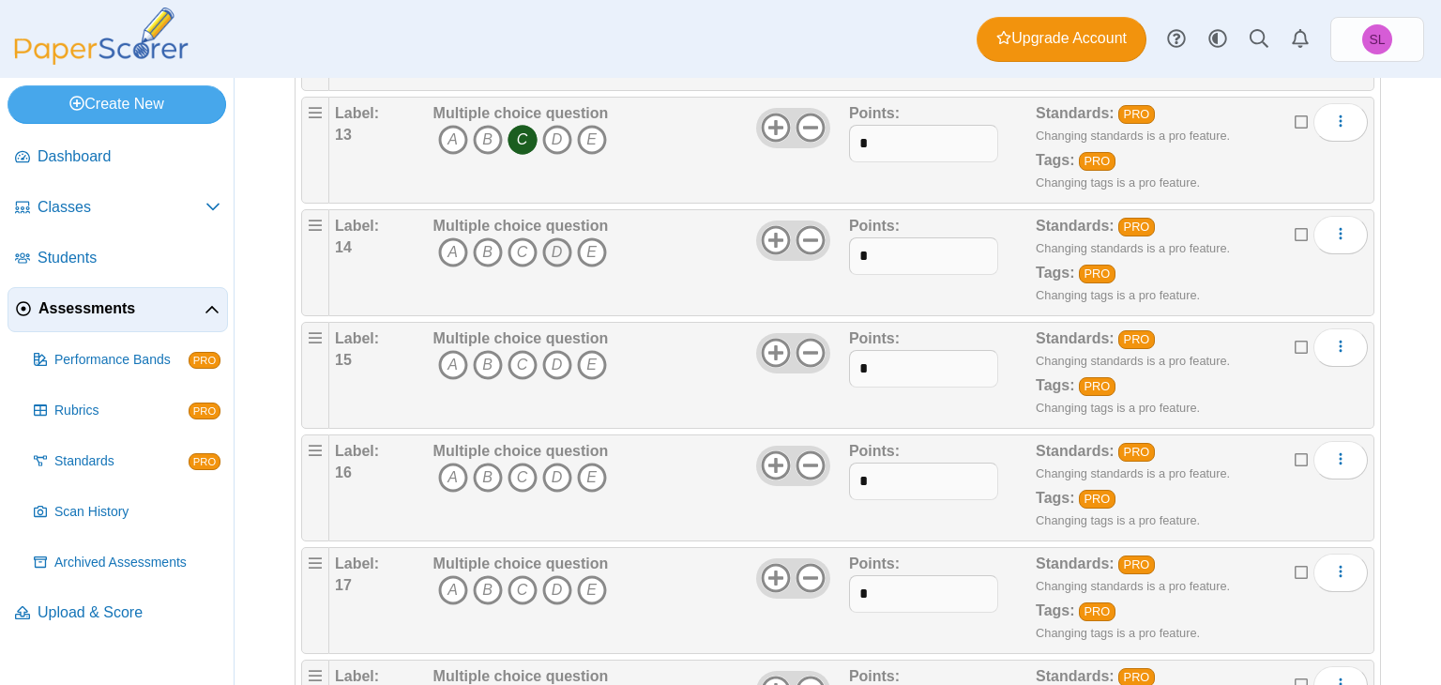
click at [546, 248] on icon "D" at bounding box center [557, 252] width 30 height 30
click at [486, 357] on icon "B" at bounding box center [488, 365] width 30 height 30
click at [563, 462] on icon "D" at bounding box center [557, 477] width 30 height 30
click at [492, 575] on icon "B" at bounding box center [488, 590] width 30 height 30
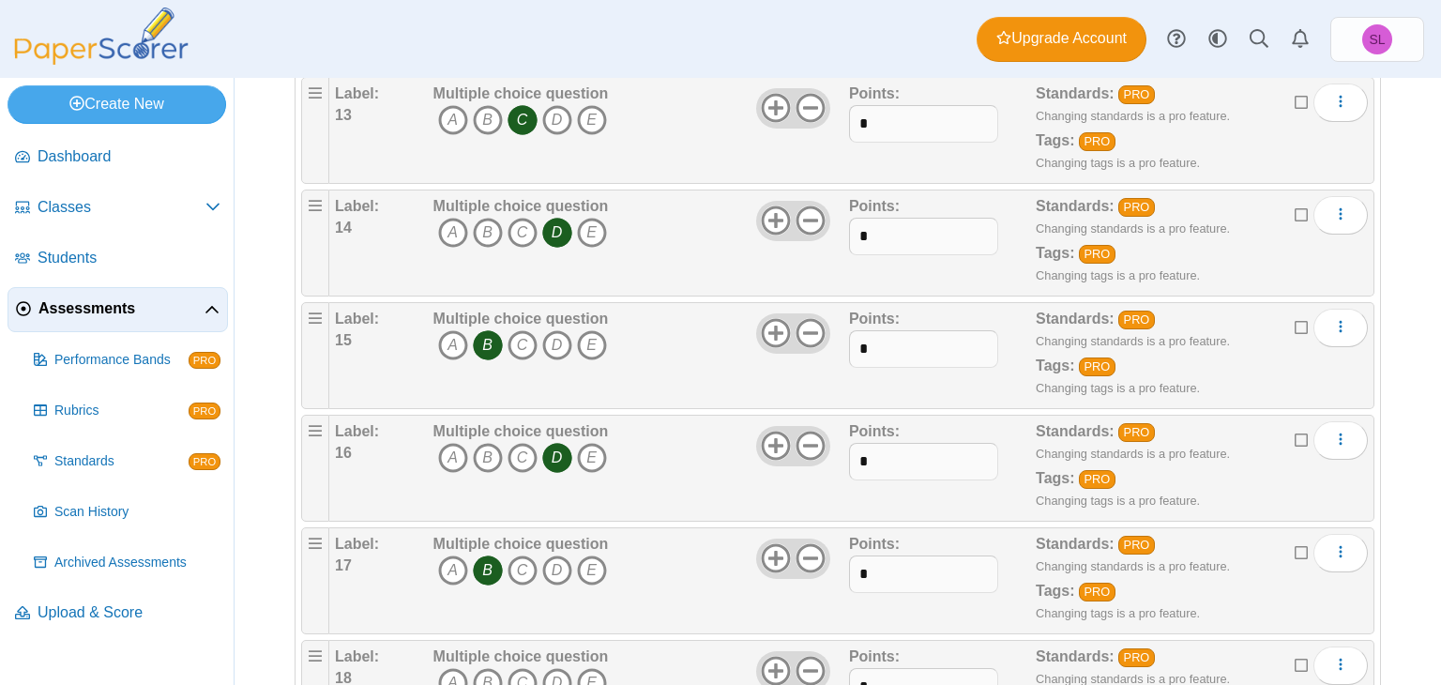
click at [1440, 674] on div "Adding or removing a question, will render already printed testing sheets inval…" at bounding box center [838, 381] width 1206 height 607
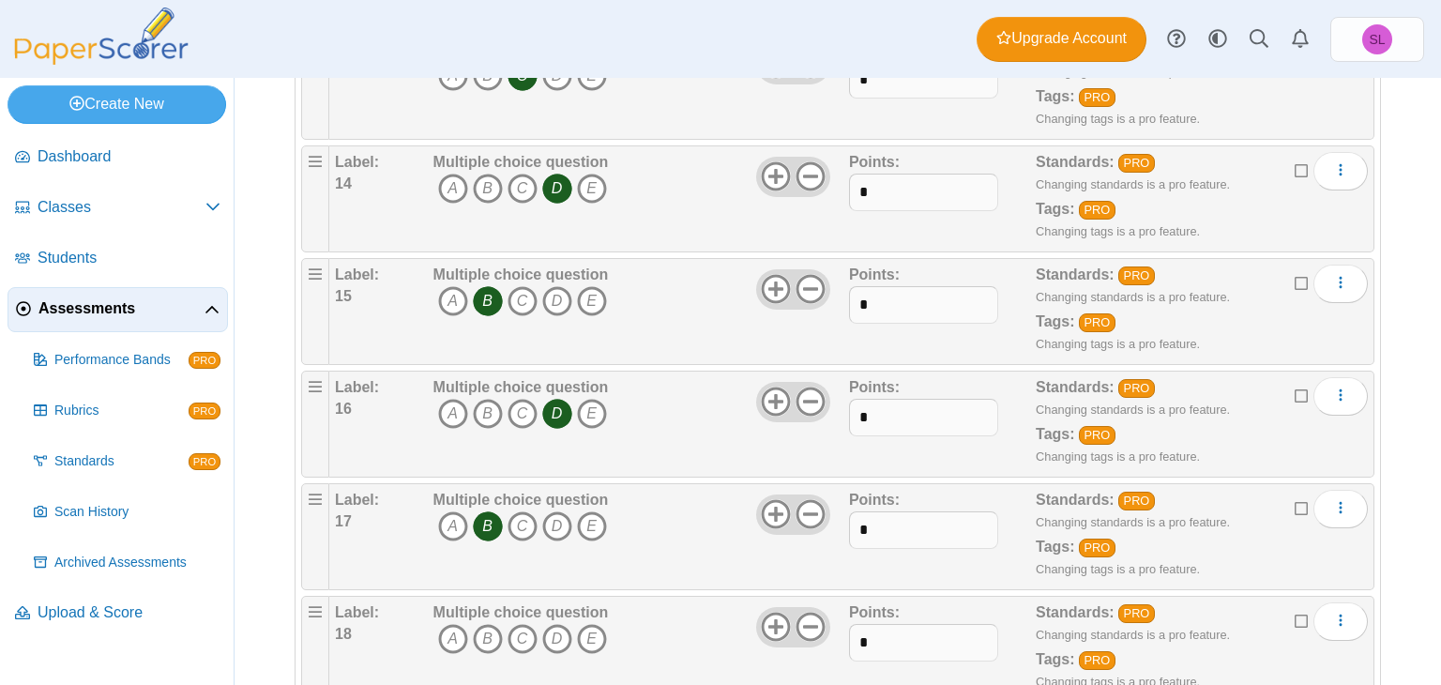
click at [1440, 674] on div "Adding or removing a question, will render already printed testing sheets inval…" at bounding box center [838, 381] width 1206 height 607
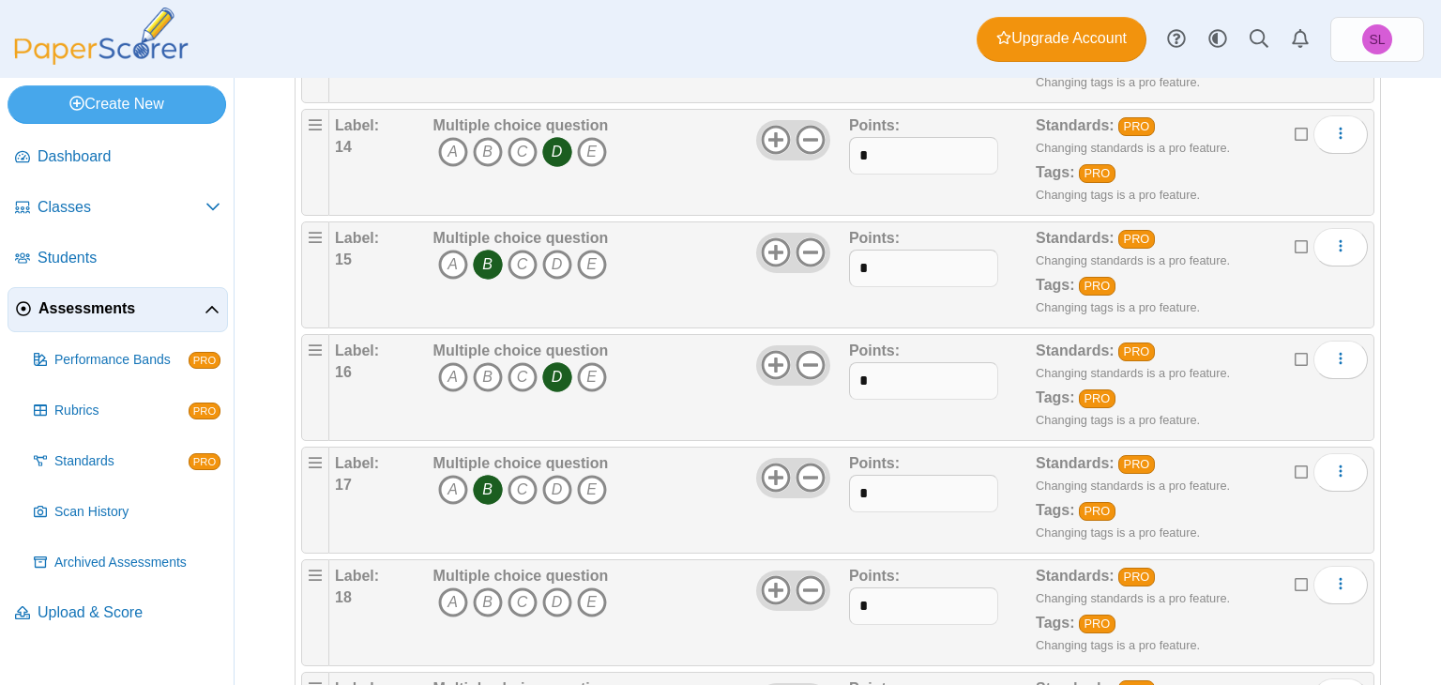
click at [1440, 674] on div "Adding or removing a question, will render already printed testing sheets inval…" at bounding box center [838, 381] width 1206 height 607
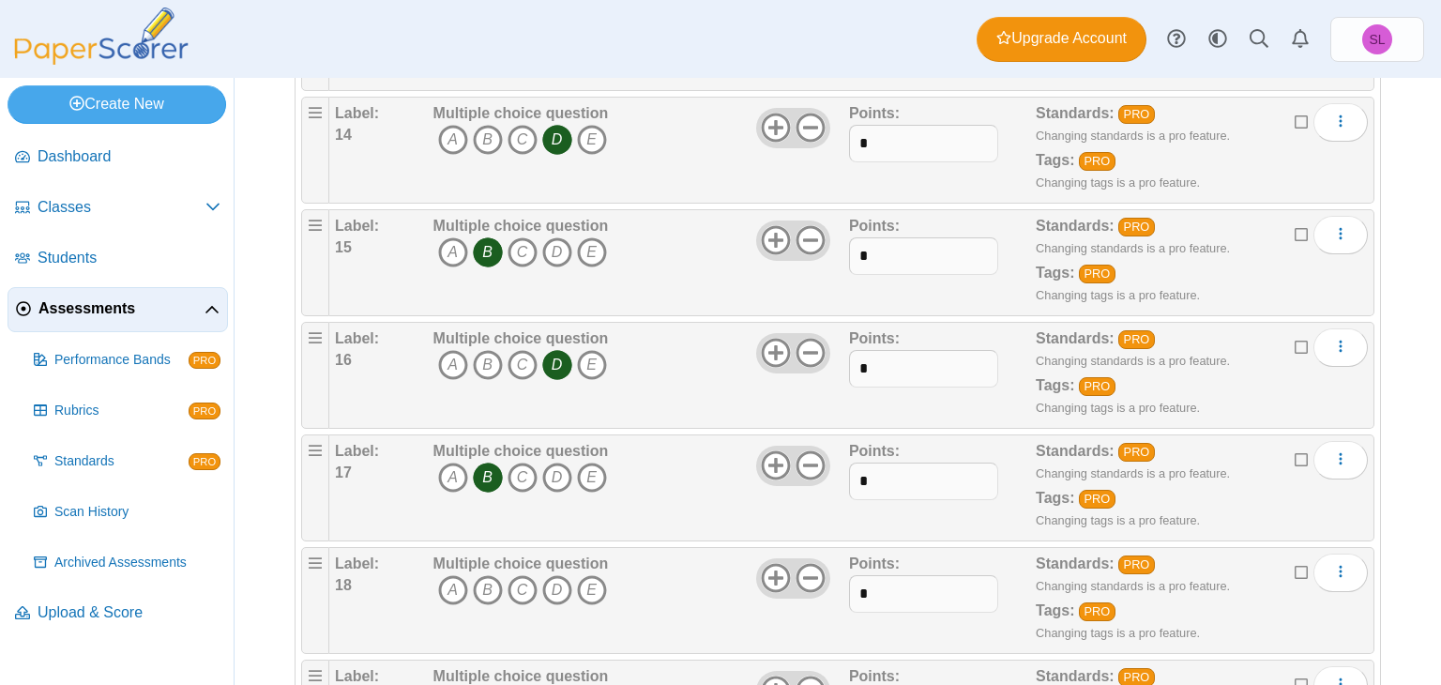
click at [1440, 674] on div "Adding or removing a question, will render already printed testing sheets inval…" at bounding box center [838, 381] width 1206 height 607
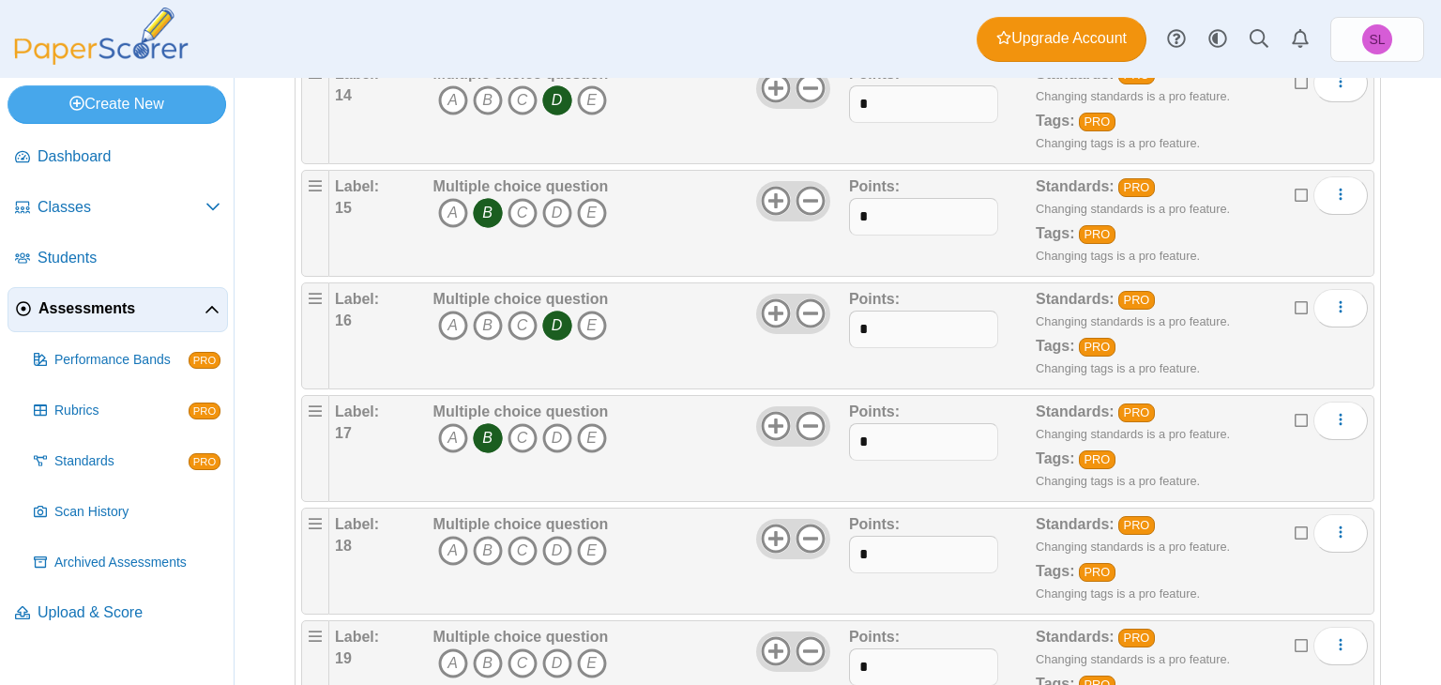
click at [1440, 674] on div "Adding or removing a question, will render already printed testing sheets inval…" at bounding box center [838, 381] width 1206 height 607
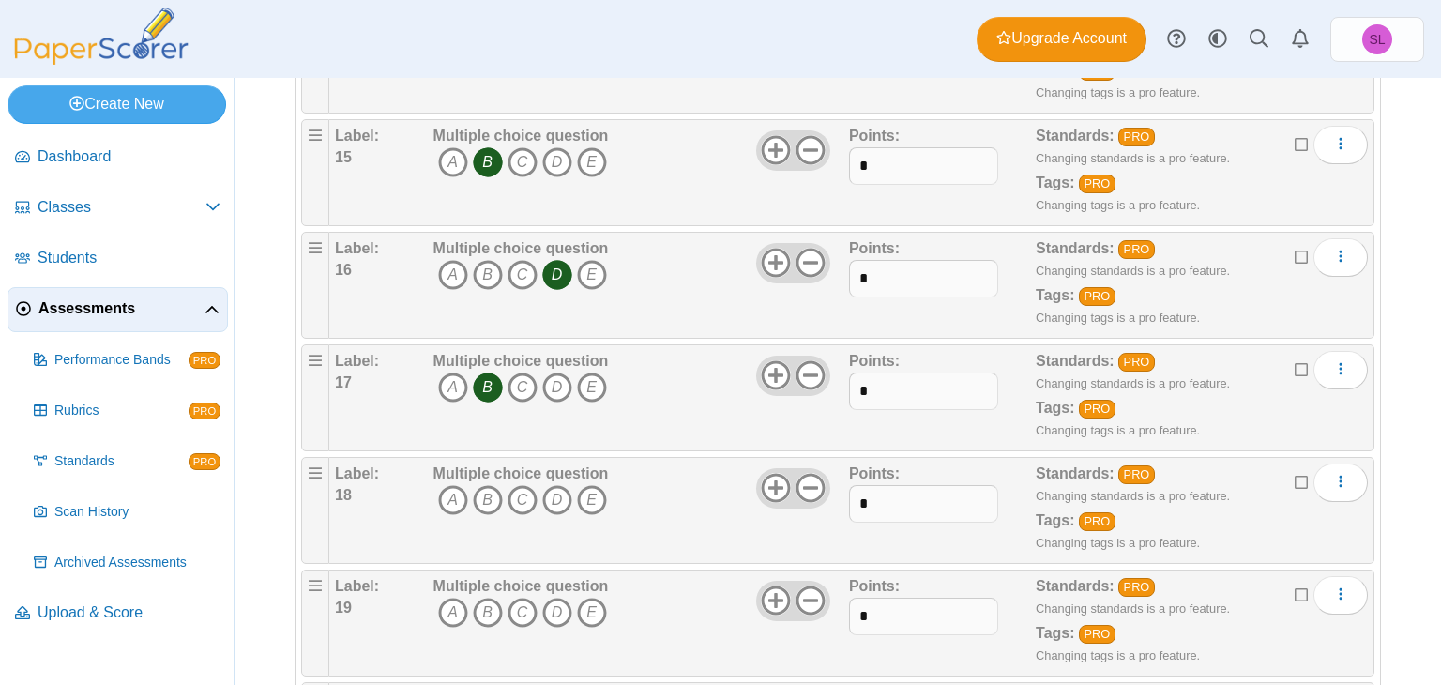
click at [1440, 674] on div "Adding or removing a question, will render already printed testing sheets inval…" at bounding box center [838, 381] width 1206 height 607
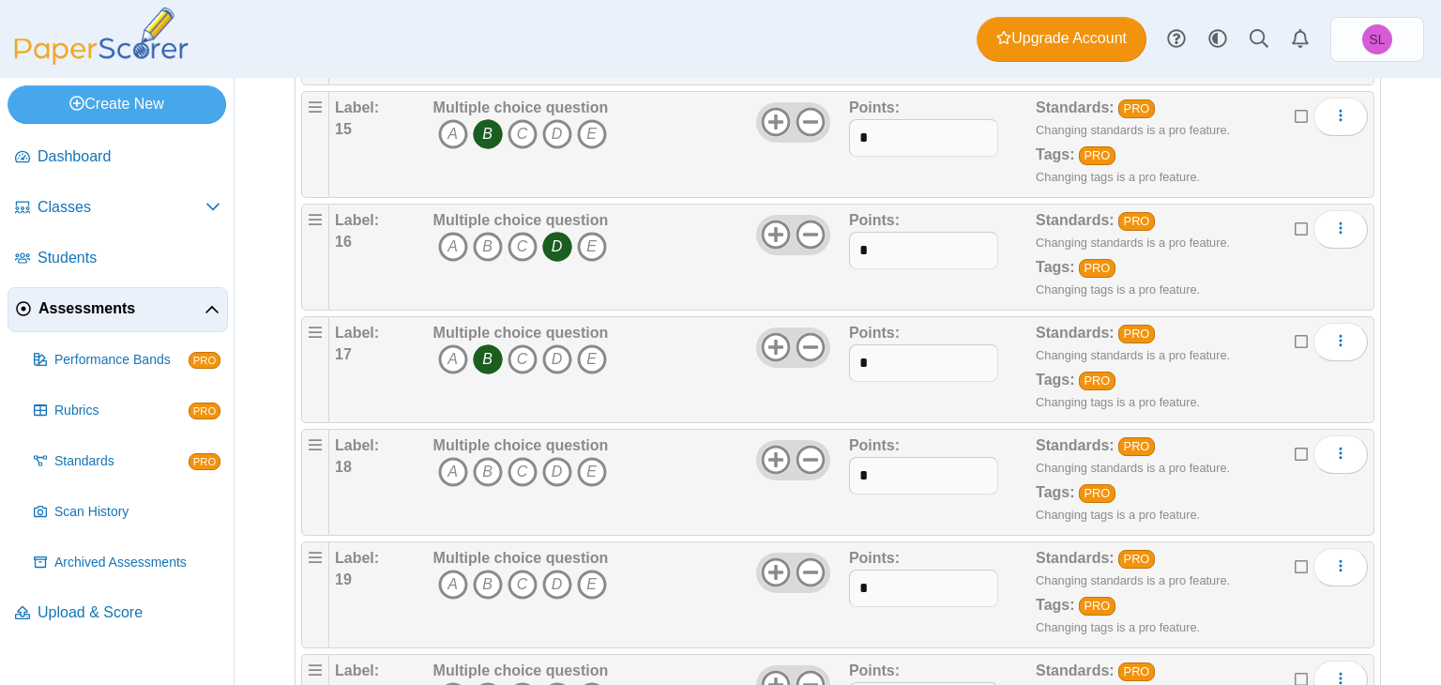
click at [1440, 674] on div "Adding or removing a question, will render already printed testing sheets inval…" at bounding box center [838, 381] width 1206 height 607
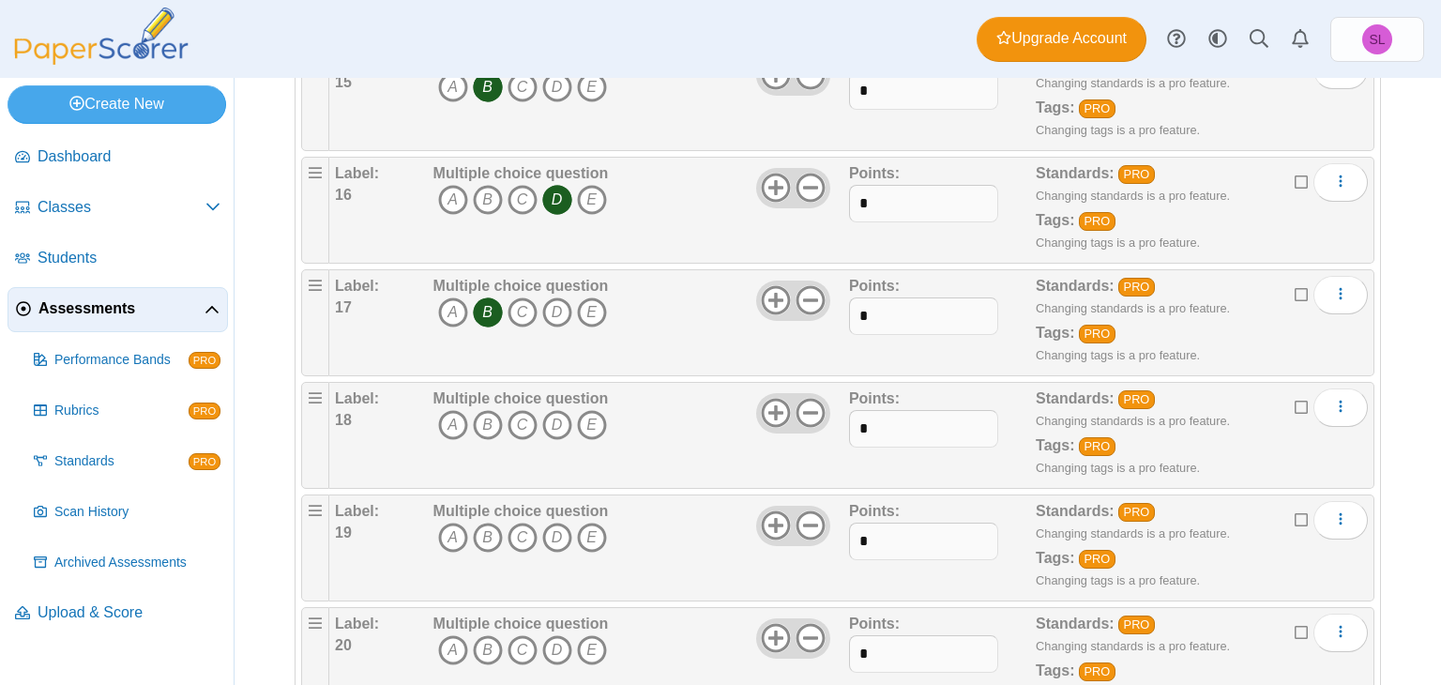
click at [1440, 674] on div "Adding or removing a question, will render already printed testing sheets inval…" at bounding box center [838, 381] width 1206 height 607
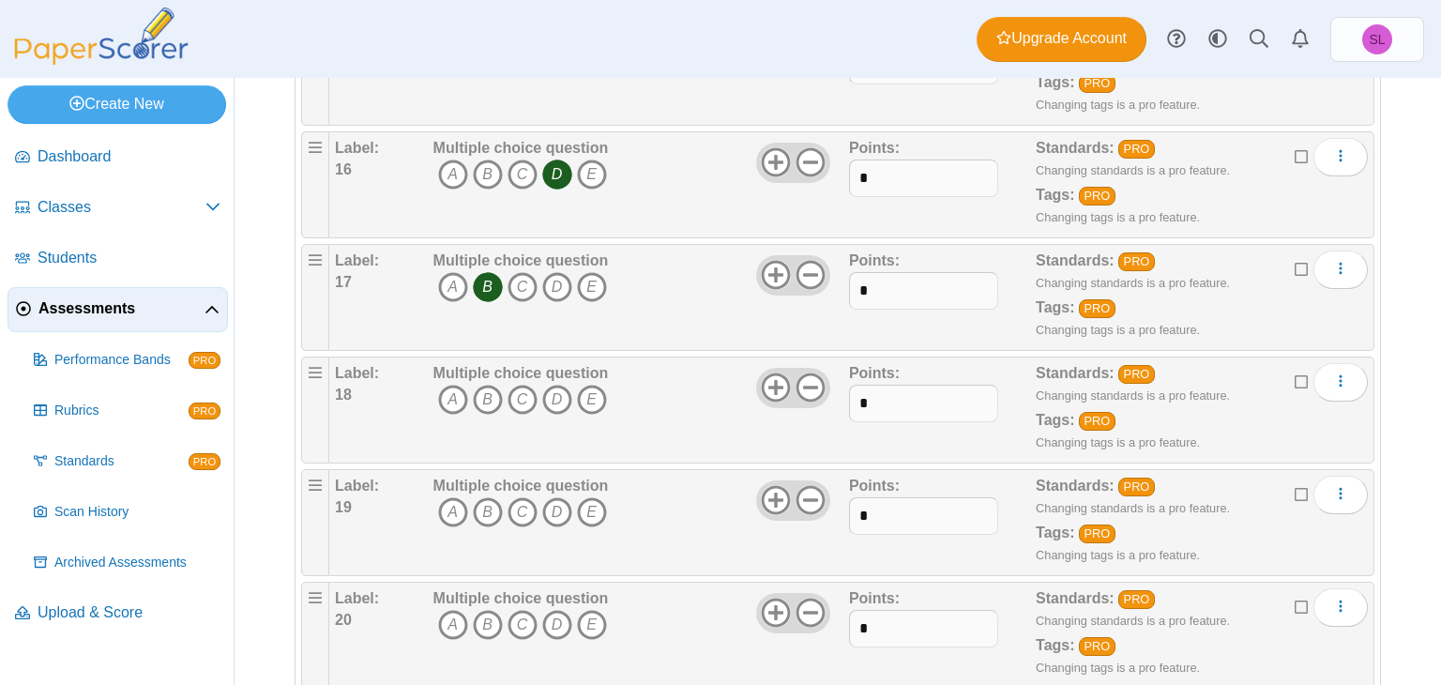
click at [1440, 674] on div "Adding or removing a question, will render already printed testing sheets inval…" at bounding box center [838, 381] width 1206 height 607
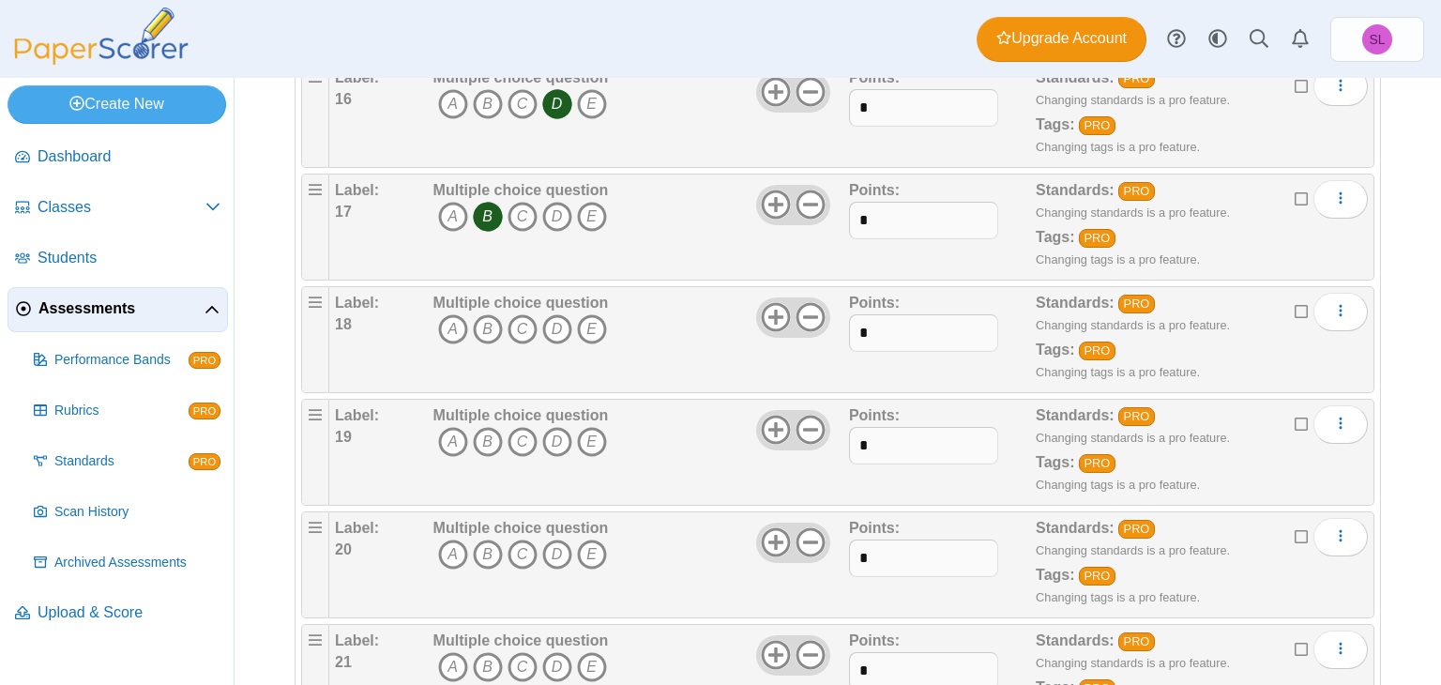
scroll to position [2022, 0]
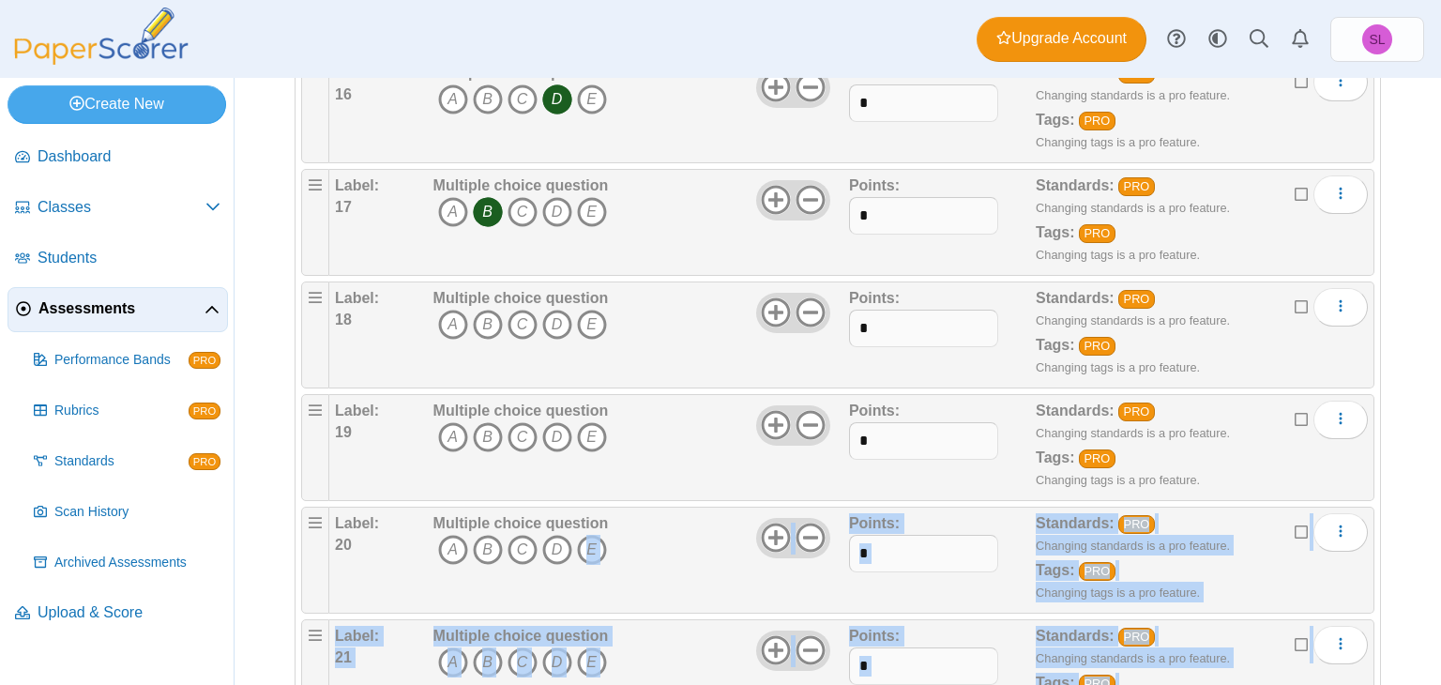
drag, startPoint x: 1440, startPoint y: 674, endPoint x: 617, endPoint y: 536, distance: 834.2
click at [617, 536] on div "Adding or removing a question, will render already printed testing sheets inval…" at bounding box center [838, 381] width 1206 height 607
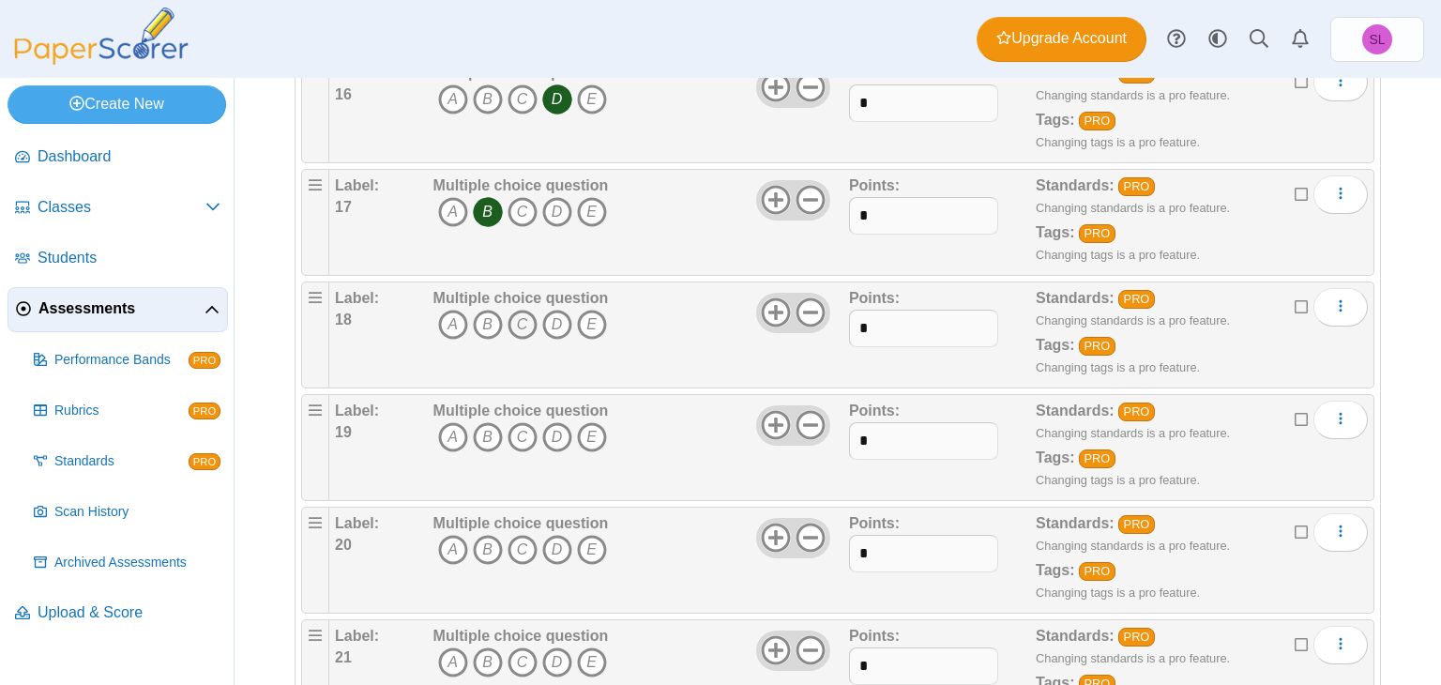
click at [522, 313] on icon "C" at bounding box center [523, 325] width 30 height 30
click at [518, 424] on icon "C" at bounding box center [523, 437] width 30 height 30
click at [484, 542] on icon "B" at bounding box center [488, 550] width 30 height 30
click at [487, 647] on icon "B" at bounding box center [488, 662] width 30 height 30
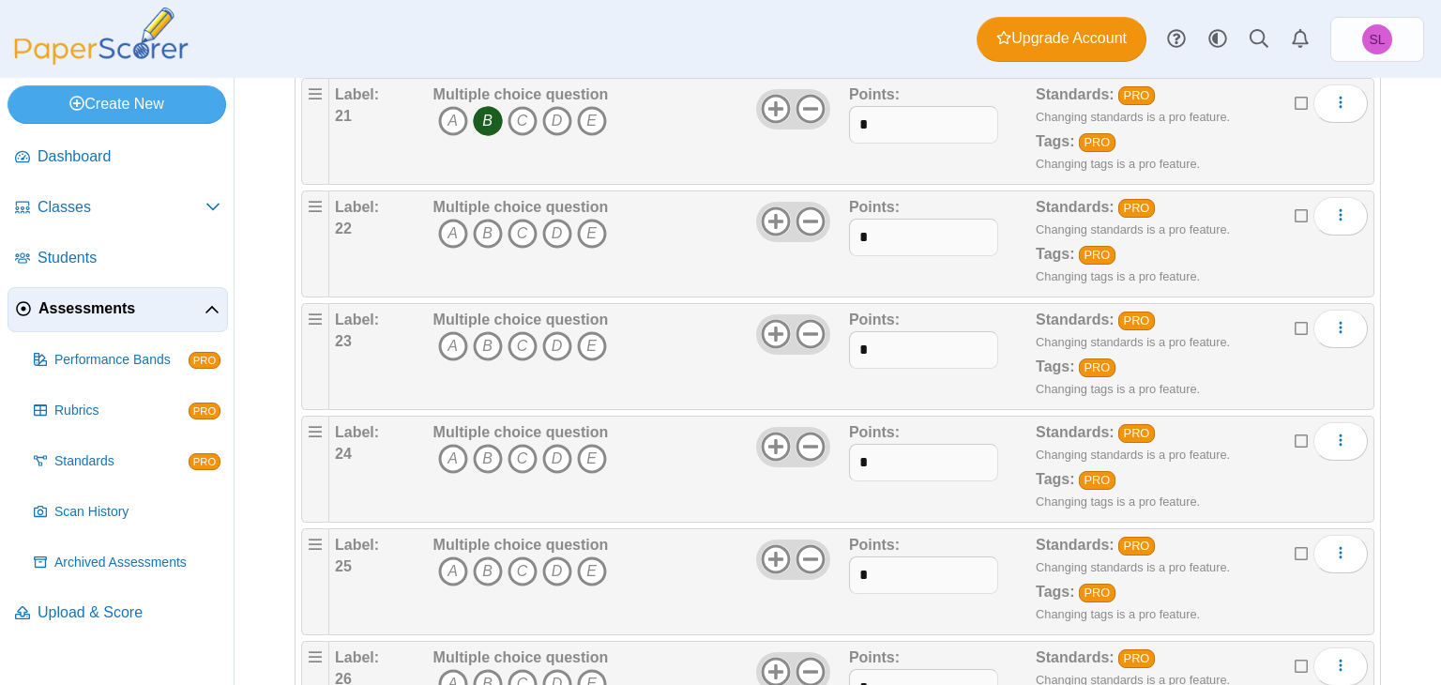
scroll to position [2585, 0]
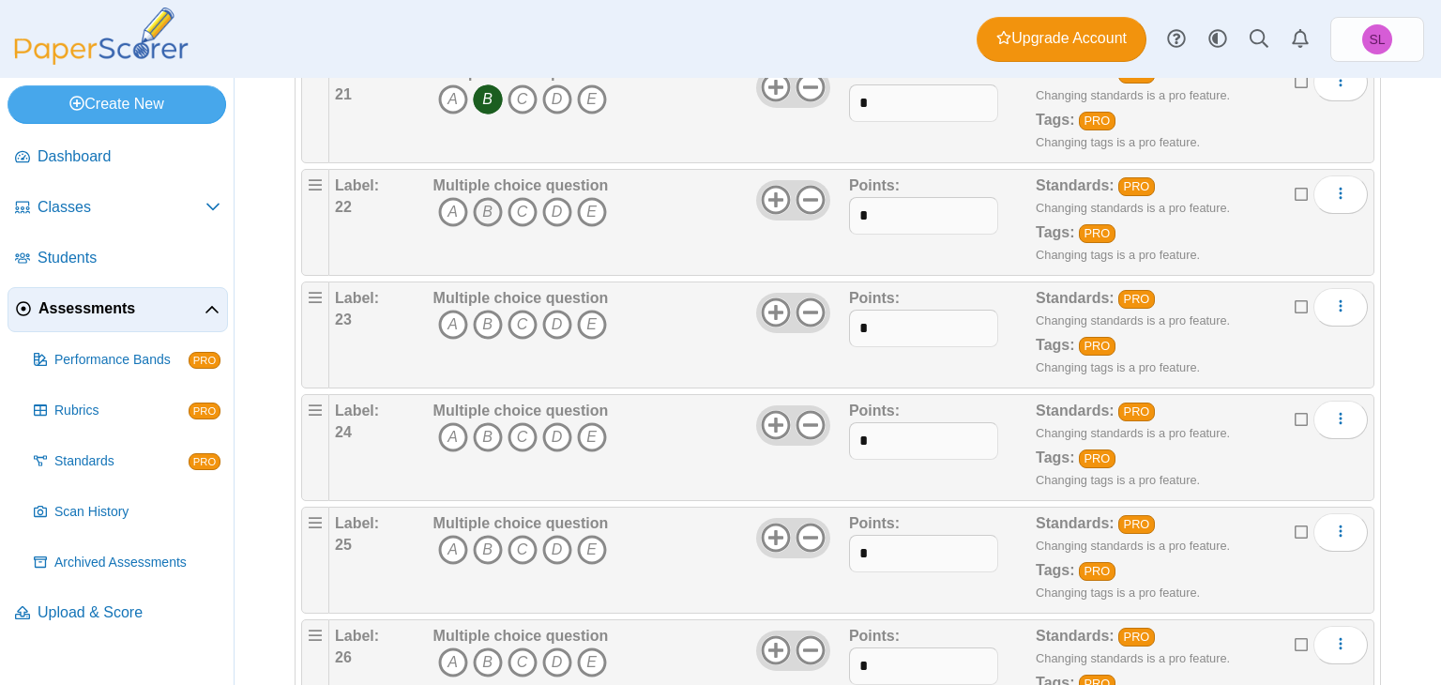
click at [488, 198] on icon "B" at bounding box center [488, 212] width 30 height 30
click at [457, 311] on icon "A" at bounding box center [453, 325] width 30 height 30
click at [589, 422] on icon "E" at bounding box center [592, 437] width 30 height 30
click at [453, 538] on icon "A" at bounding box center [453, 550] width 30 height 30
click at [497, 647] on icon "B" at bounding box center [488, 662] width 30 height 30
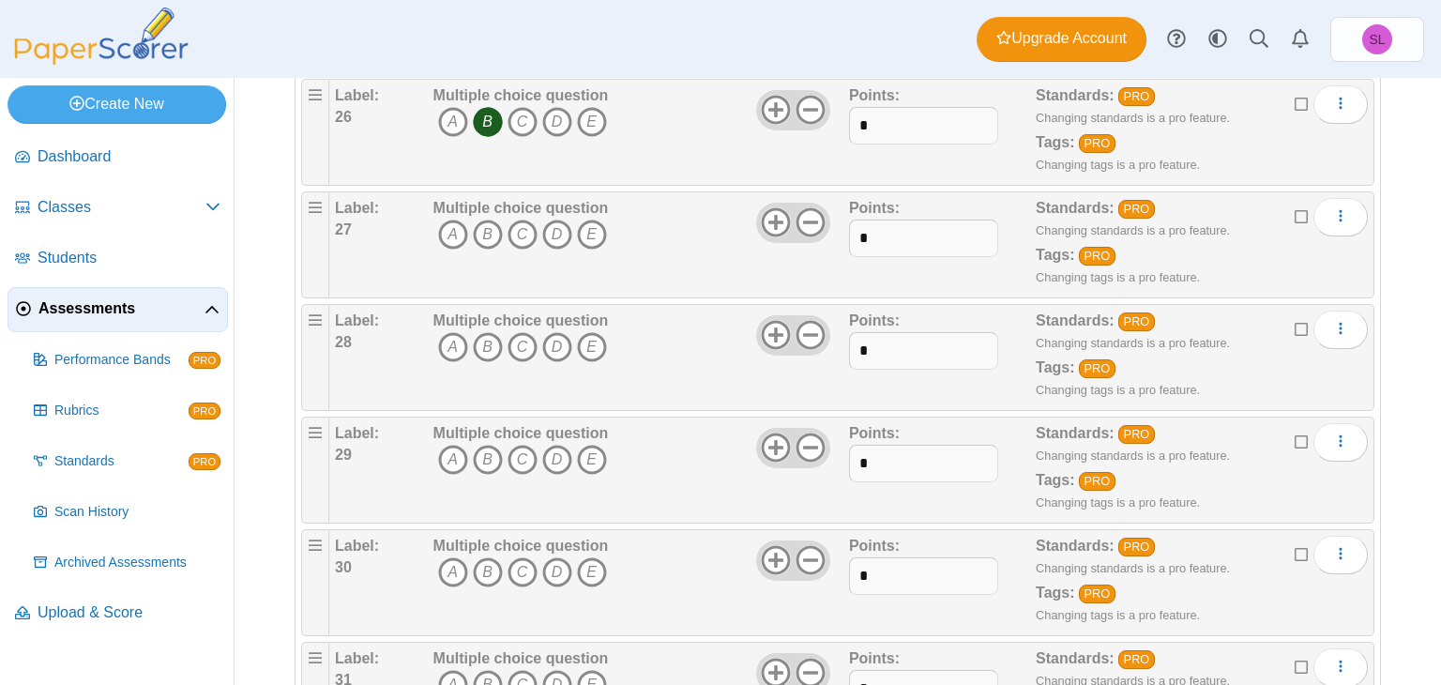
scroll to position [3147, 0]
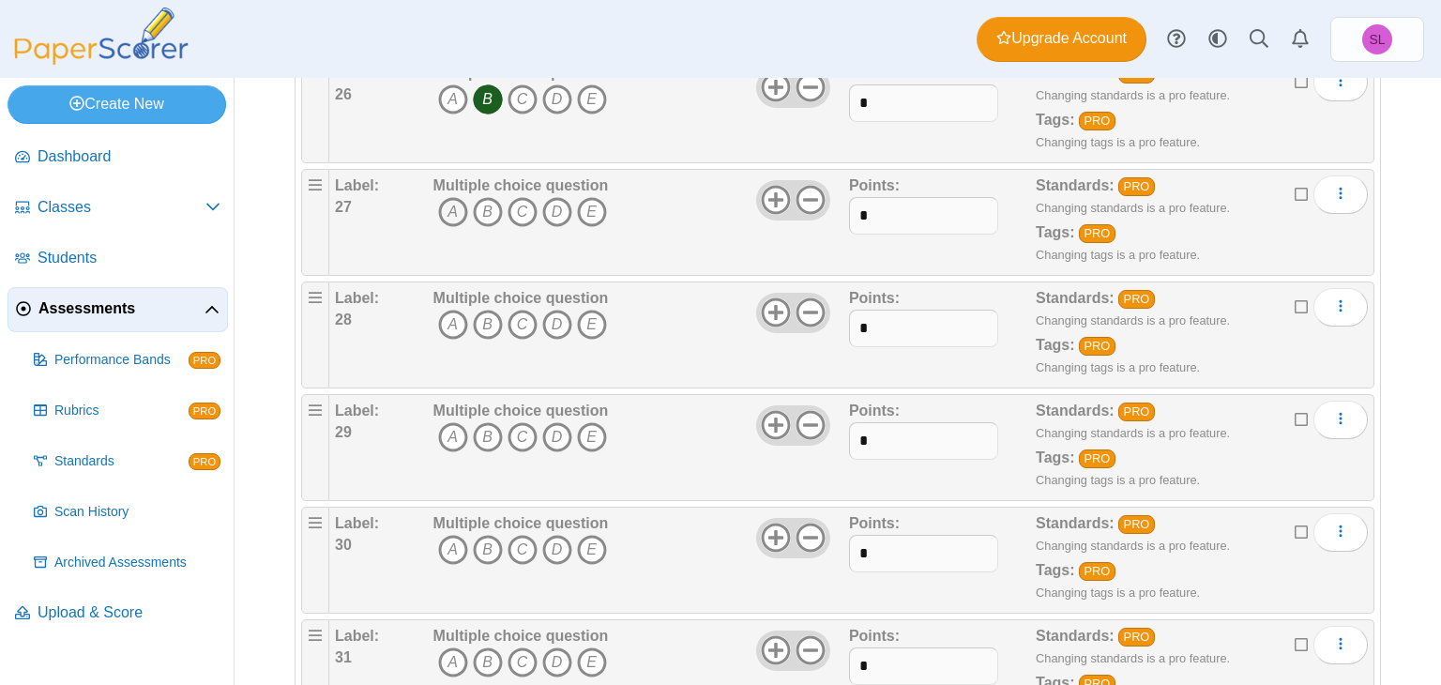
click at [451, 197] on icon "A" at bounding box center [453, 212] width 30 height 30
click at [486, 310] on icon "B" at bounding box center [488, 325] width 30 height 30
click at [485, 422] on icon "B" at bounding box center [488, 437] width 30 height 30
click at [483, 538] on icon "B" at bounding box center [488, 550] width 30 height 30
click at [517, 647] on icon "C" at bounding box center [523, 662] width 30 height 30
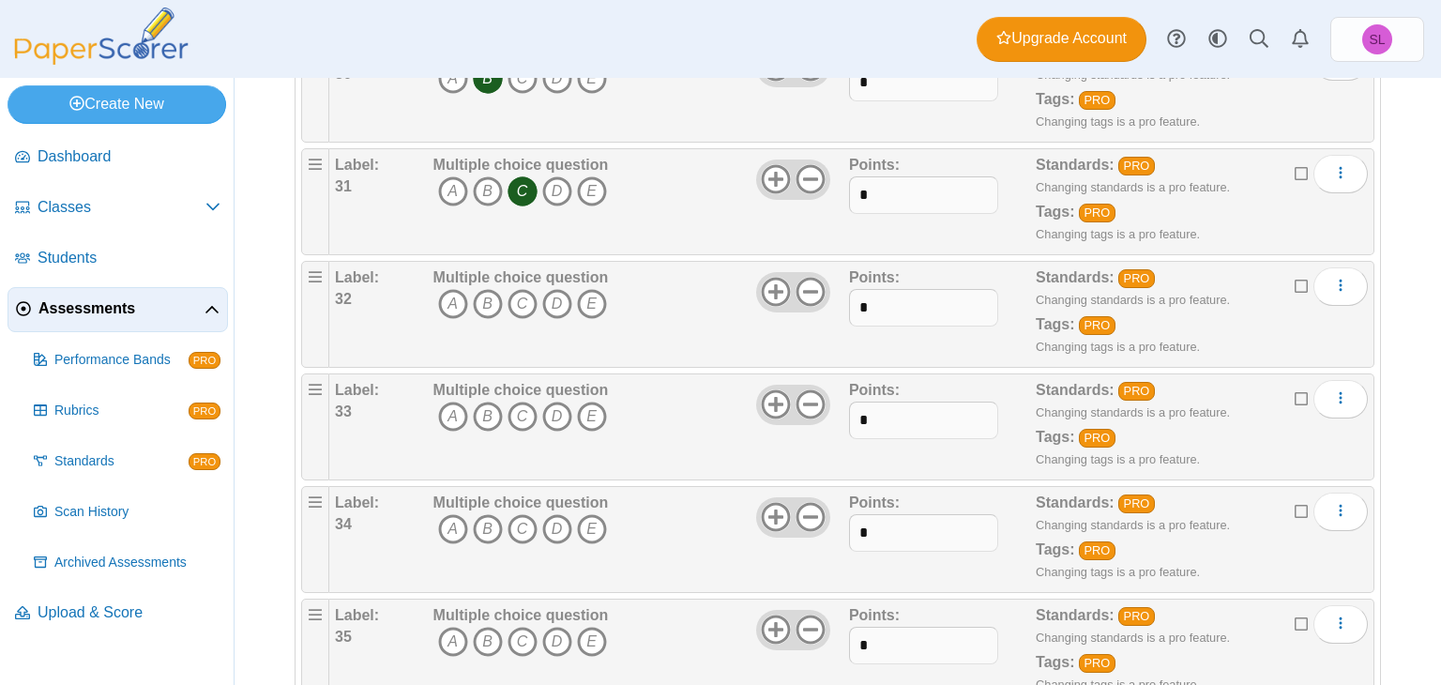
scroll to position [3635, 0]
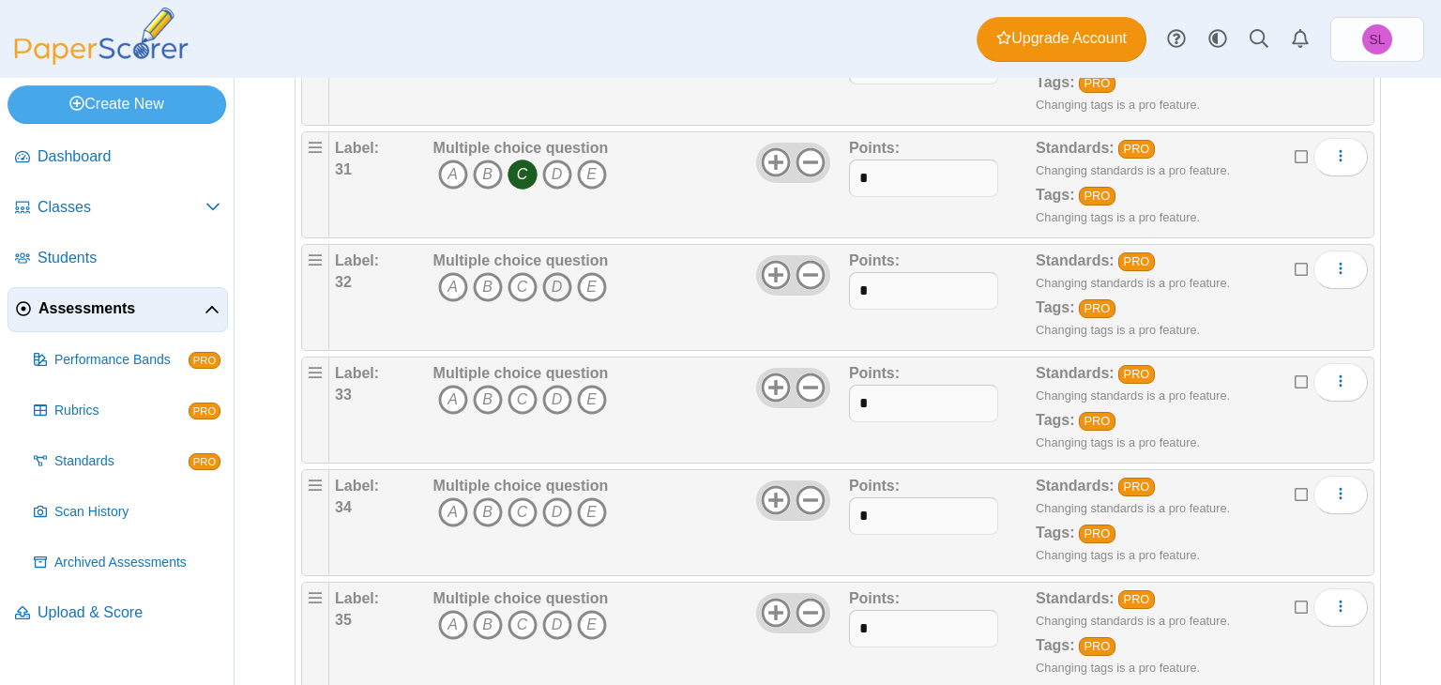
click at [563, 272] on icon "D" at bounding box center [557, 287] width 30 height 30
click at [523, 385] on icon "C" at bounding box center [523, 400] width 30 height 30
click at [594, 497] on icon "E" at bounding box center [592, 512] width 30 height 30
click at [548, 610] on icon "D" at bounding box center [557, 625] width 30 height 30
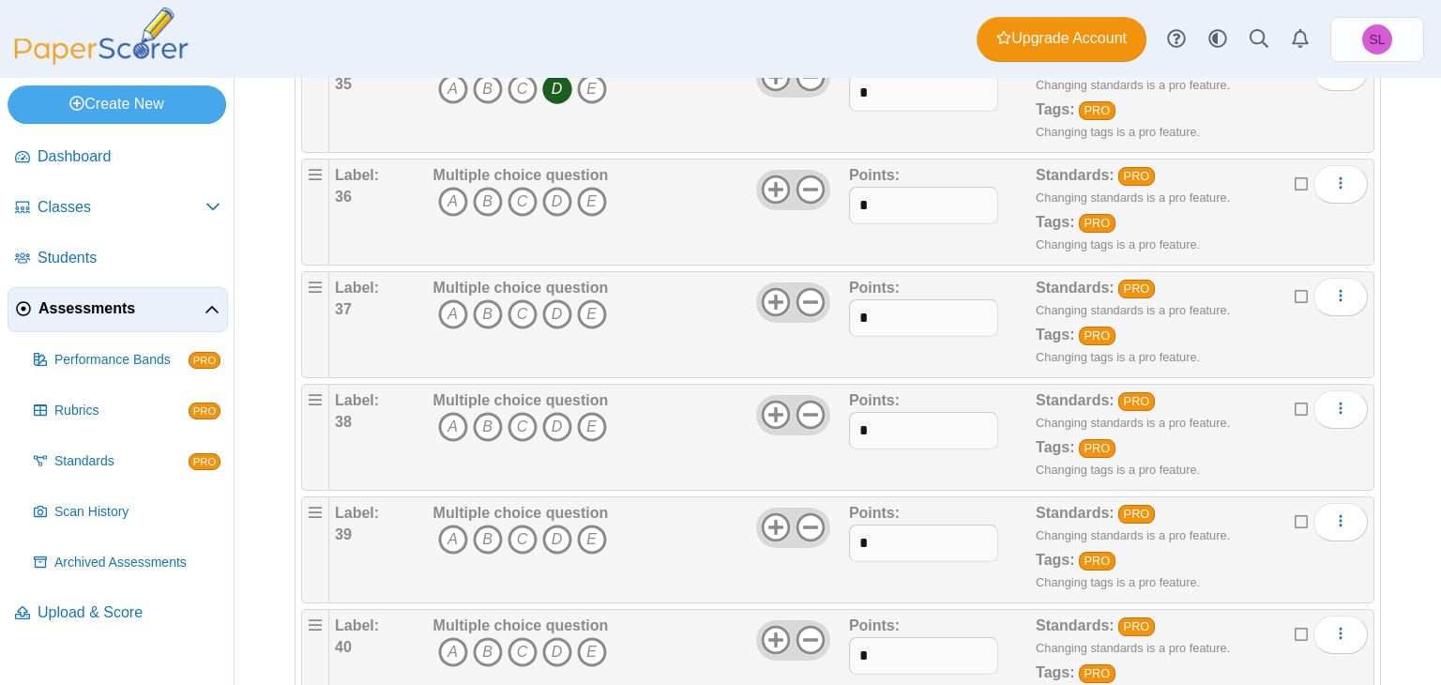
scroll to position [4198, 0]
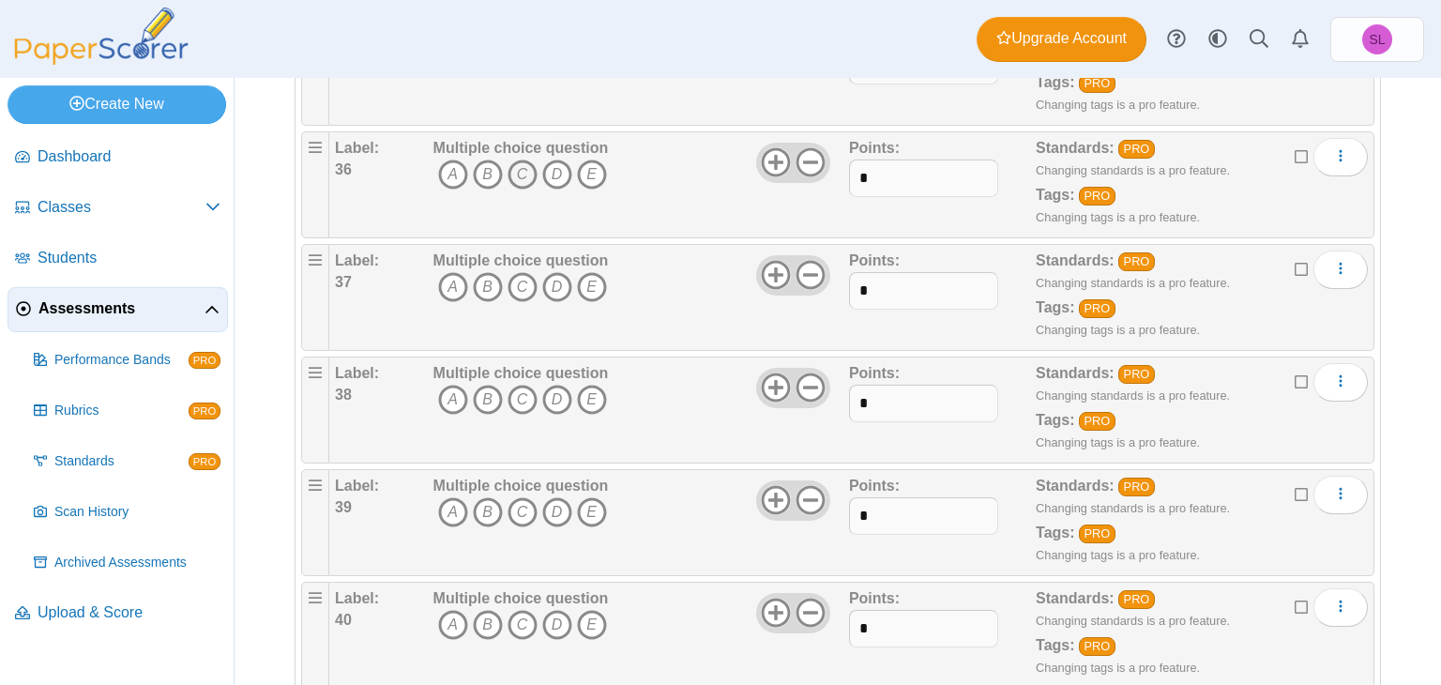
click at [520, 164] on icon "C" at bounding box center [523, 174] width 30 height 30
click at [520, 272] on icon "C" at bounding box center [523, 287] width 30 height 30
click at [515, 385] on icon "C" at bounding box center [523, 400] width 30 height 30
click at [489, 497] on icon "B" at bounding box center [488, 512] width 30 height 30
click at [523, 614] on icon "C" at bounding box center [523, 625] width 30 height 30
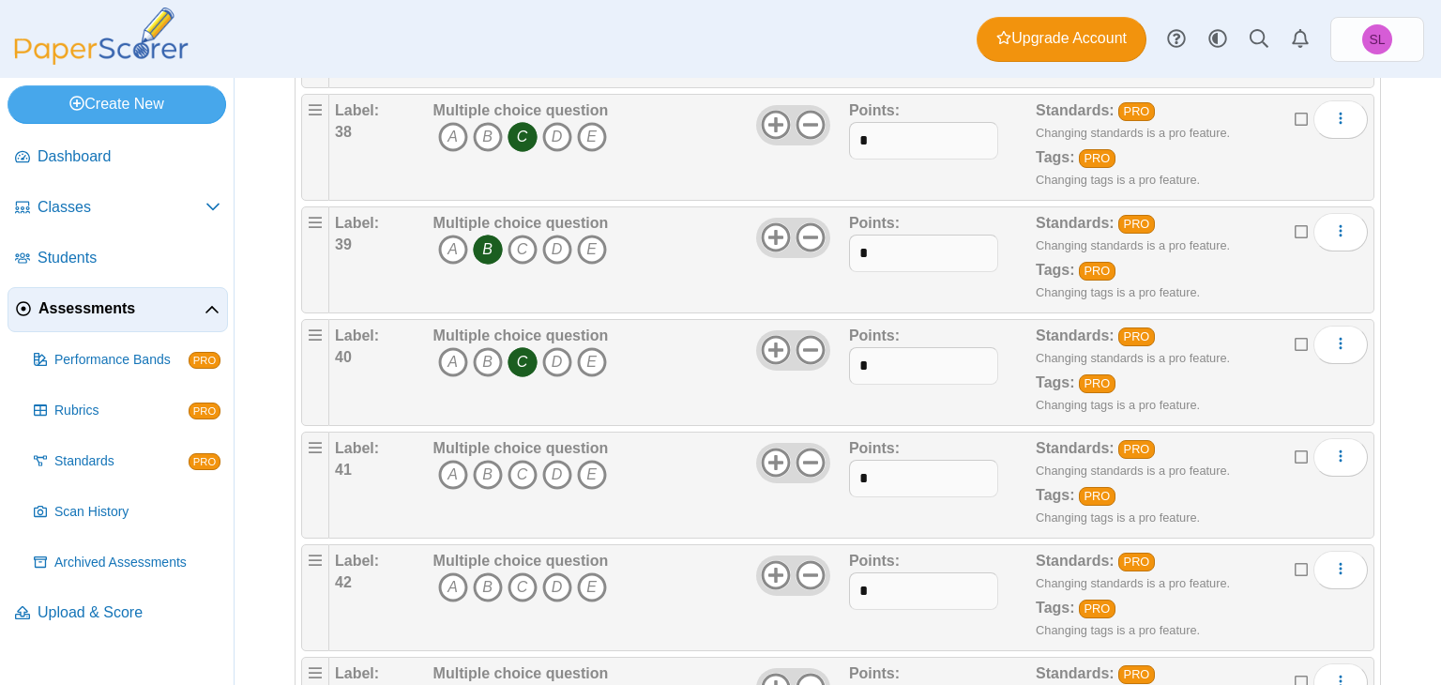
scroll to position [4498, 0]
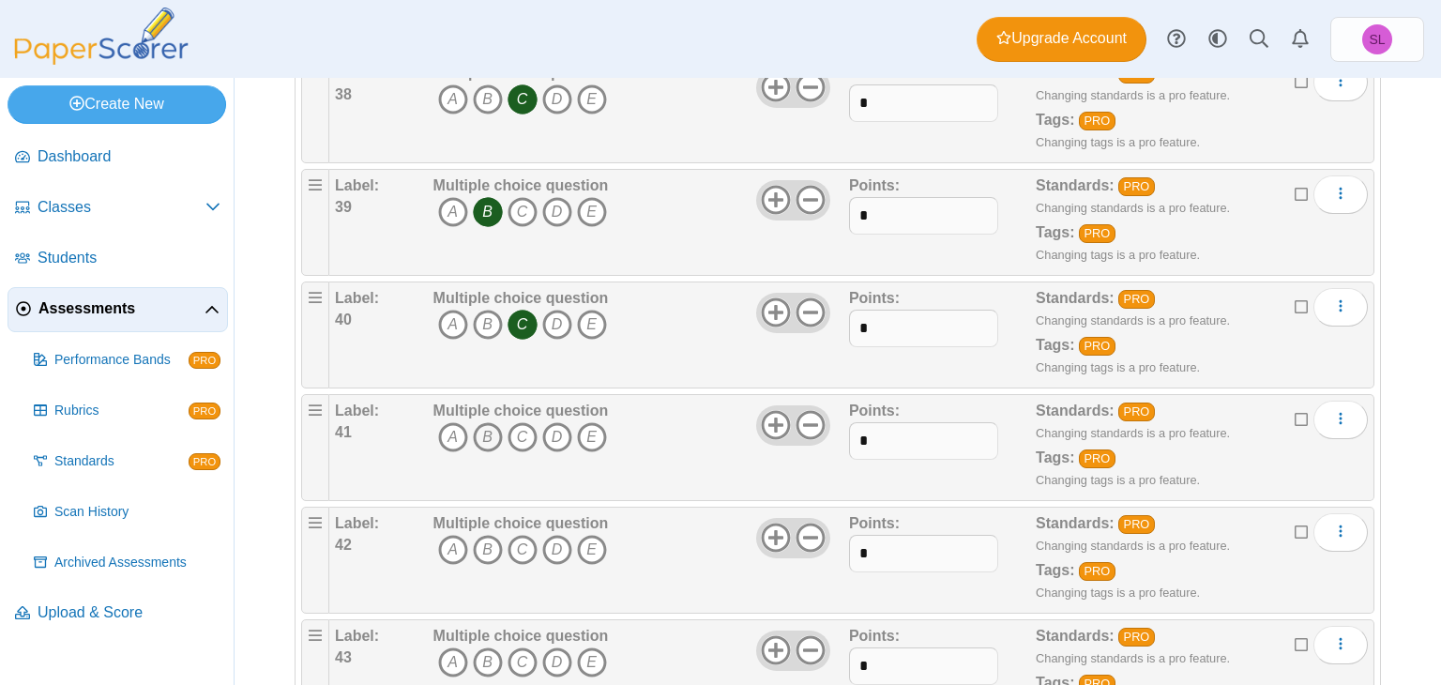
click at [478, 425] on icon "B" at bounding box center [488, 437] width 30 height 30
click at [481, 537] on icon "B" at bounding box center [488, 550] width 30 height 30
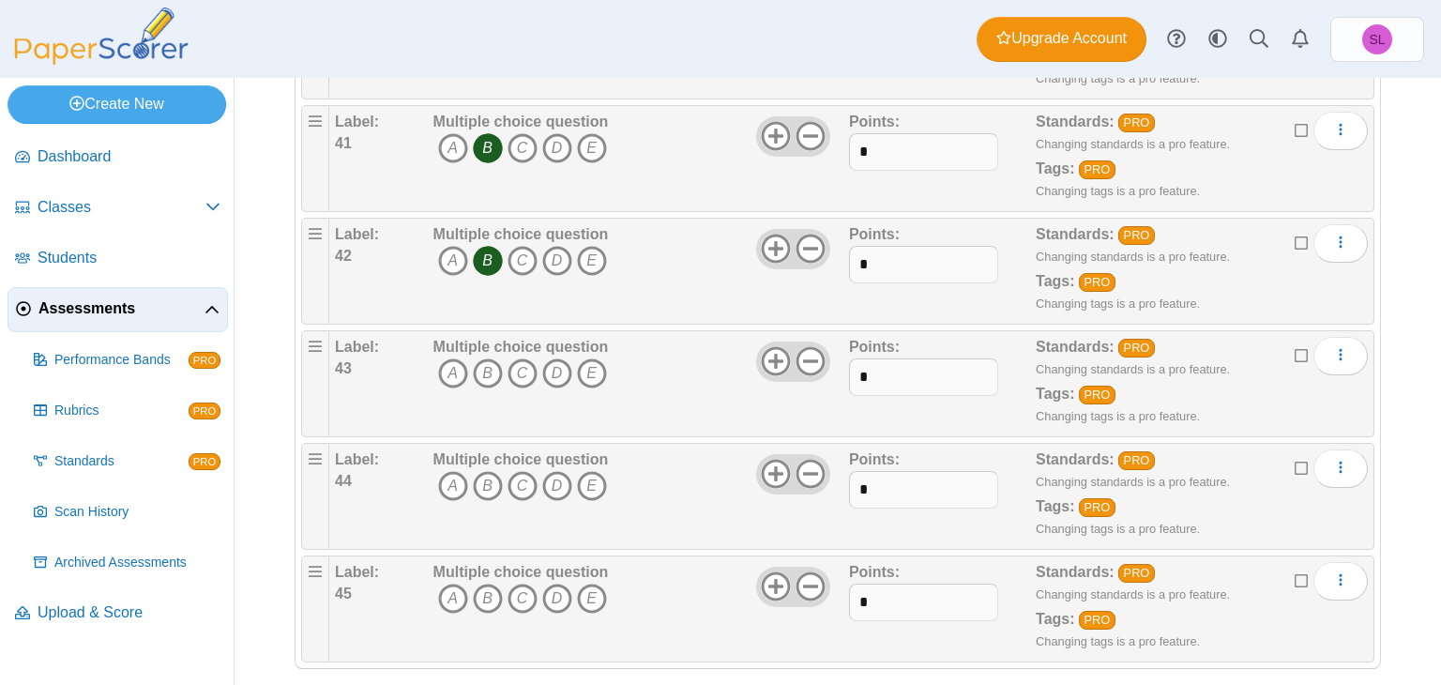
scroll to position [4788, 0]
click at [523, 357] on icon "C" at bounding box center [523, 372] width 30 height 30
click at [559, 470] on icon "D" at bounding box center [557, 485] width 30 height 30
click at [448, 583] on icon "A" at bounding box center [453, 598] width 30 height 30
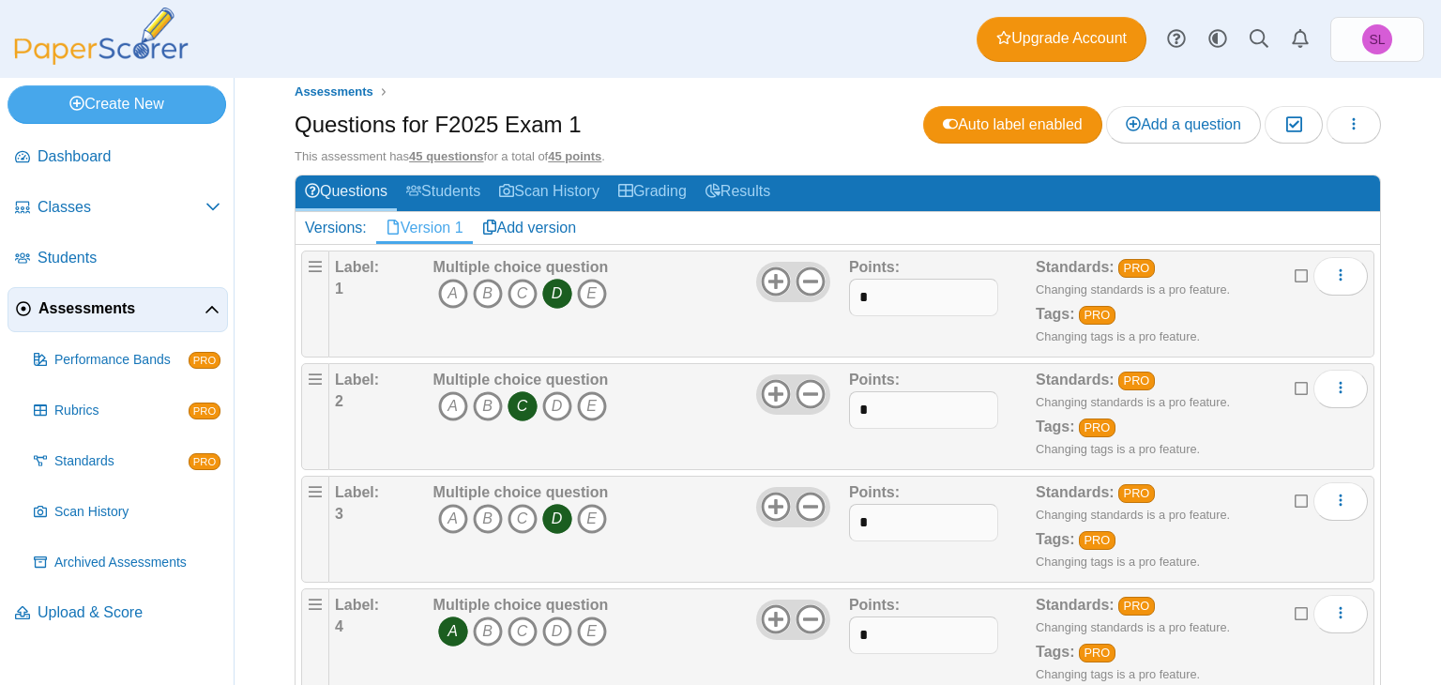
scroll to position [0, 0]
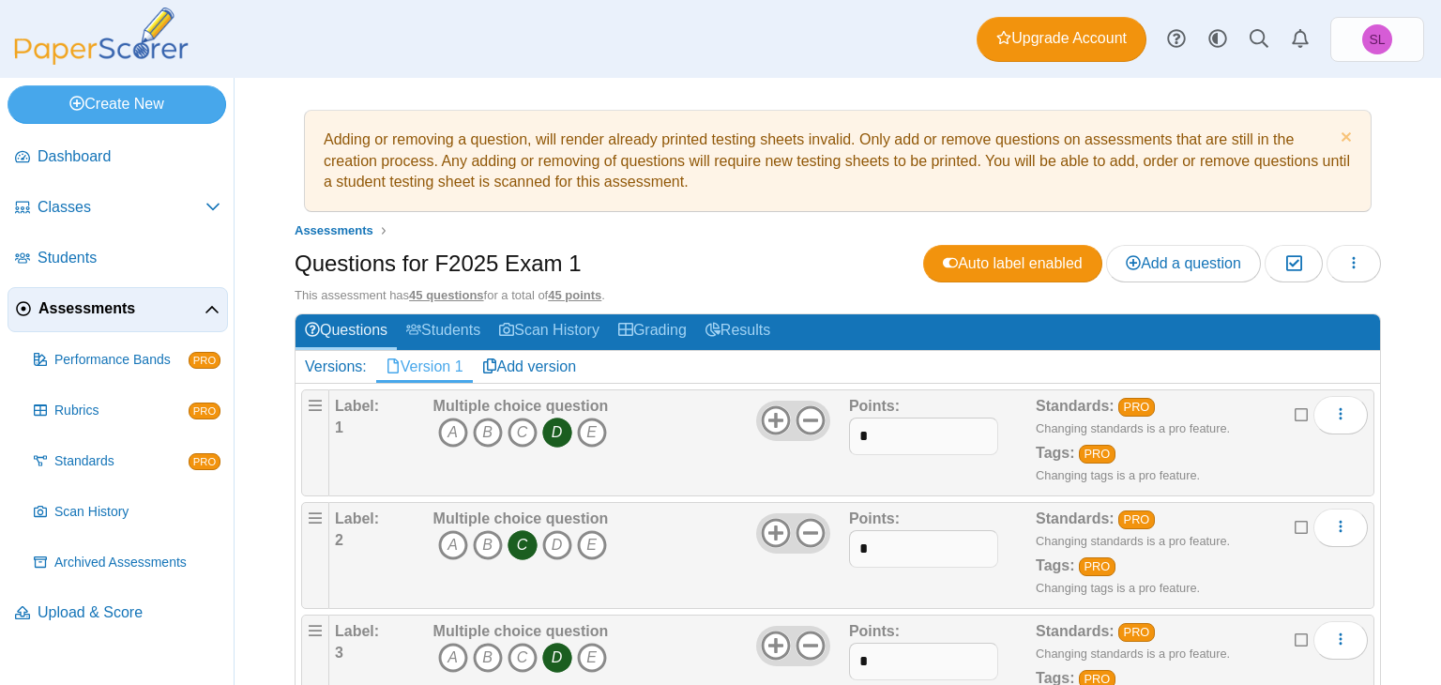
click at [1295, 408] on icon at bounding box center [1302, 412] width 15 height 13
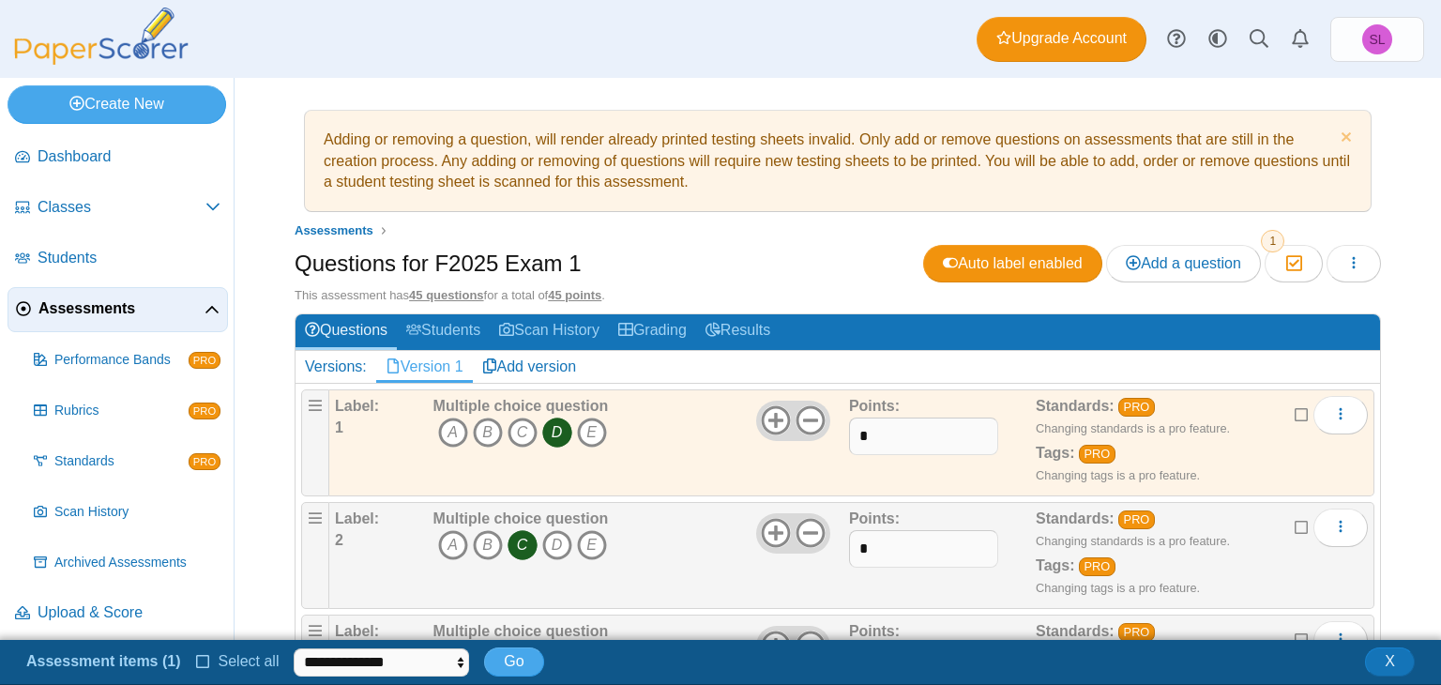
click at [1295, 408] on icon at bounding box center [1302, 412] width 15 height 13
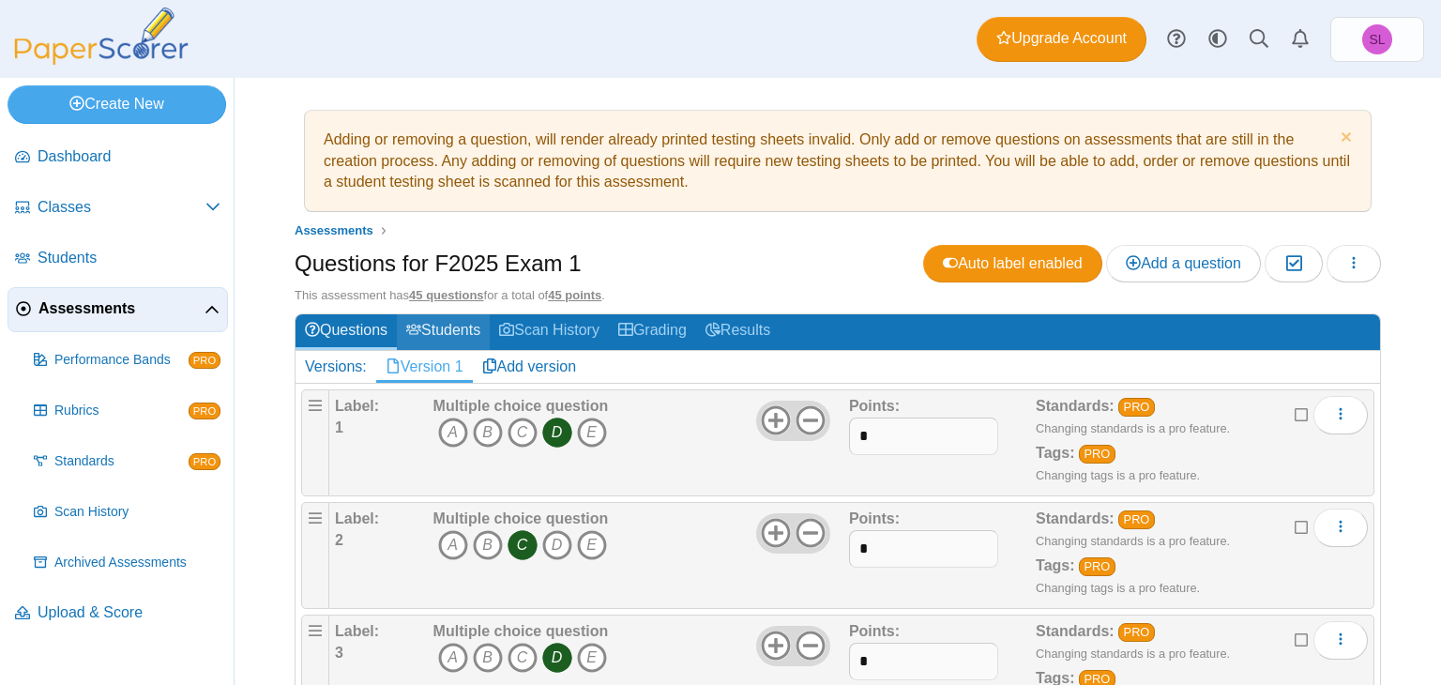
click at [461, 325] on link "Students" at bounding box center [443, 331] width 93 height 35
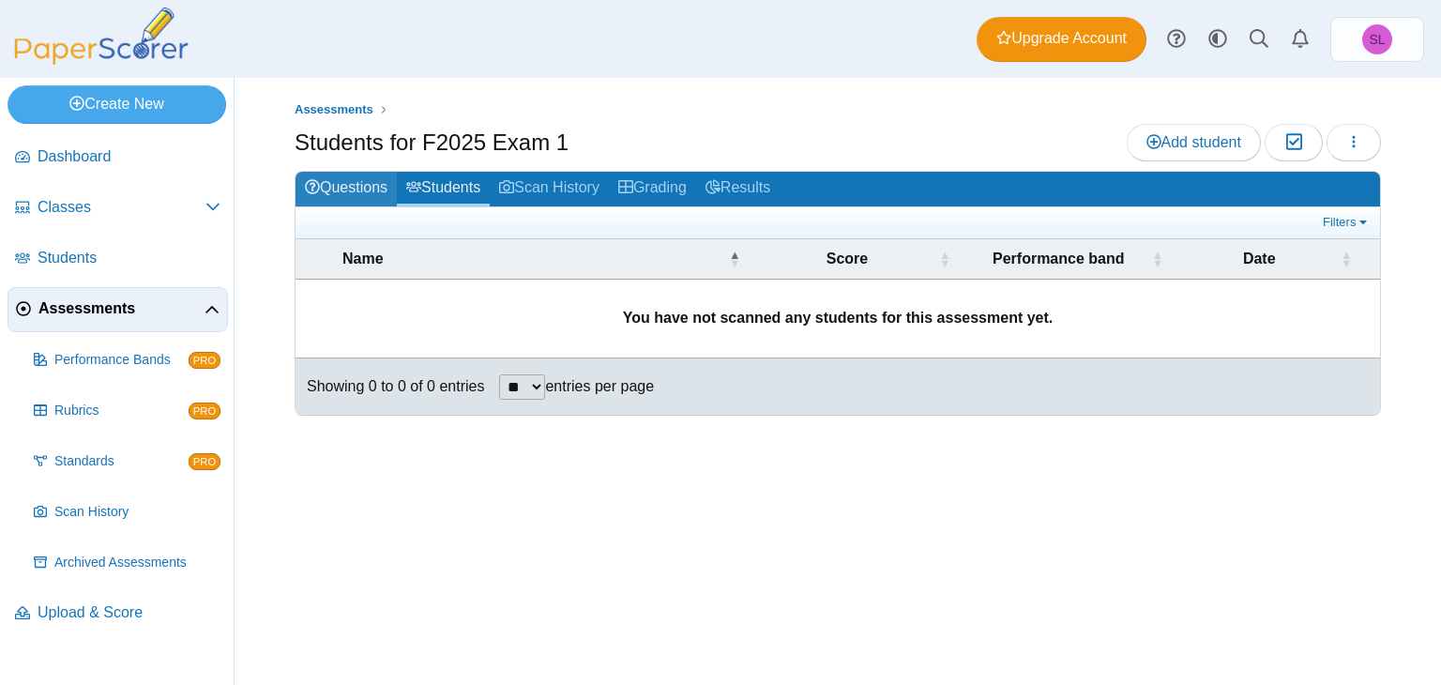
click at [361, 177] on link "Questions" at bounding box center [346, 189] width 101 height 35
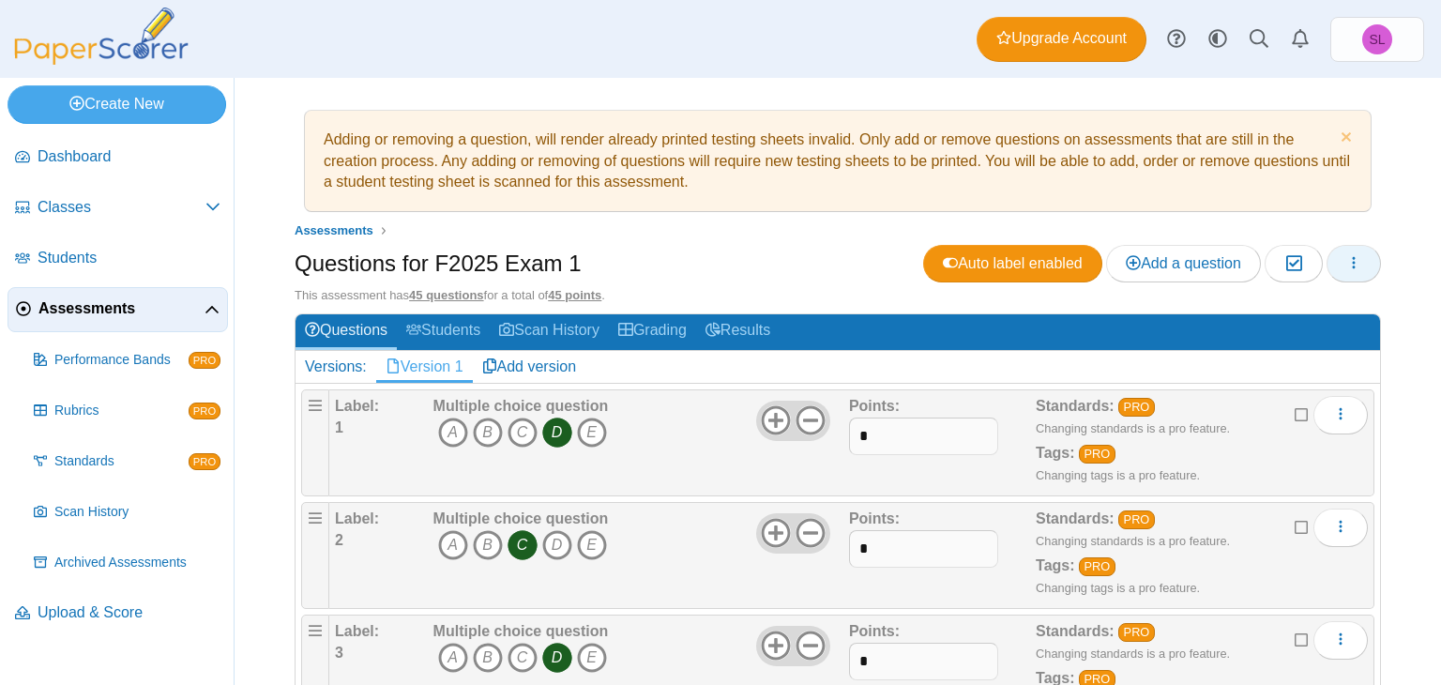
click at [1346, 264] on icon "button" at bounding box center [1353, 262] width 15 height 15
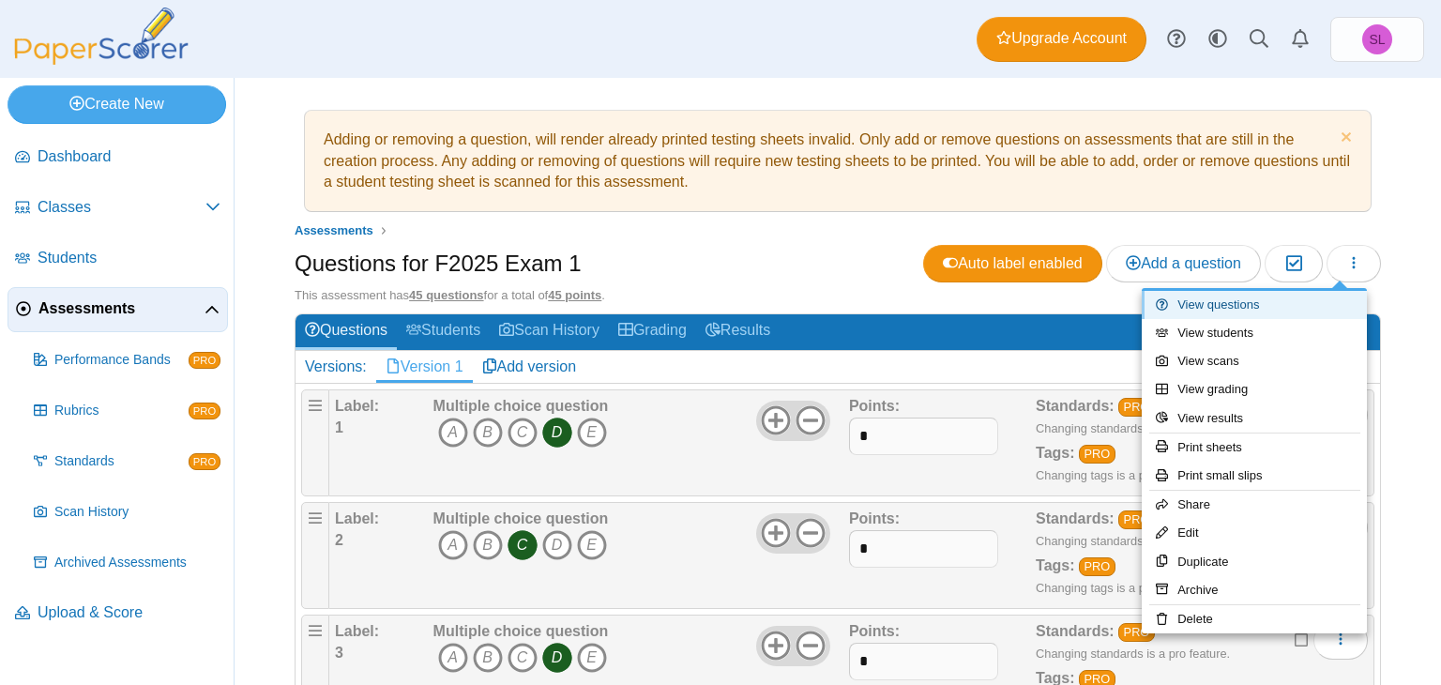
click at [1208, 301] on link "View questions" at bounding box center [1254, 305] width 225 height 28
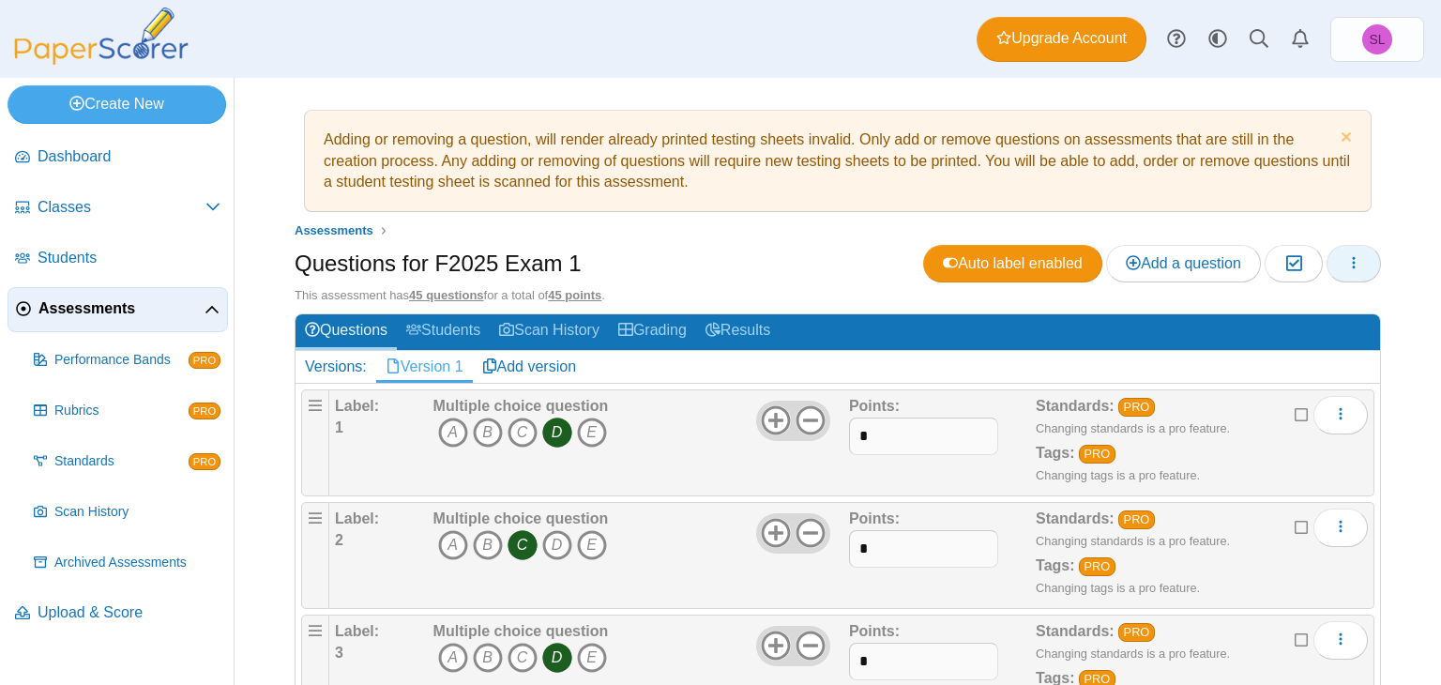
click at [1346, 267] on icon "button" at bounding box center [1353, 262] width 15 height 15
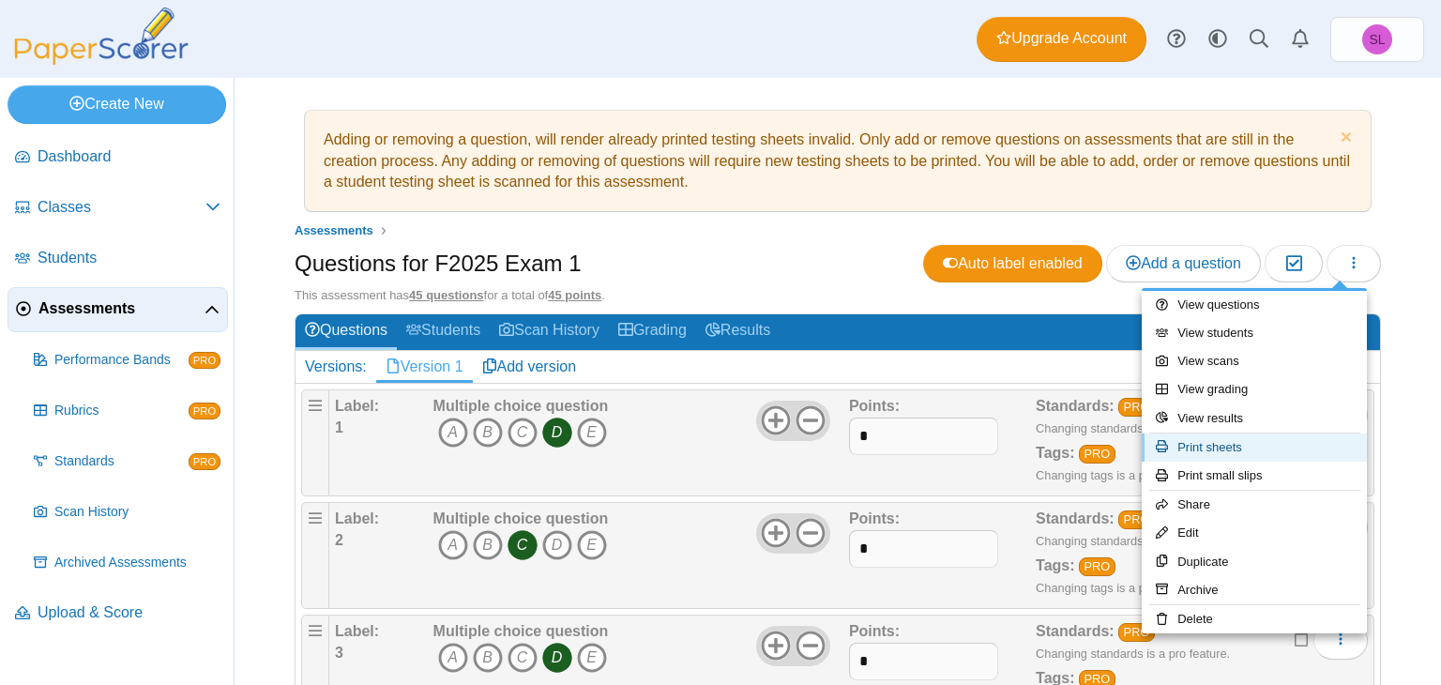
click at [1230, 455] on link "Print sheets" at bounding box center [1254, 447] width 225 height 28
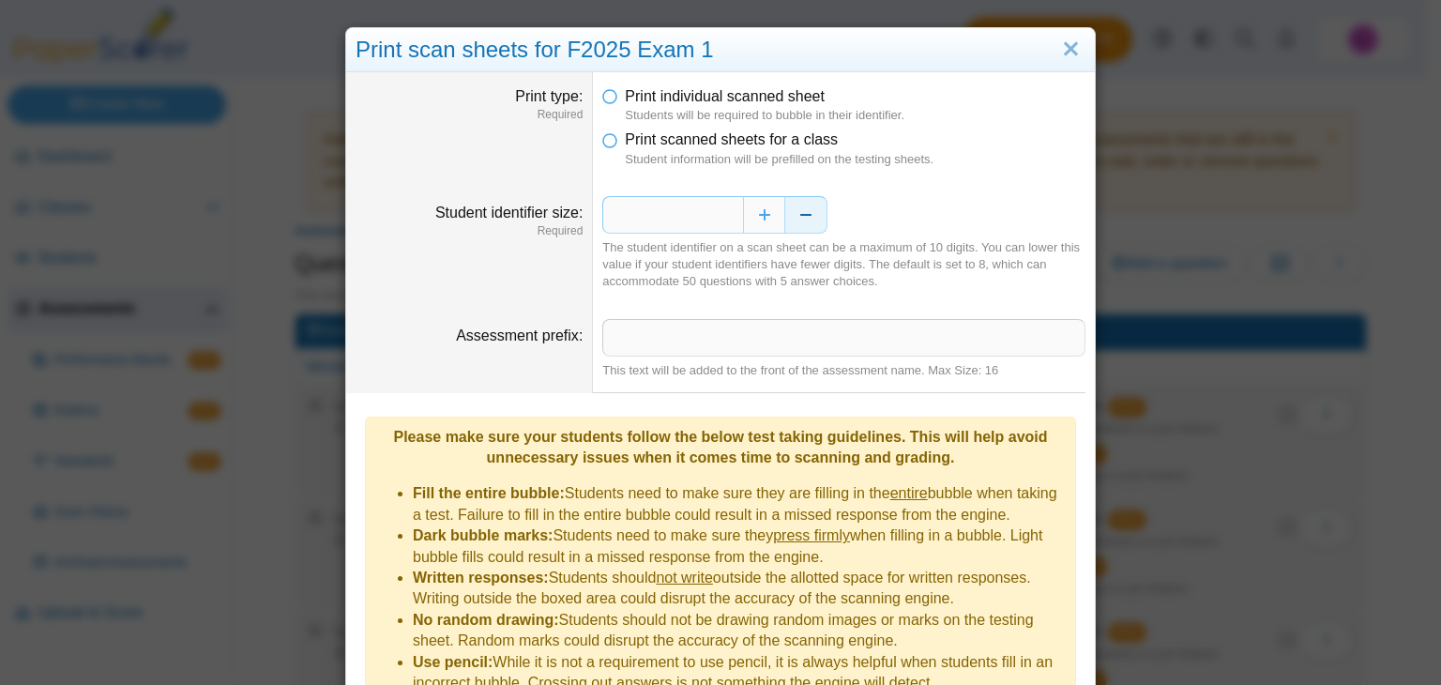
click at [797, 219] on button "Decrease" at bounding box center [806, 215] width 42 height 38
type input "*"
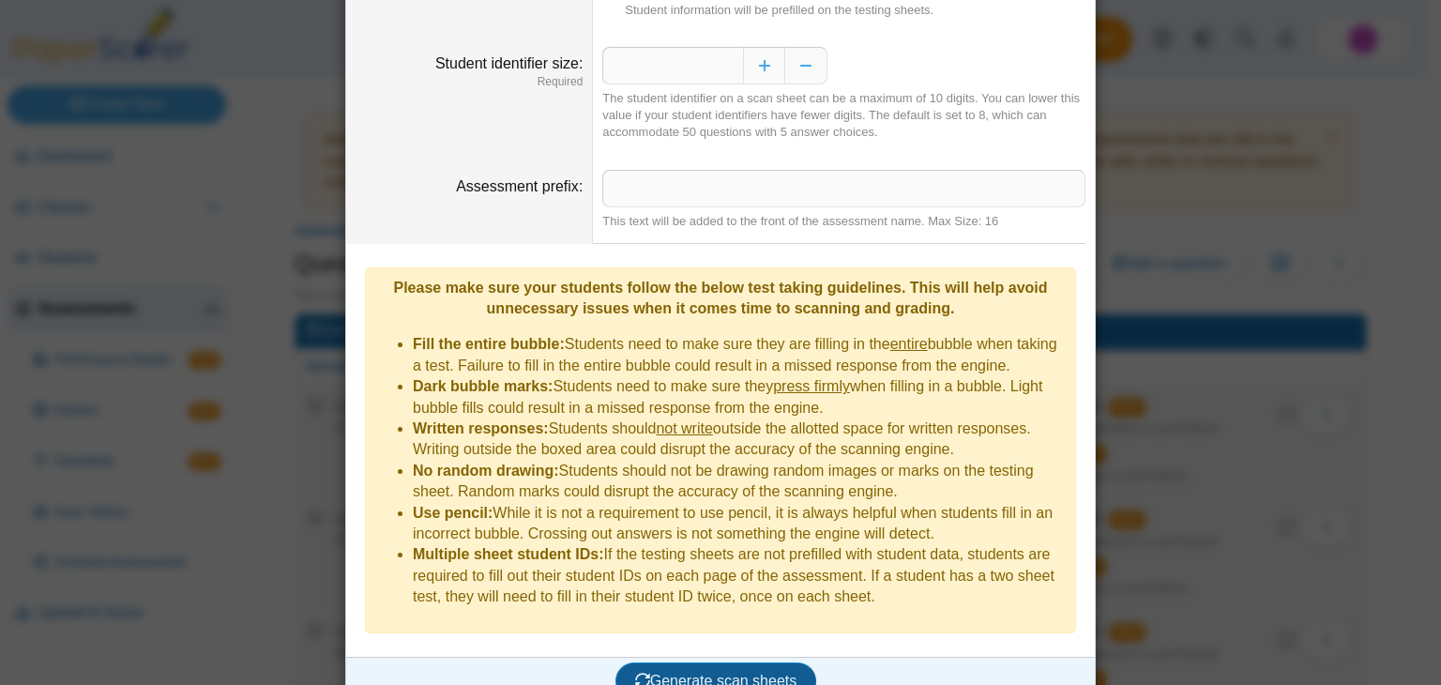
click at [746, 673] on span "Generate scan sheets" at bounding box center [716, 681] width 162 height 16
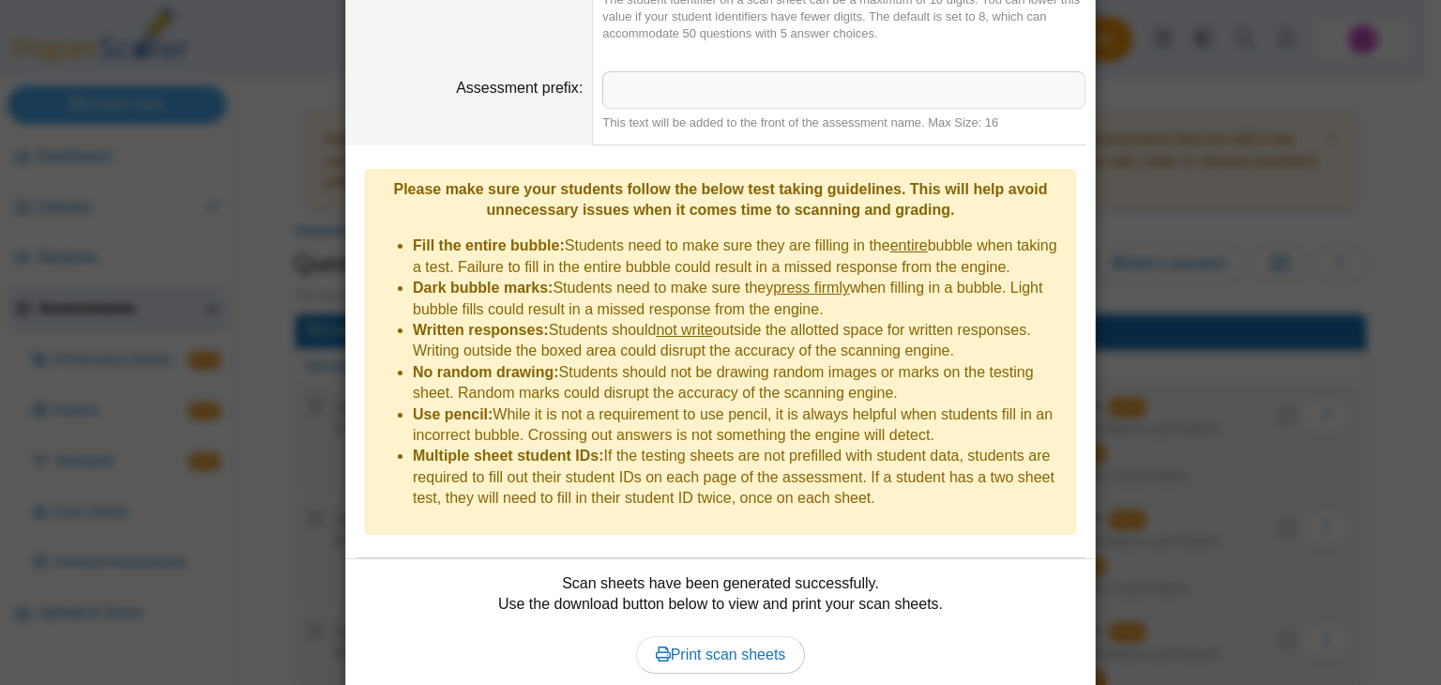
scroll to position [299, 0]
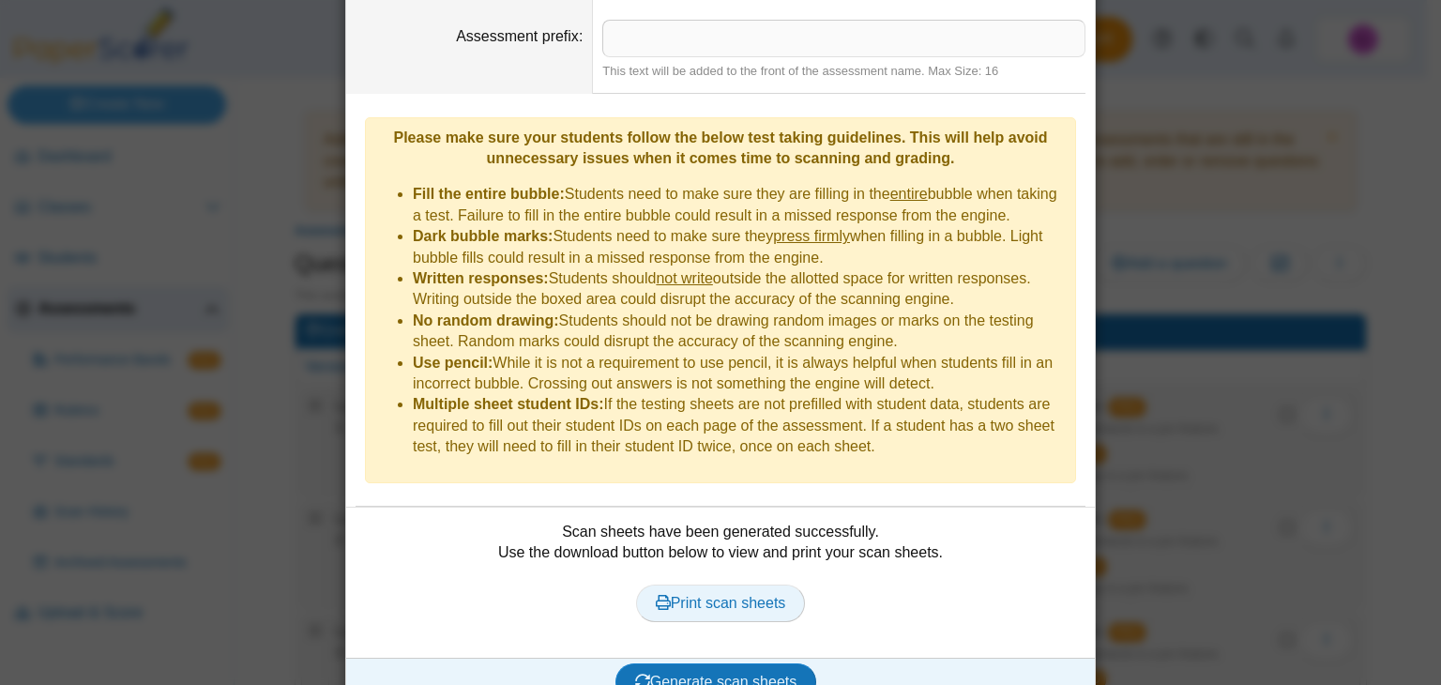
click at [738, 595] on span "Print scan sheets" at bounding box center [721, 603] width 130 height 16
